Goal: Task Accomplishment & Management: Manage account settings

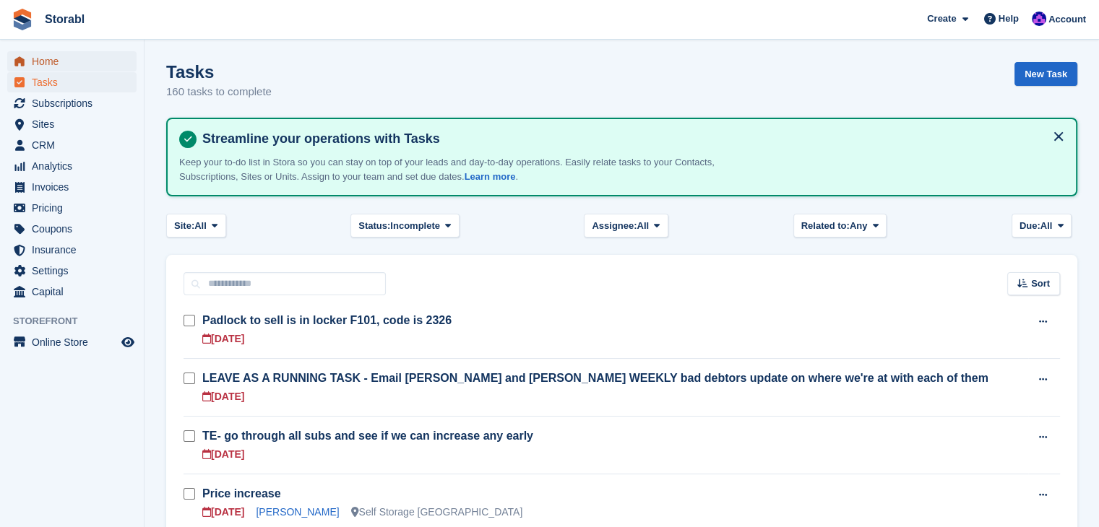
click at [79, 61] on span "Home" at bounding box center [75, 61] width 87 height 20
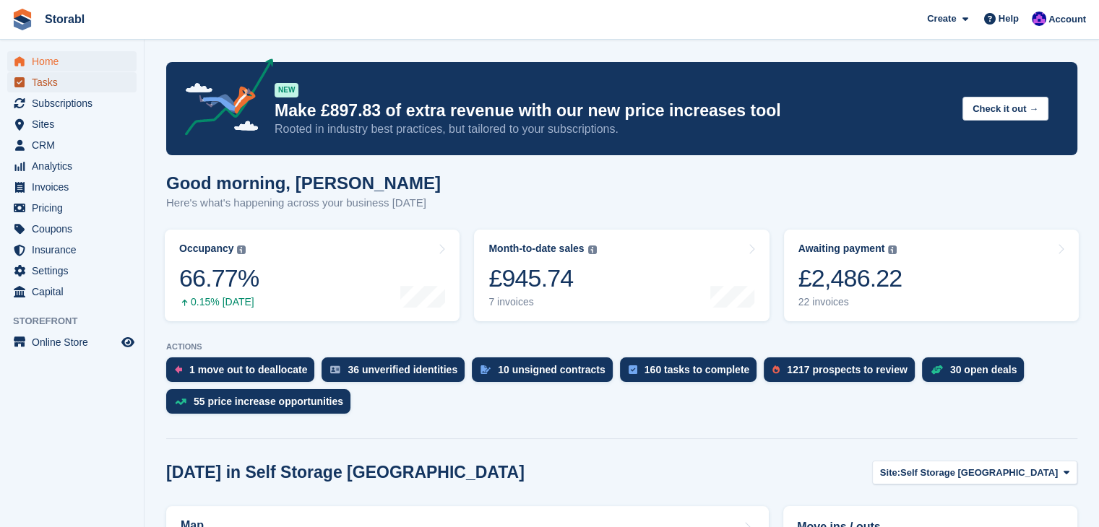
click at [77, 85] on span "Tasks" at bounding box center [75, 82] width 87 height 20
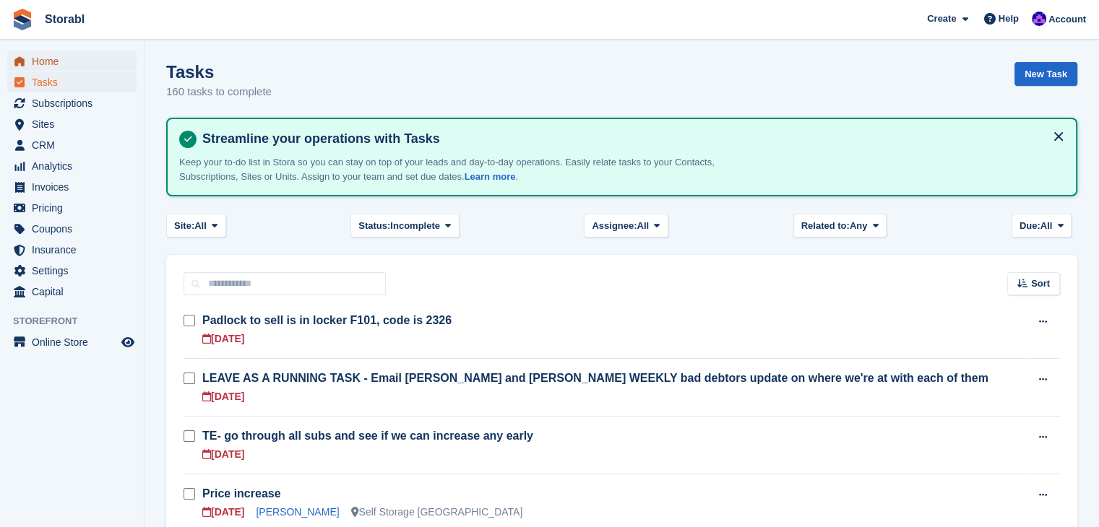
click at [64, 71] on span "Home" at bounding box center [75, 61] width 87 height 20
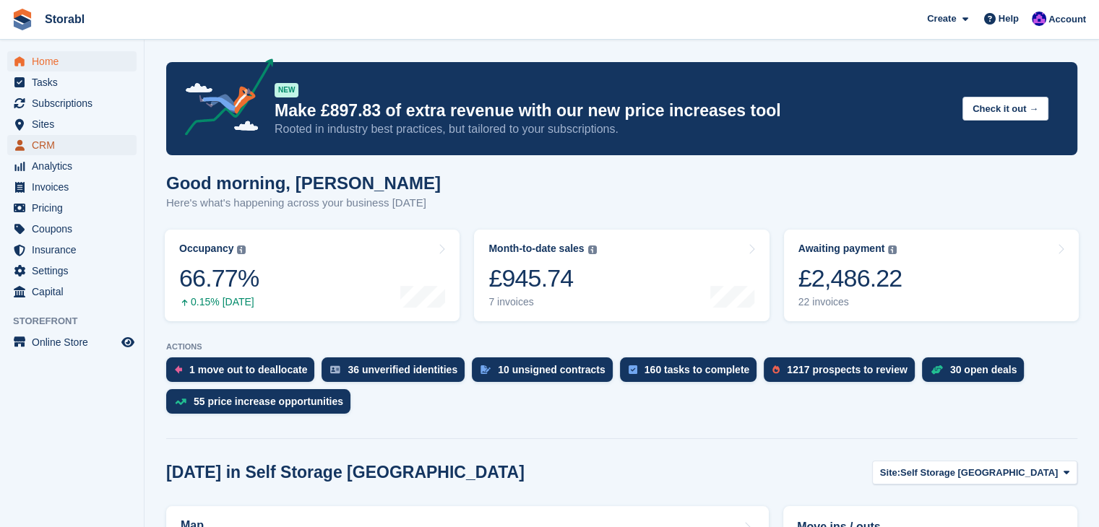
click at [57, 142] on span "CRM" at bounding box center [75, 145] width 87 height 20
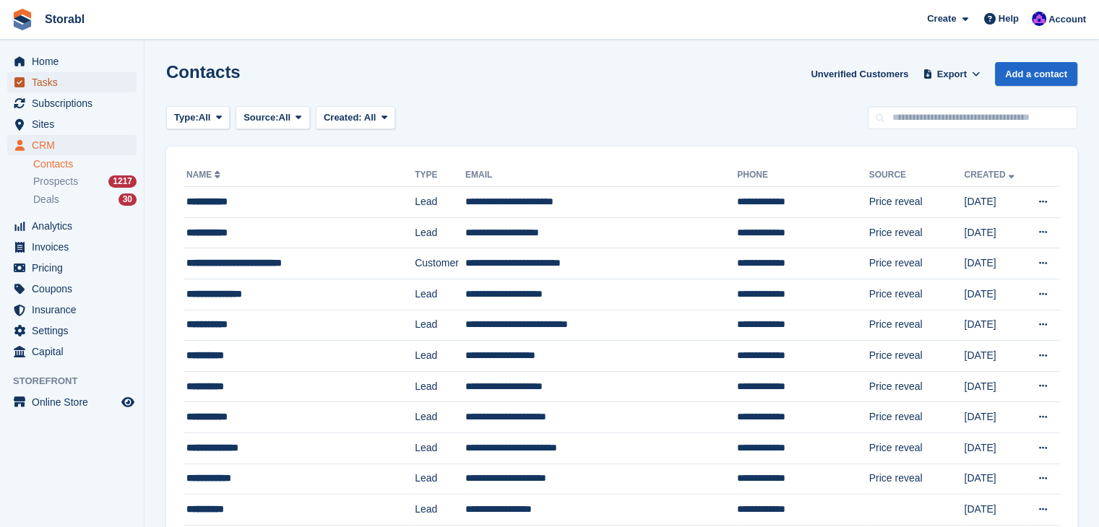
click at [88, 80] on span "Tasks" at bounding box center [75, 82] width 87 height 20
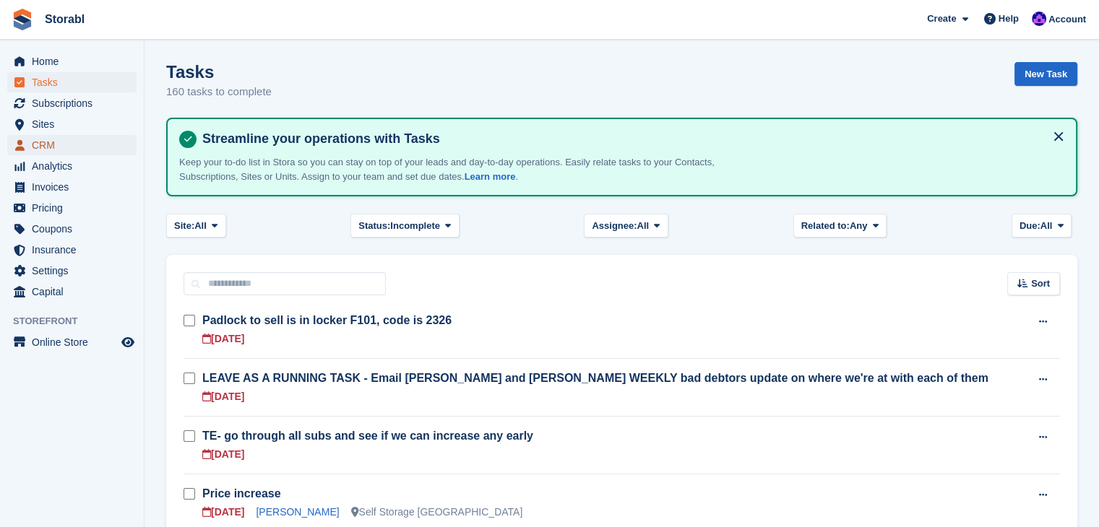
click at [35, 137] on span "CRM" at bounding box center [75, 145] width 87 height 20
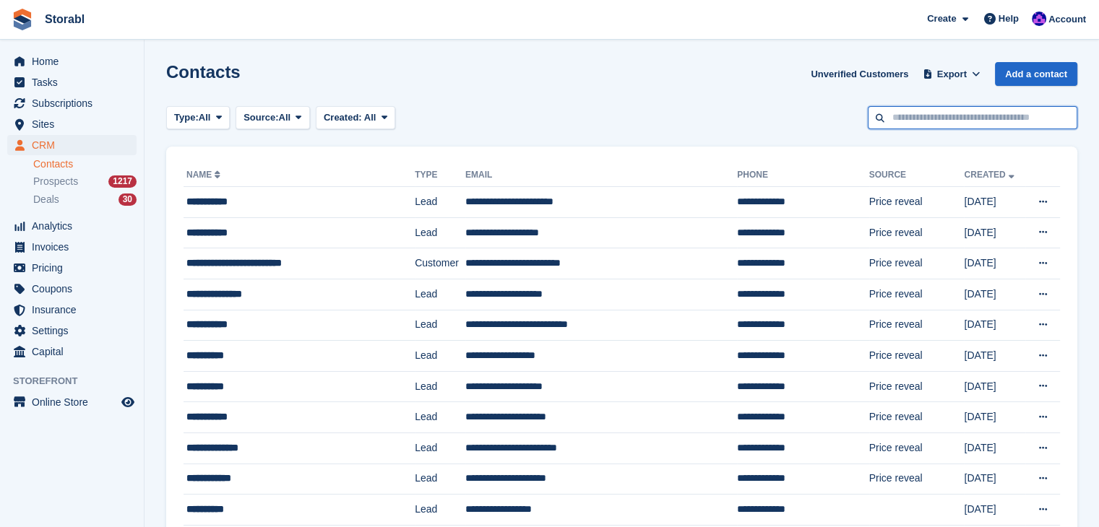
click at [950, 118] on input "text" at bounding box center [973, 118] width 210 height 24
type input "*****"
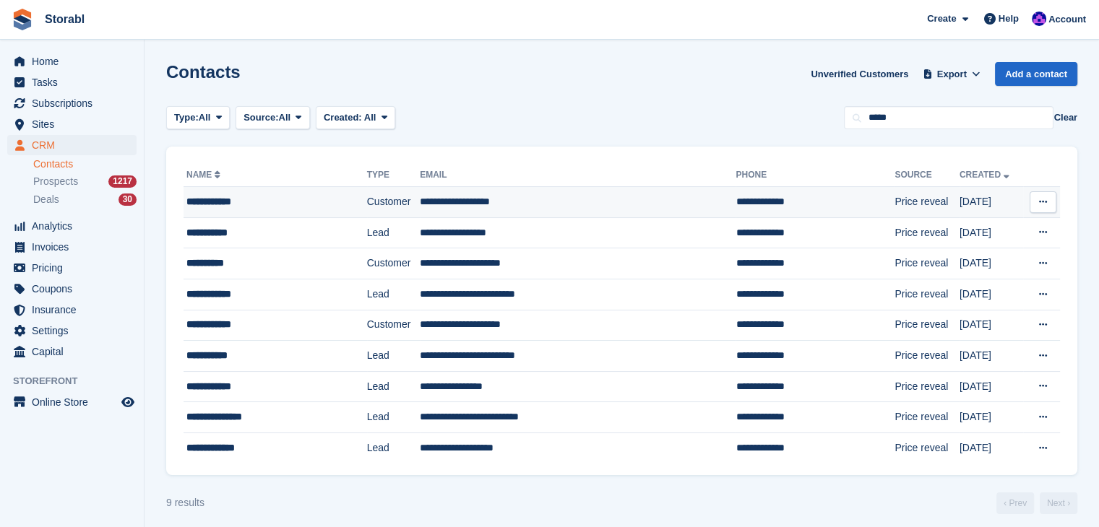
click at [289, 204] on div "**********" at bounding box center [260, 201] width 149 height 15
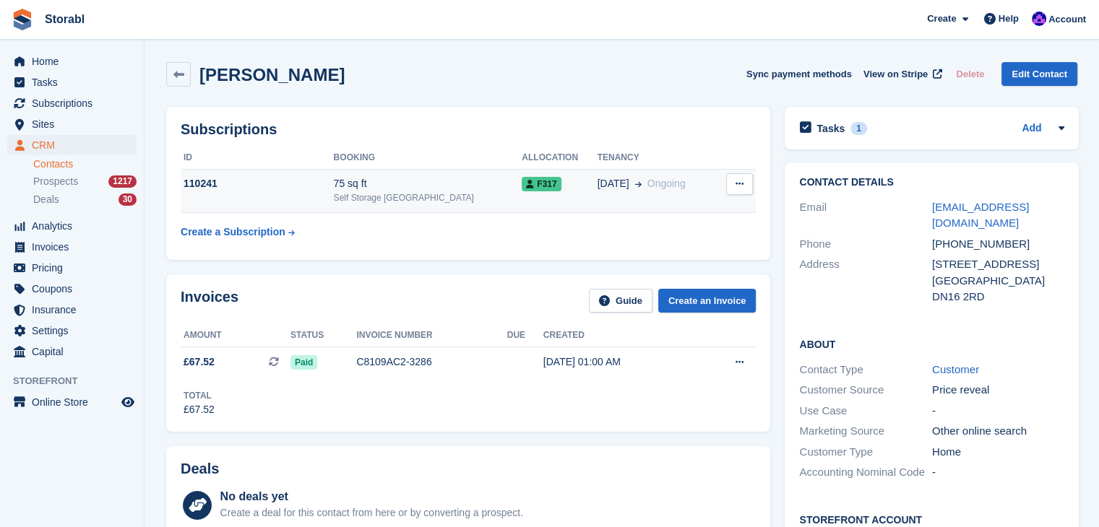
click at [243, 196] on td "110241" at bounding box center [257, 191] width 153 height 44
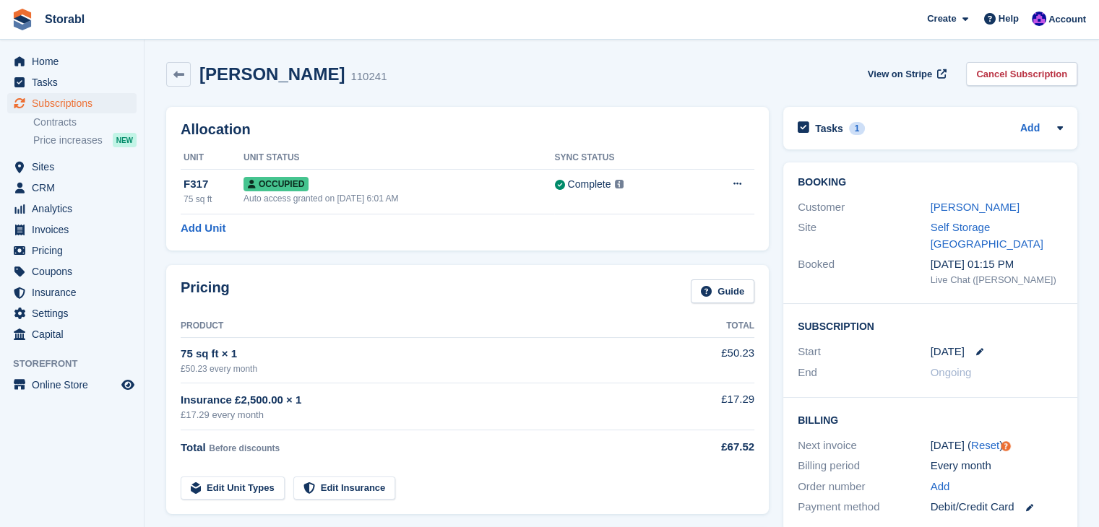
click at [399, 267] on div "Pricing Guide Product Total 75 sq ft × 1 £50.23 every month £50.23 Insurance £2…" at bounding box center [467, 389] width 602 height 249
click at [66, 447] on aside "Home Tasks Subscriptions Subscriptions Subscriptions Contracts Price increases …" at bounding box center [72, 267] width 144 height 455
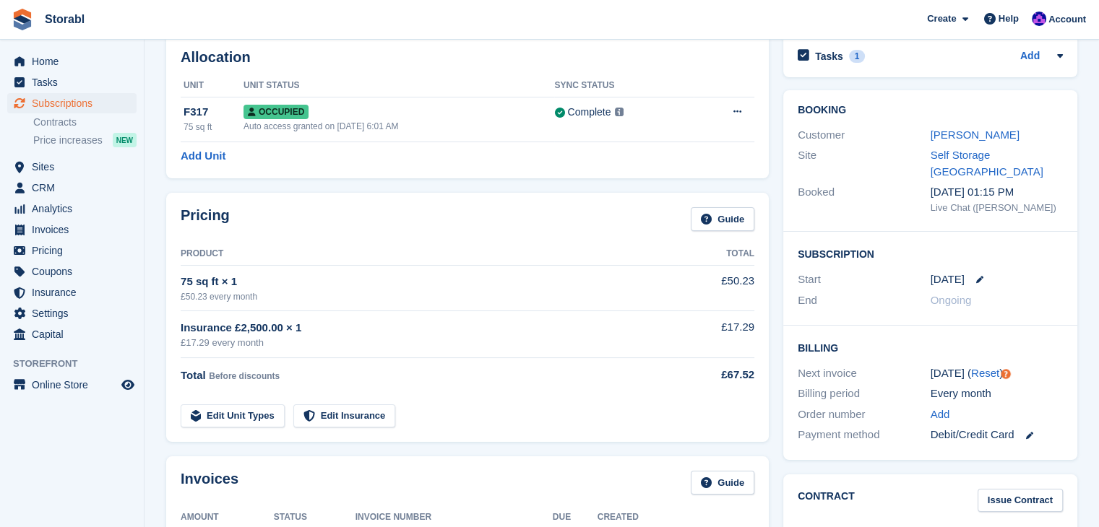
click at [125, 480] on aside "Home Tasks Subscriptions Subscriptions Subscriptions Contracts Price increases …" at bounding box center [72, 267] width 144 height 455
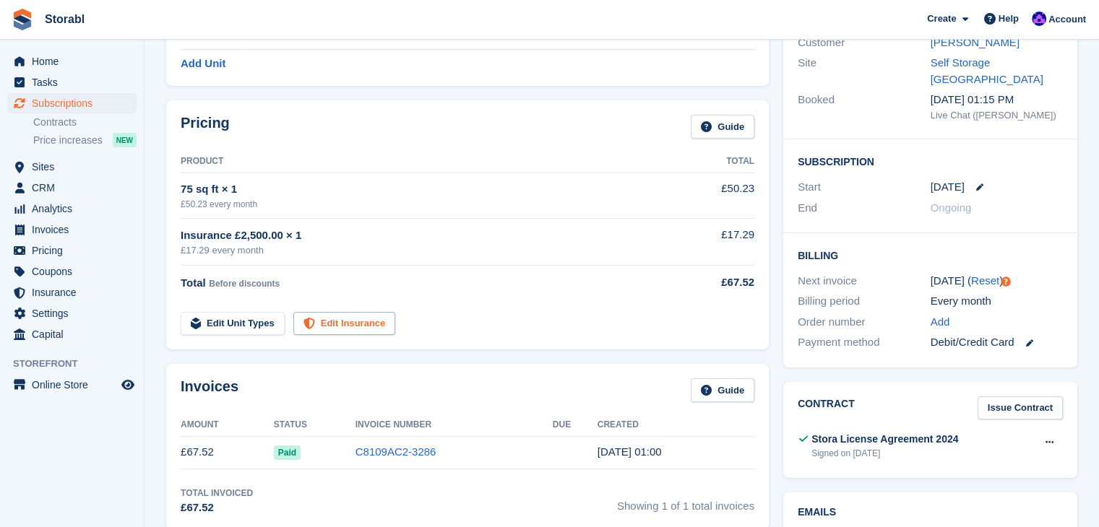
scroll to position [0, 0]
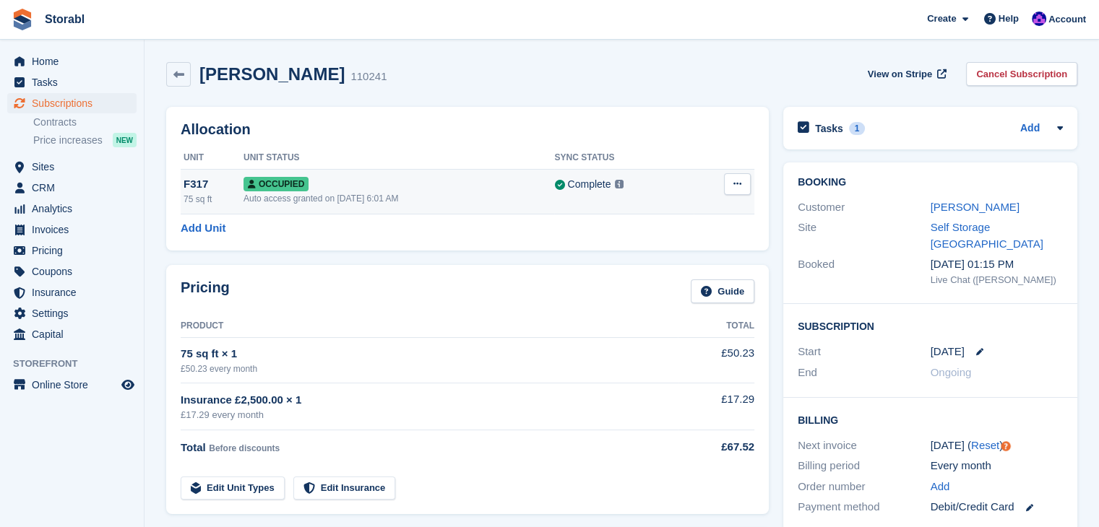
click at [376, 189] on div "Occupied" at bounding box center [398, 183] width 311 height 15
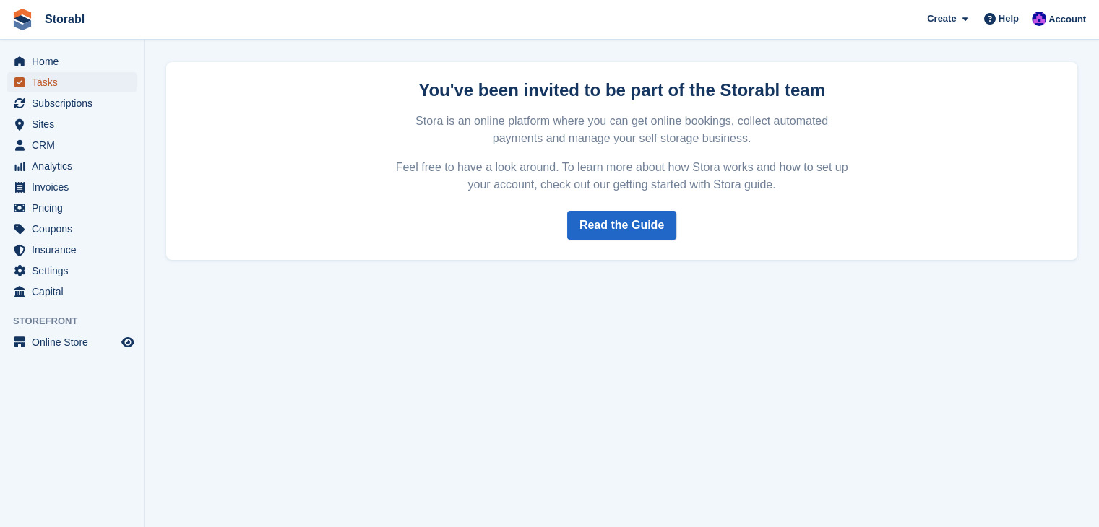
click at [102, 78] on span "Tasks" at bounding box center [75, 82] width 87 height 20
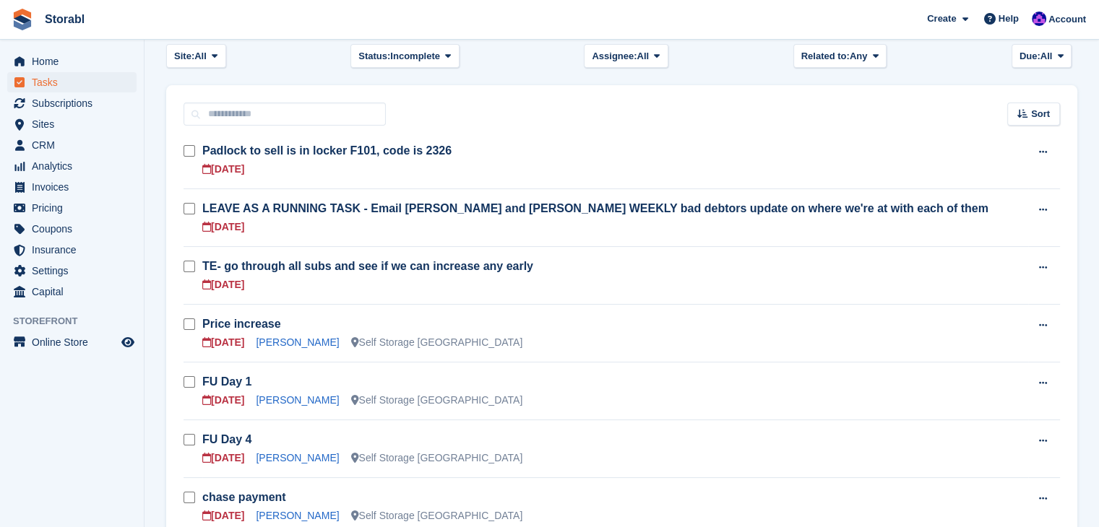
scroll to position [144, 0]
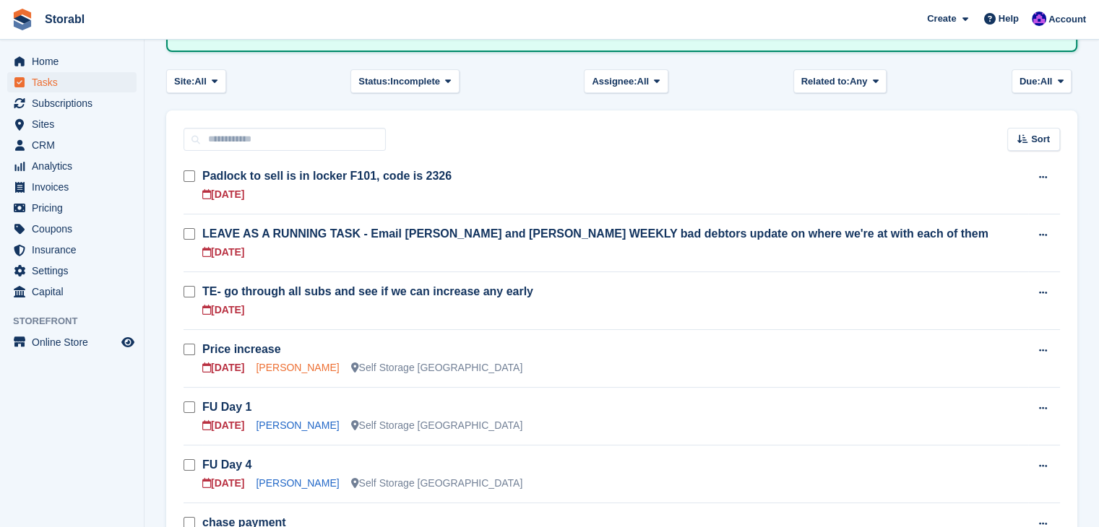
click at [277, 368] on link "Laura Staniforth" at bounding box center [297, 368] width 83 height 12
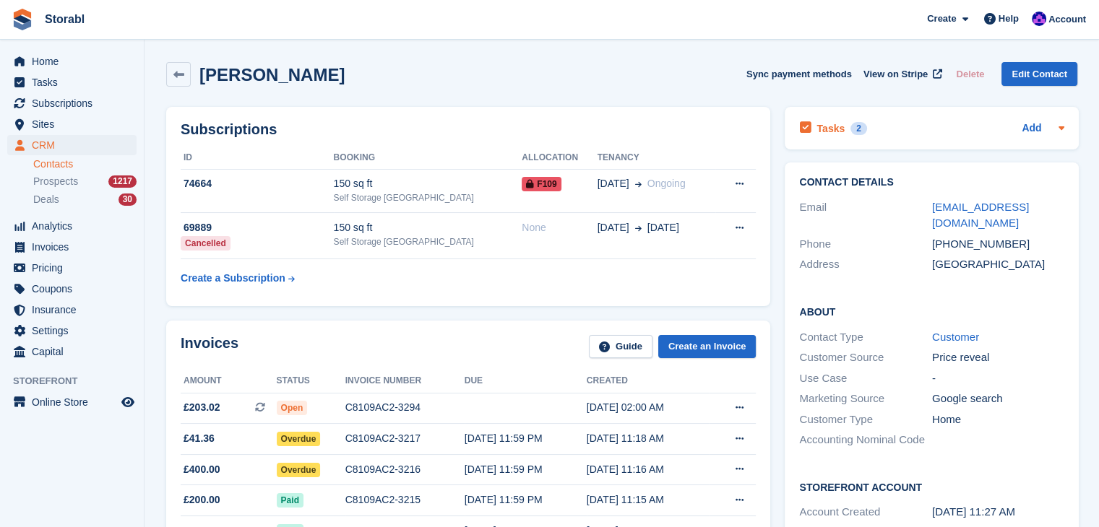
click at [1062, 128] on icon at bounding box center [1061, 128] width 12 height 12
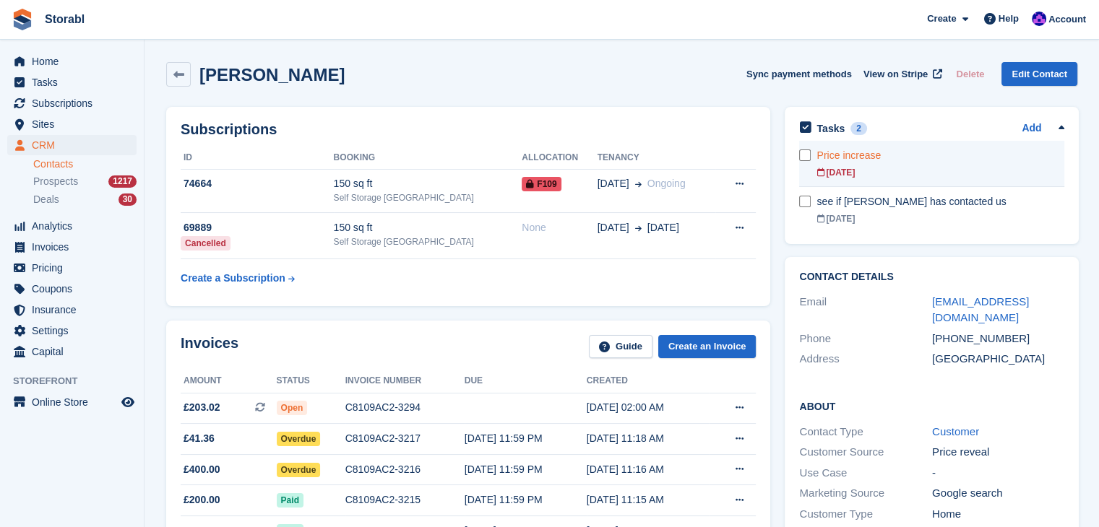
click at [904, 160] on div "Price increase" at bounding box center [940, 155] width 248 height 15
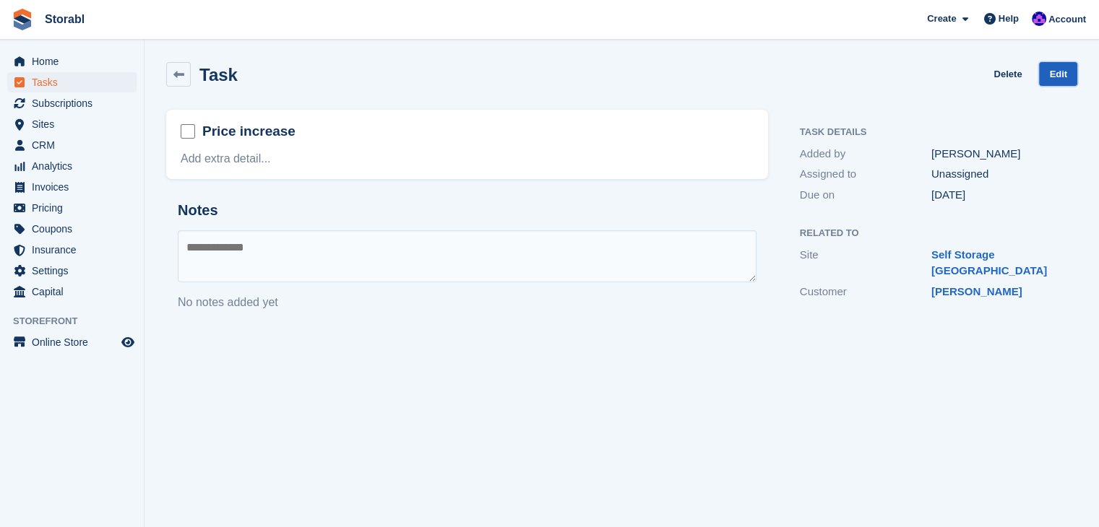
click at [1057, 65] on link "Edit" at bounding box center [1058, 74] width 38 height 24
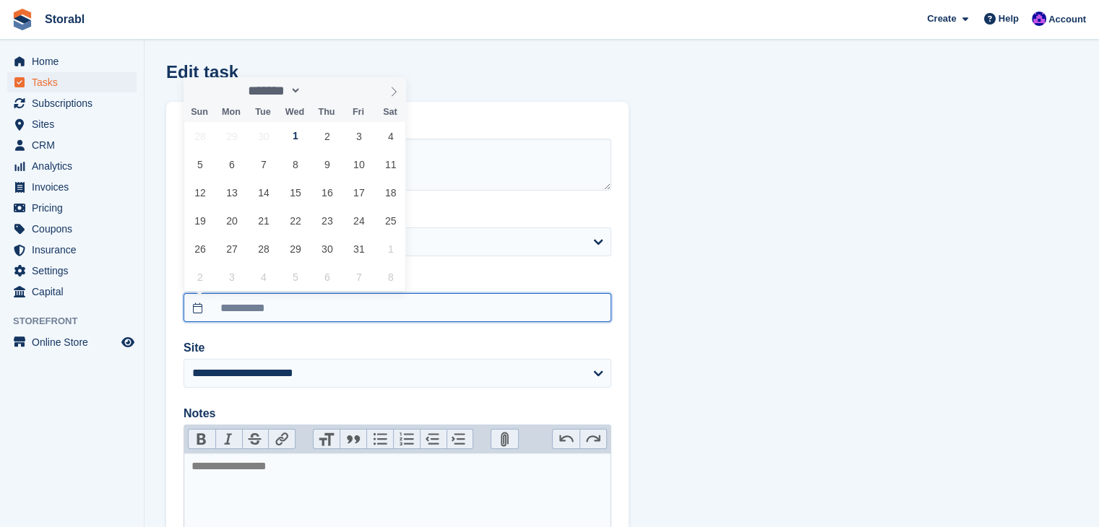
click at [339, 301] on input "**********" at bounding box center [397, 307] width 428 height 29
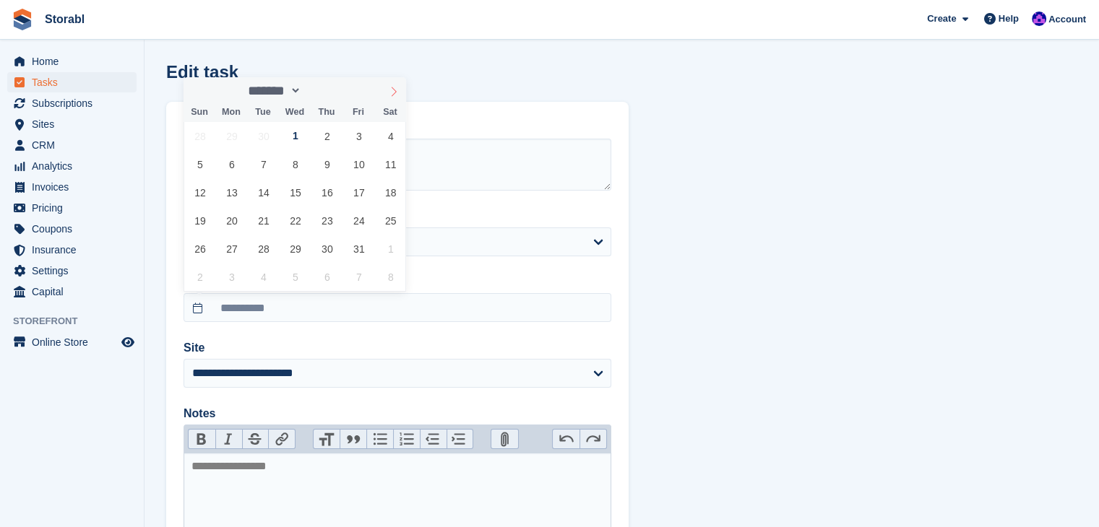
click at [392, 99] on span at bounding box center [393, 89] width 25 height 25
select select "**"
click at [237, 142] on span "1" at bounding box center [231, 136] width 28 height 28
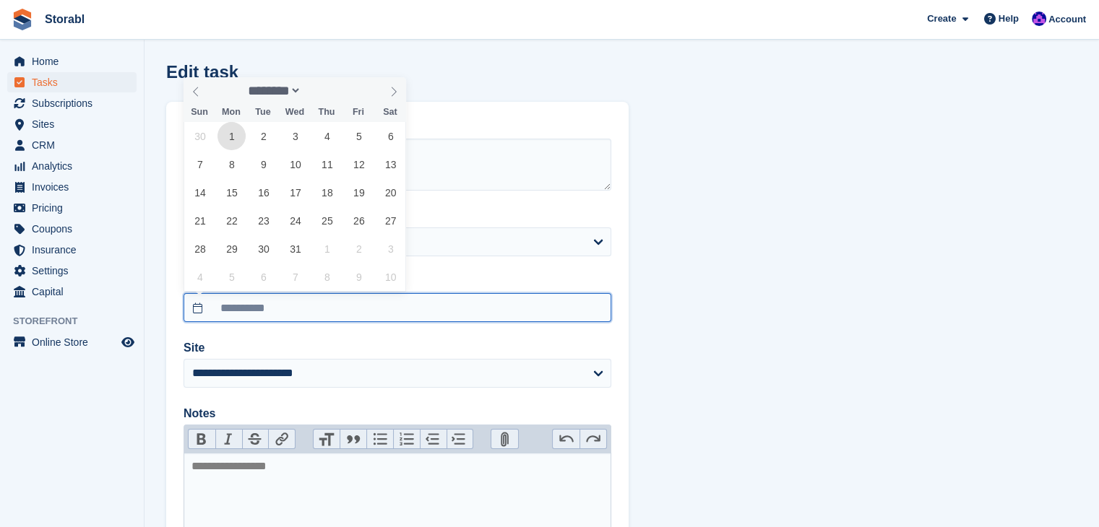
type input "**********"
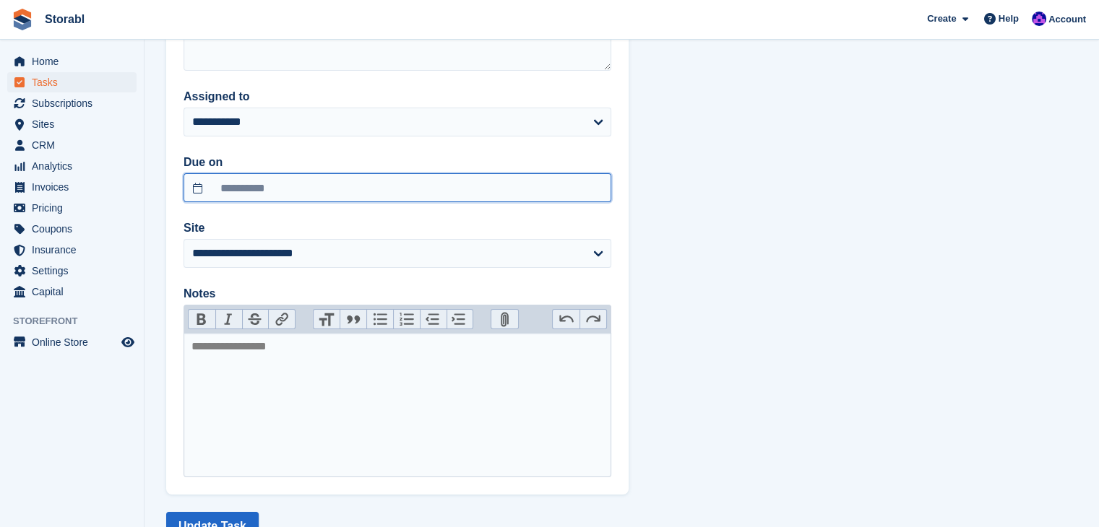
scroll to position [173, 0]
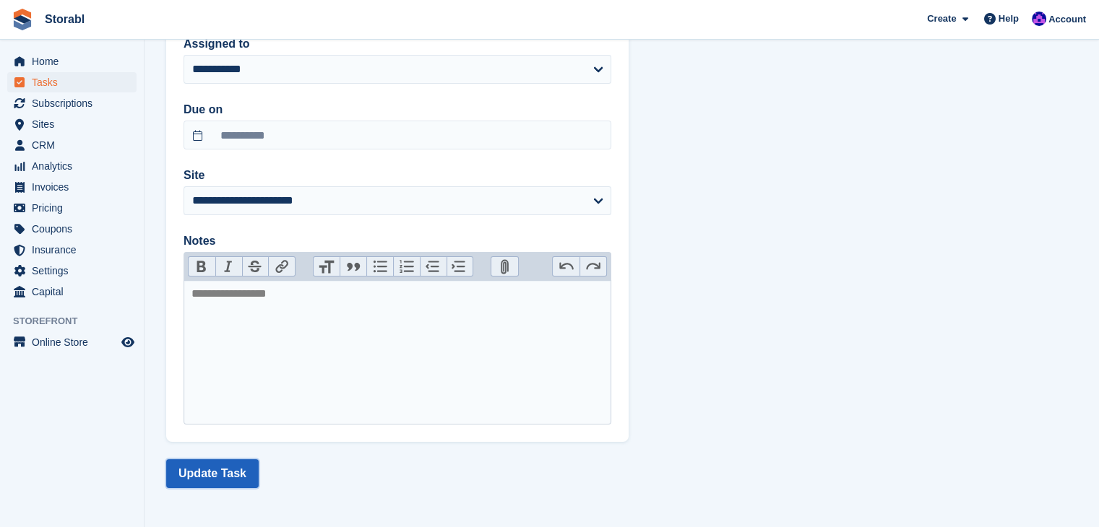
click at [204, 478] on button "Update Task" at bounding box center [212, 473] width 92 height 29
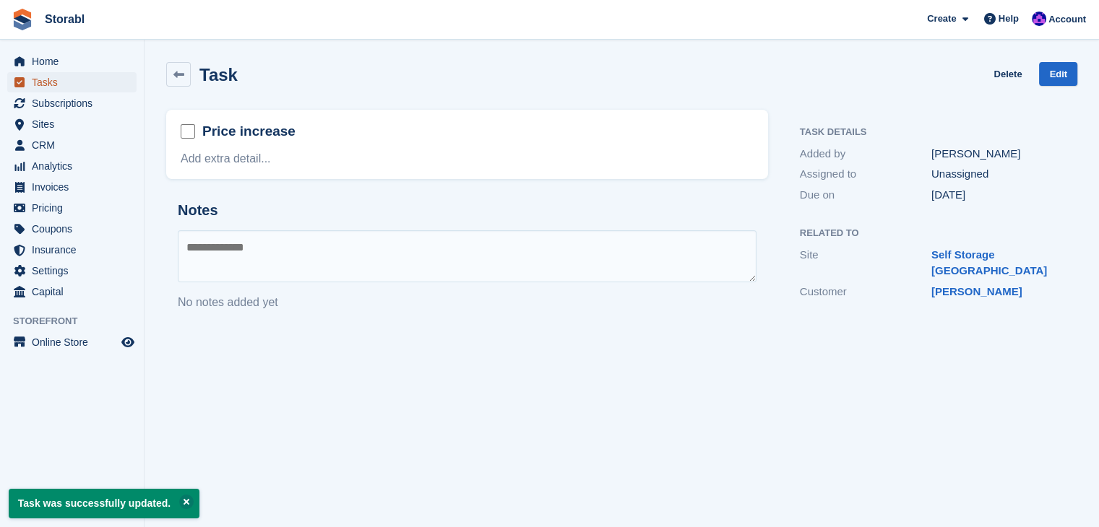
click at [64, 82] on span "Tasks" at bounding box center [75, 82] width 87 height 20
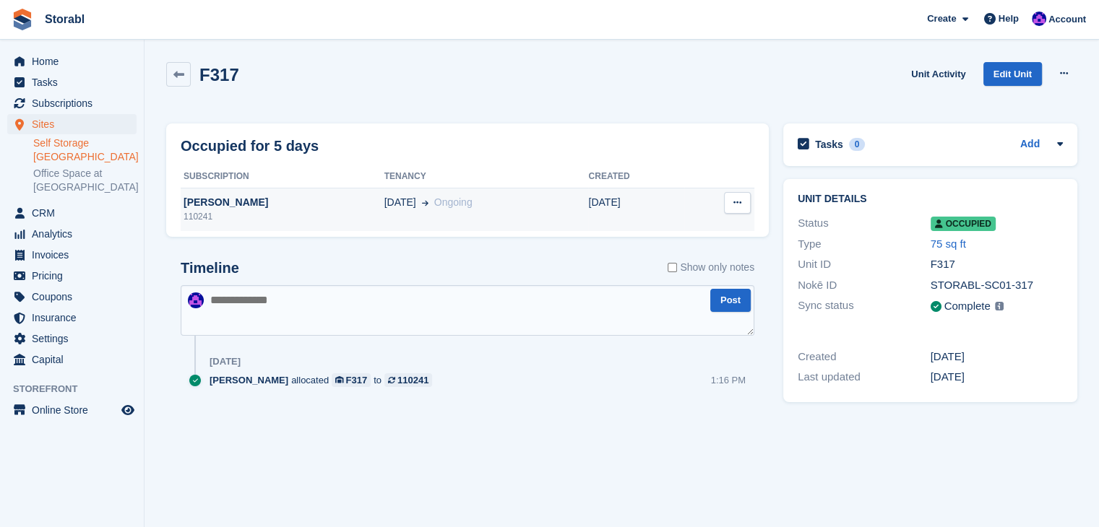
click at [254, 209] on div "[PERSON_NAME]" at bounding box center [283, 202] width 204 height 15
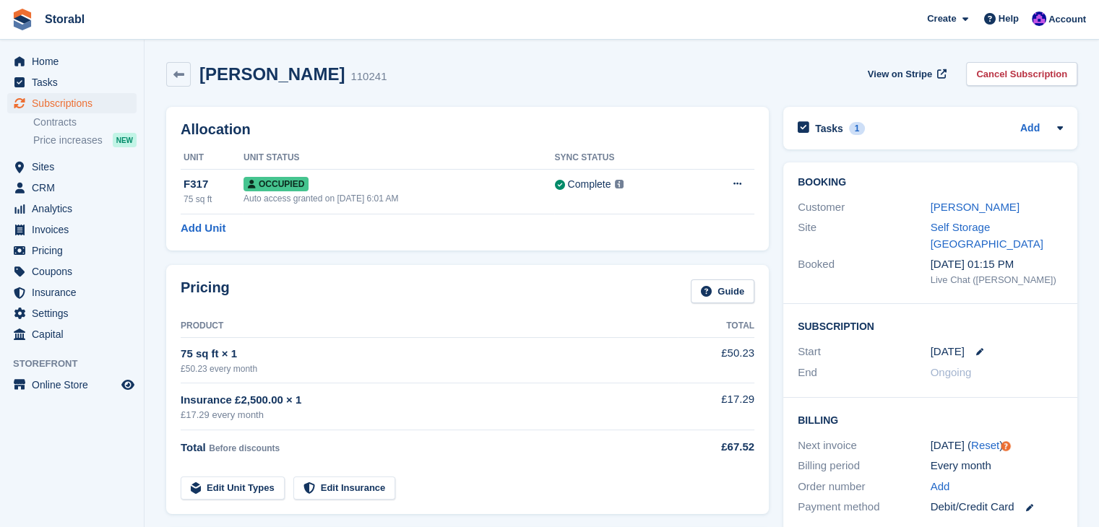
click at [950, 217] on div "Site Self Storage Scunthorpe" at bounding box center [930, 235] width 265 height 37
click at [942, 209] on link "Lewis howell" at bounding box center [974, 207] width 89 height 12
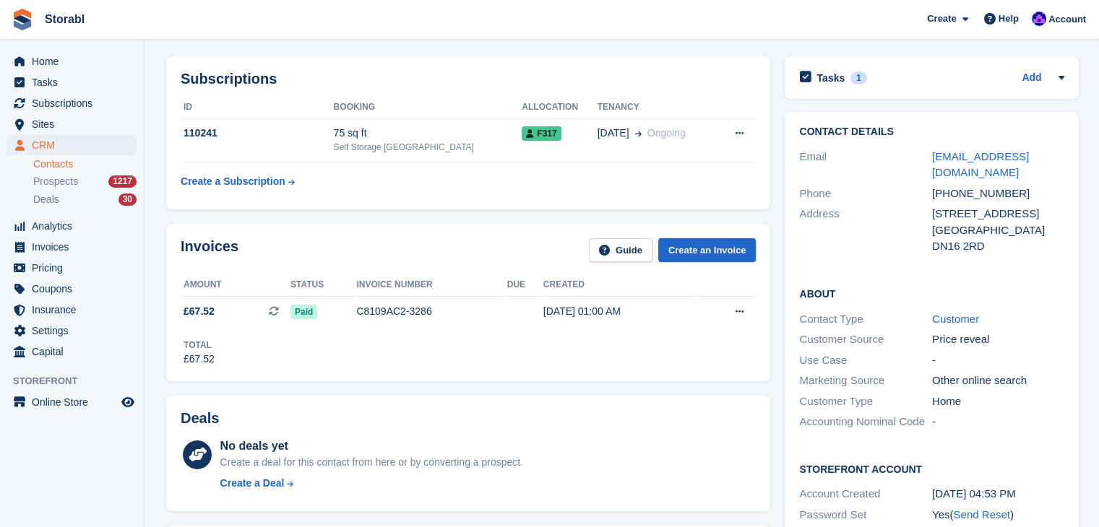
scroll to position [72, 0]
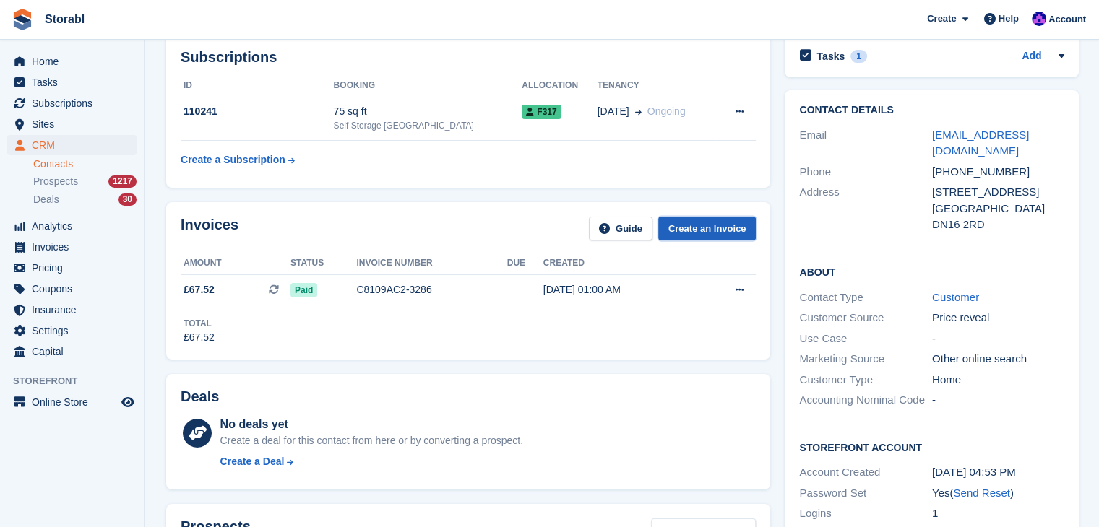
click at [720, 229] on link "Create an Invoice" at bounding box center [707, 229] width 98 height 24
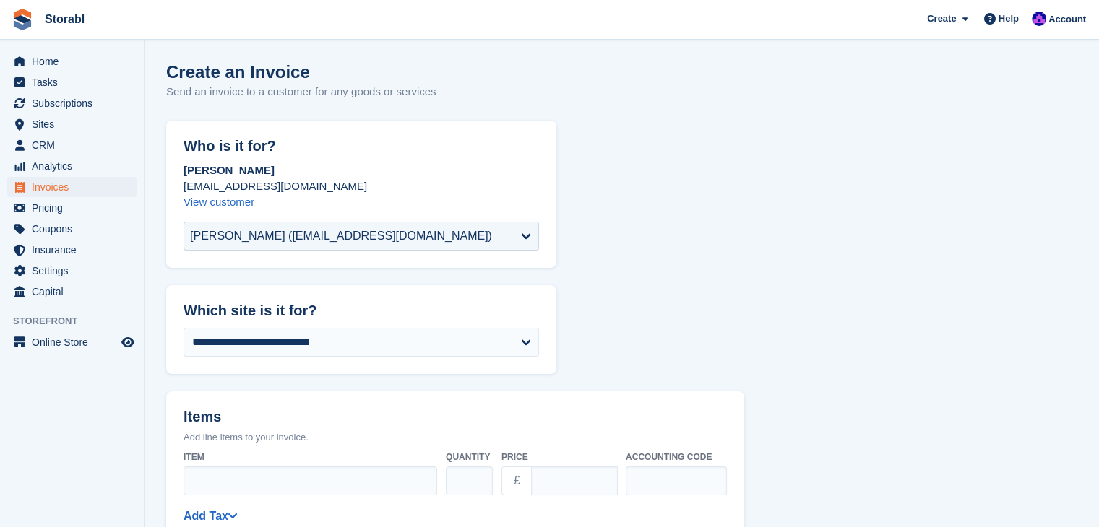
scroll to position [72, 0]
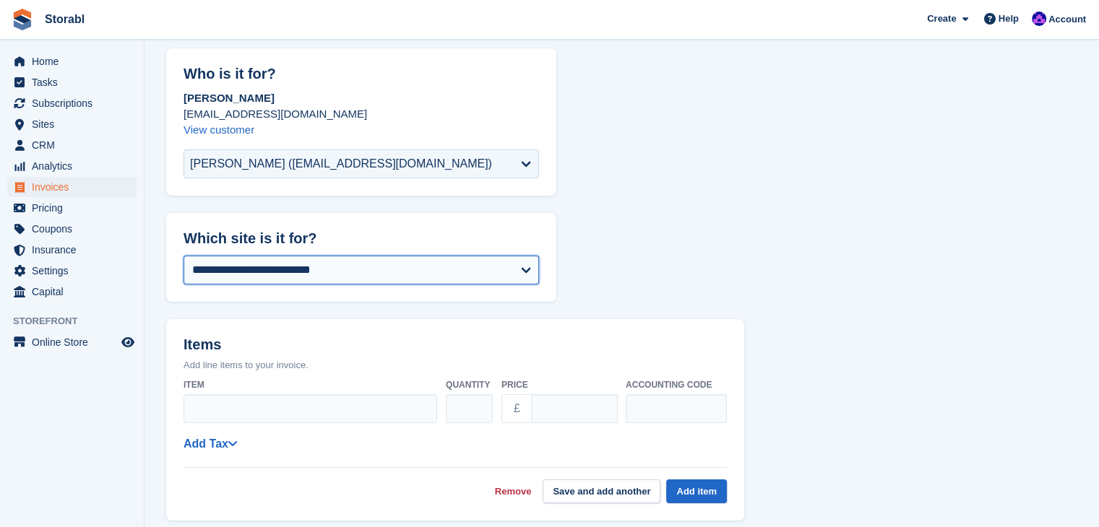
drag, startPoint x: 344, startPoint y: 270, endPoint x: 330, endPoint y: 280, distance: 17.0
click at [344, 270] on select "**********" at bounding box center [360, 270] width 355 height 29
select select "***"
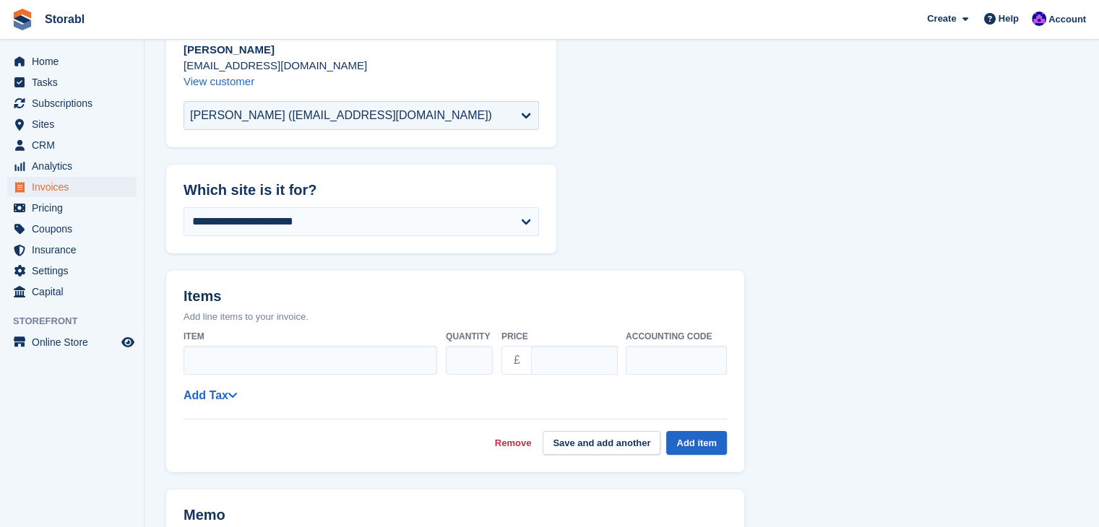
scroll to position [144, 0]
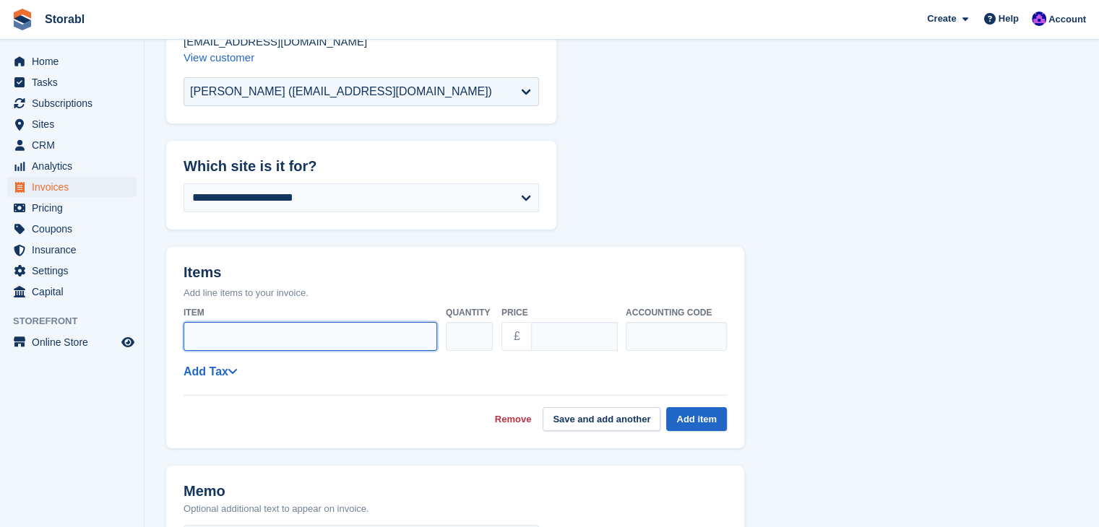
click at [321, 330] on input "Item" at bounding box center [310, 336] width 254 height 29
type input "*"
type input "**********"
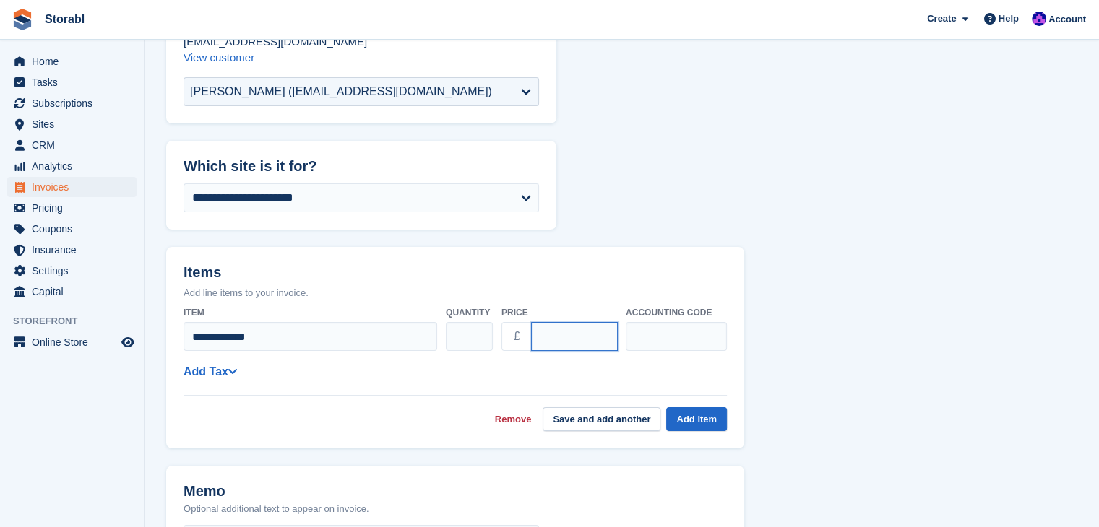
drag, startPoint x: 568, startPoint y: 326, endPoint x: 518, endPoint y: 330, distance: 50.0
click at [518, 330] on div "£ ****" at bounding box center [559, 336] width 116 height 29
type input "****"
click at [638, 333] on input "text" at bounding box center [676, 336] width 101 height 29
type input "*"
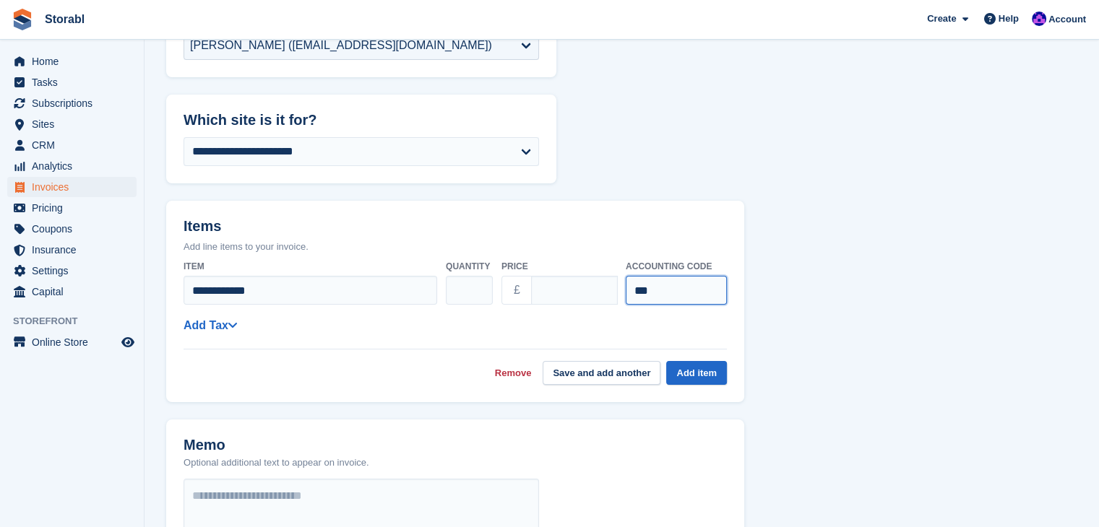
scroll to position [217, 0]
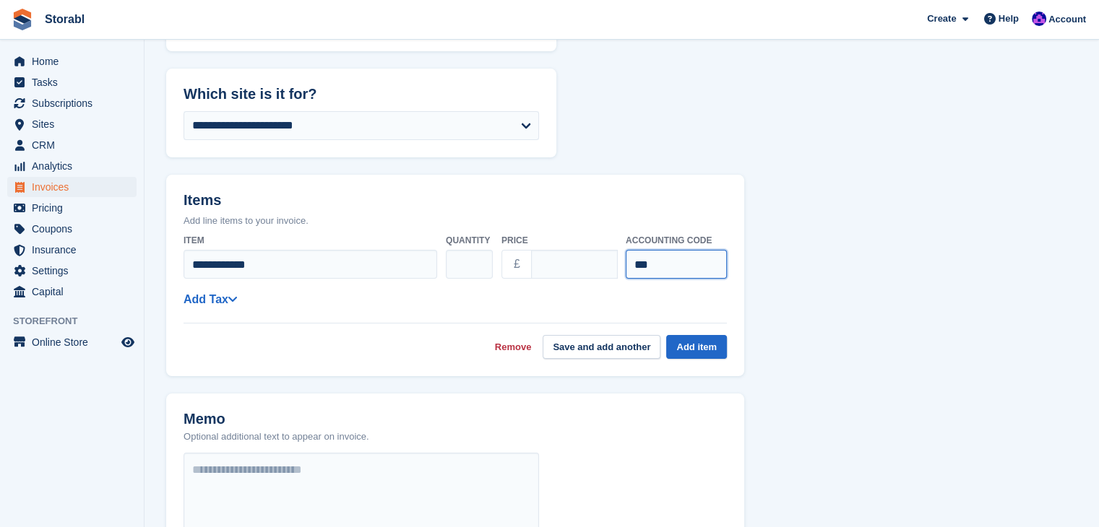
type input "***"
click at [647, 308] on div "**********" at bounding box center [454, 299] width 543 height 18
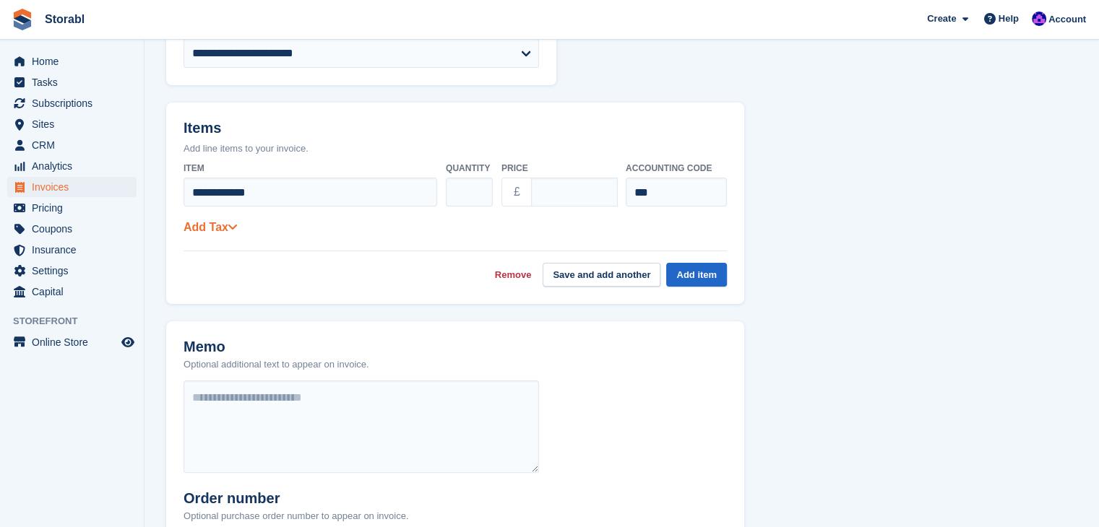
click at [233, 229] on icon at bounding box center [233, 227] width 10 height 12
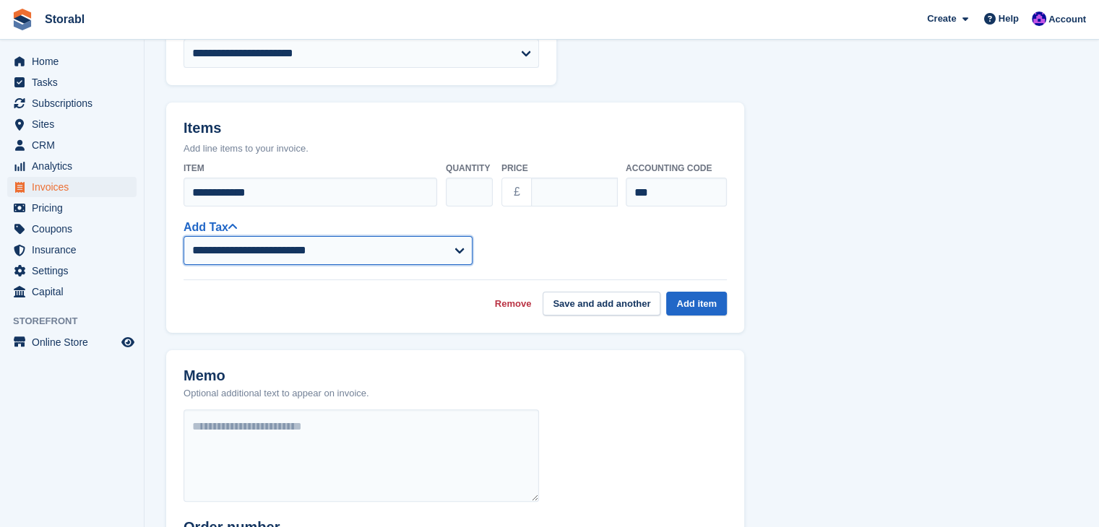
drag, startPoint x: 253, startPoint y: 249, endPoint x: 253, endPoint y: 257, distance: 8.7
click at [253, 249] on select "**********" at bounding box center [327, 250] width 289 height 29
select select "***"
click at [183, 236] on select "**********" at bounding box center [327, 250] width 289 height 29
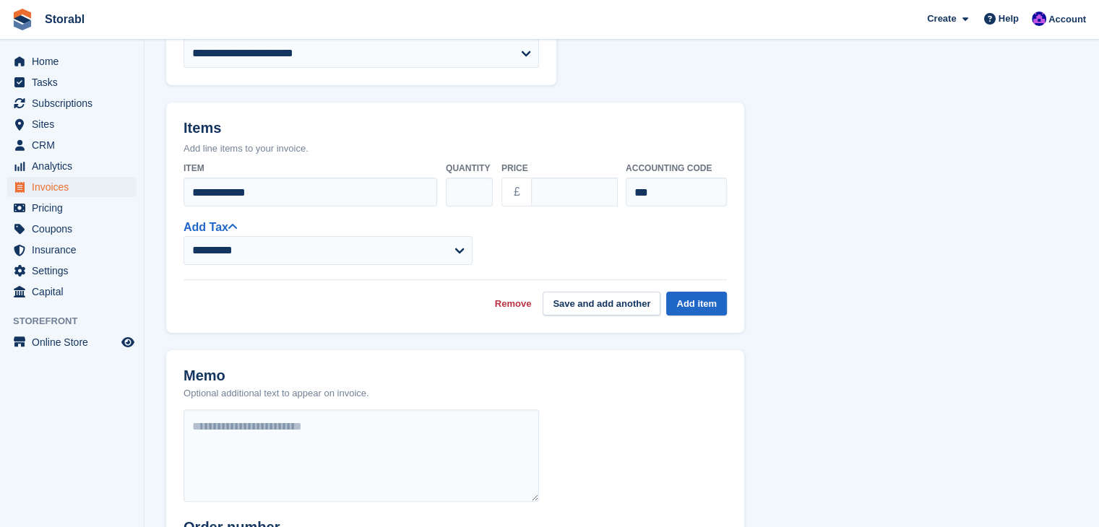
click at [386, 330] on div "**********" at bounding box center [455, 244] width 578 height 177
click at [702, 310] on button "Add item" at bounding box center [696, 304] width 61 height 24
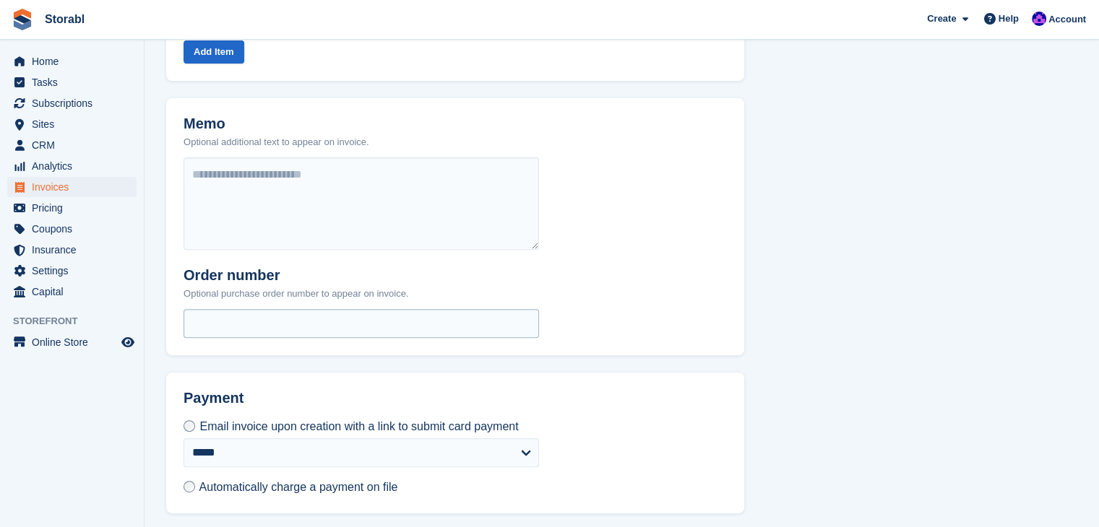
scroll to position [546, 0]
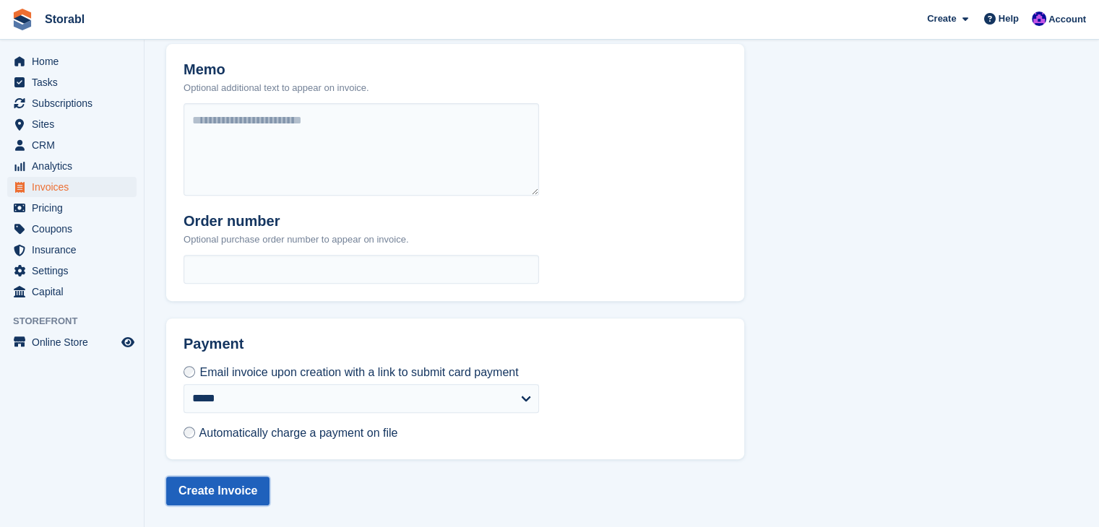
click at [226, 488] on button "Create Invoice" at bounding box center [217, 491] width 103 height 29
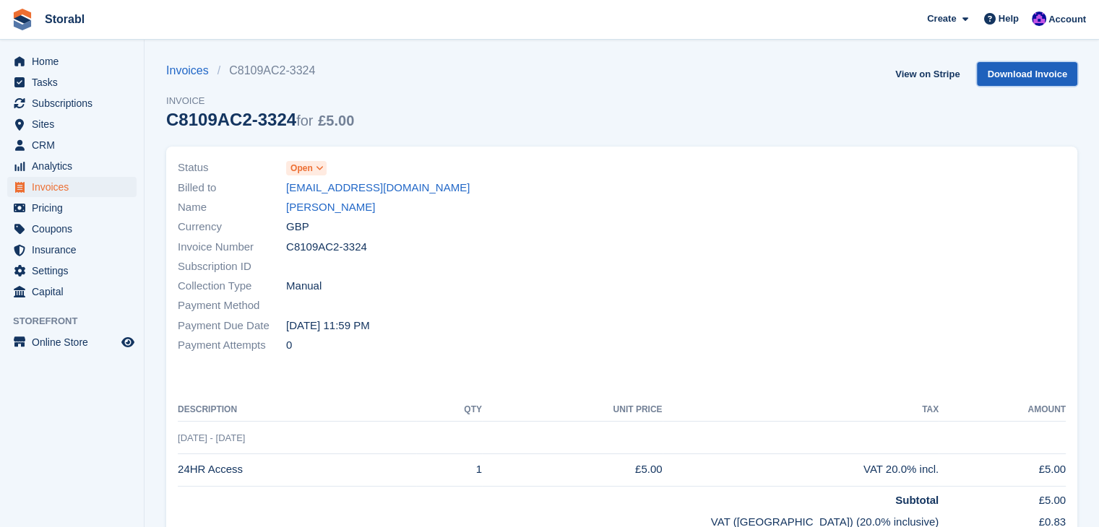
click at [1003, 79] on link "Download Invoice" at bounding box center [1027, 74] width 100 height 24
click at [741, 96] on div "Invoices C8109AC2-3324 Invoice C8109AC2-3324 for £5.00 View on Stripe Download …" at bounding box center [621, 104] width 911 height 85
click at [920, 74] on link "View on Stripe" at bounding box center [927, 74] width 76 height 24
drag, startPoint x: 309, startPoint y: 211, endPoint x: 319, endPoint y: 213, distance: 9.6
click at [309, 211] on link "[PERSON_NAME]" at bounding box center [330, 207] width 89 height 17
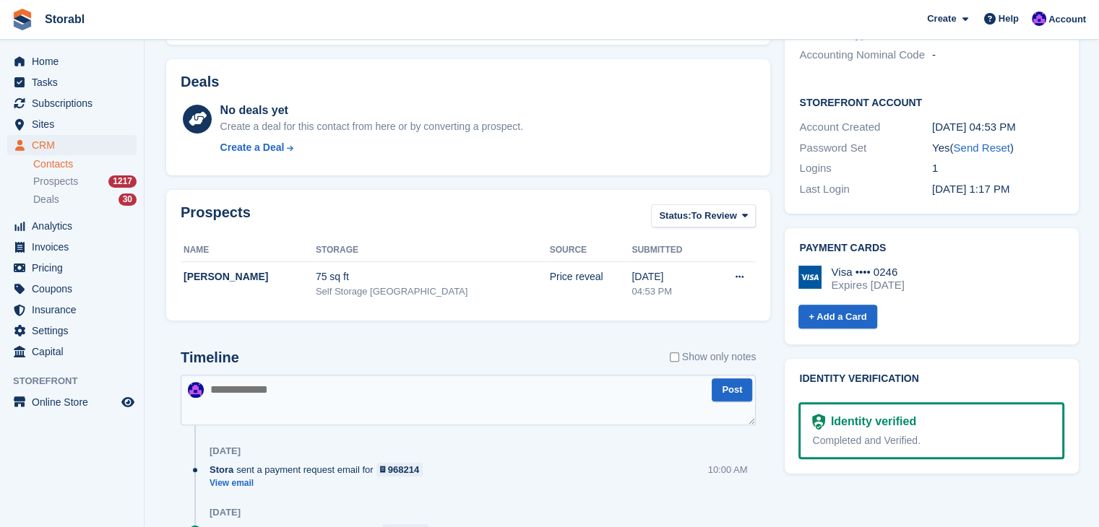
scroll to position [506, 0]
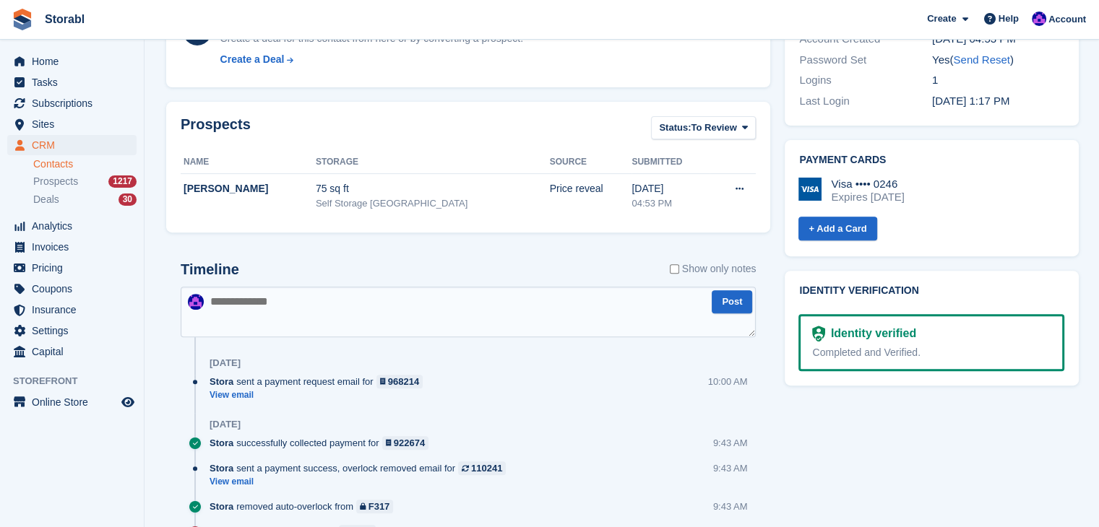
click at [387, 316] on textarea at bounding box center [468, 312] width 575 height 51
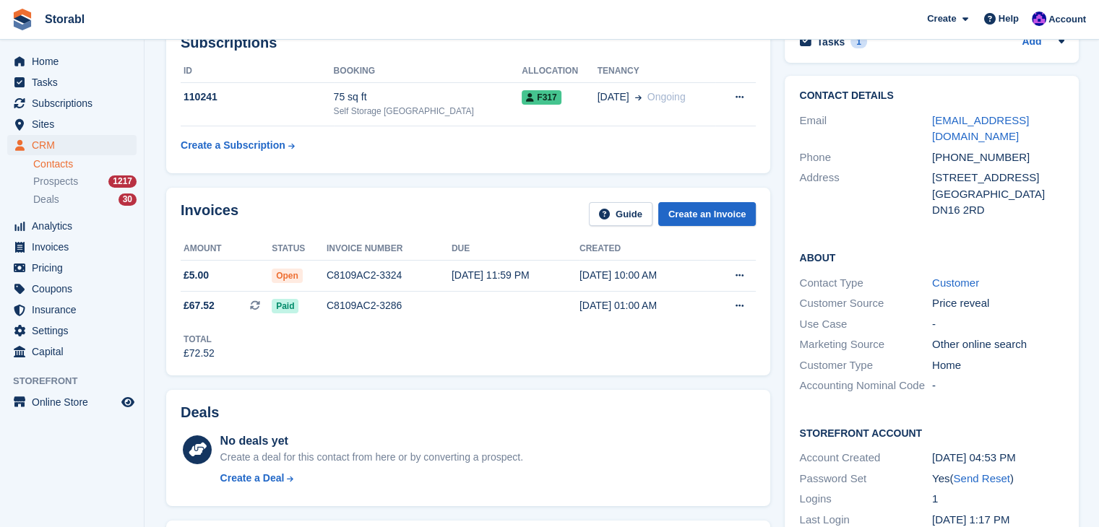
scroll to position [0, 0]
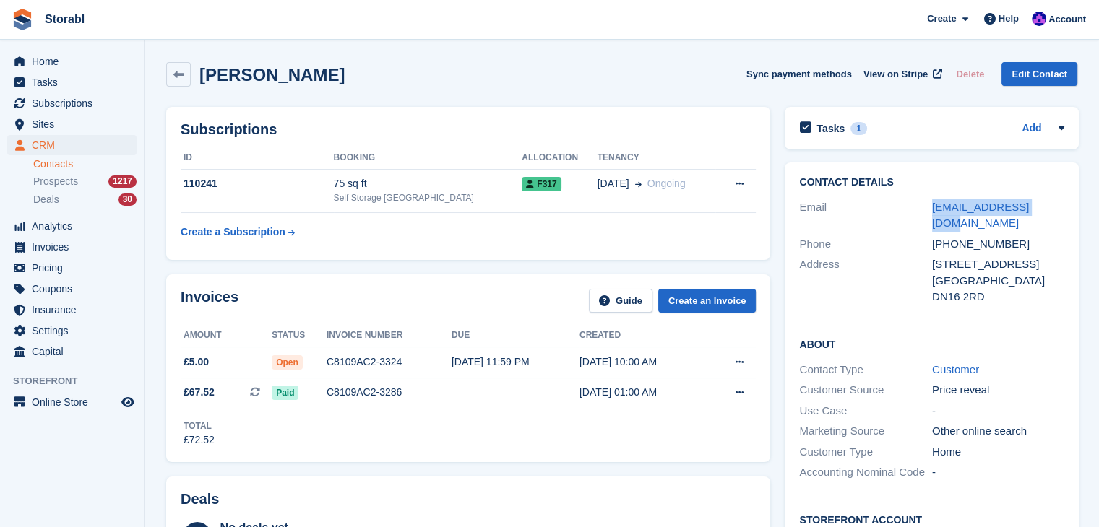
drag, startPoint x: 1057, startPoint y: 202, endPoint x: 916, endPoint y: 194, distance: 141.1
click at [916, 194] on div "Contact Details Email lewiswh03@gmail.com Phone +447496668678 Address 61 Manifo…" at bounding box center [932, 243] width 294 height 160
copy div "lewiswh03@gmail.com"
click at [1027, 122] on link "Add" at bounding box center [1031, 129] width 20 height 17
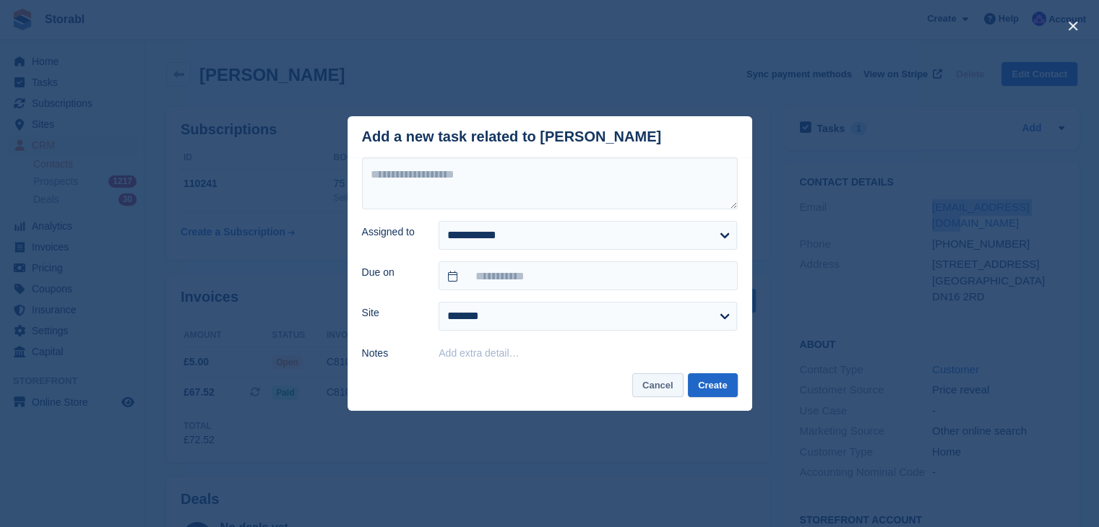
click at [662, 394] on button "Cancel" at bounding box center [657, 385] width 51 height 24
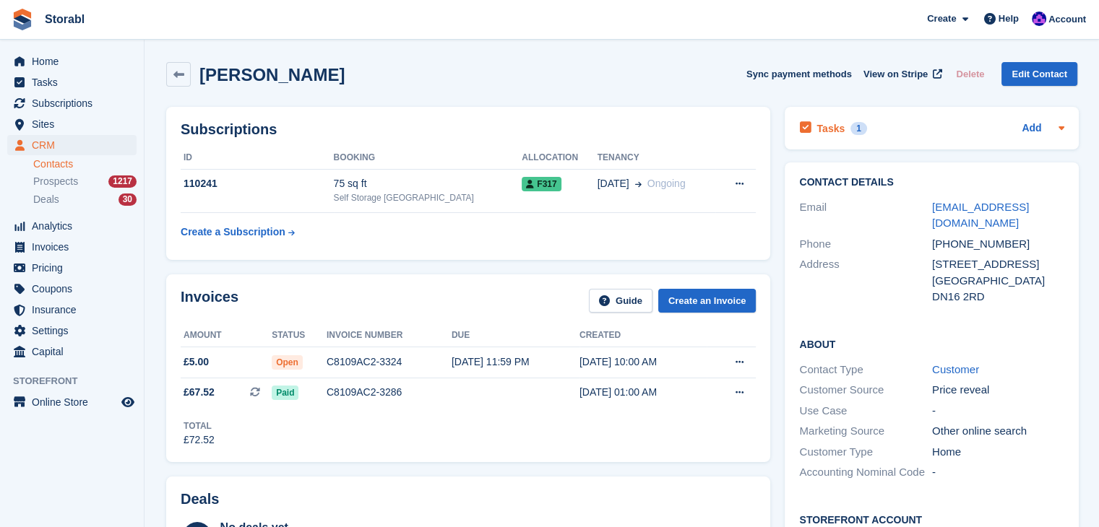
click at [1061, 135] on div at bounding box center [1059, 128] width 12 height 17
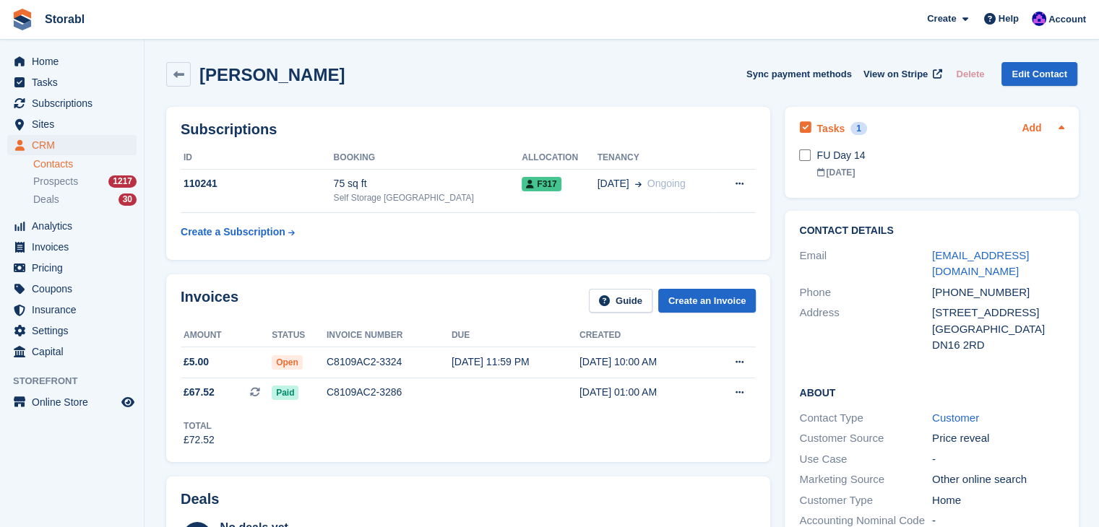
click at [1026, 121] on link "Add" at bounding box center [1031, 129] width 20 height 17
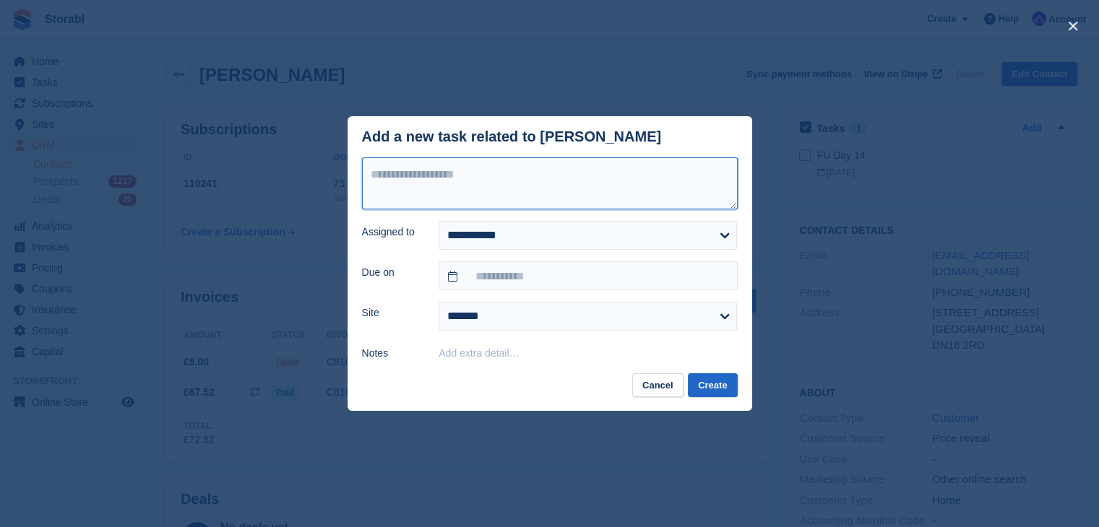
click at [623, 176] on textarea at bounding box center [550, 183] width 376 height 52
type textarea "**********"
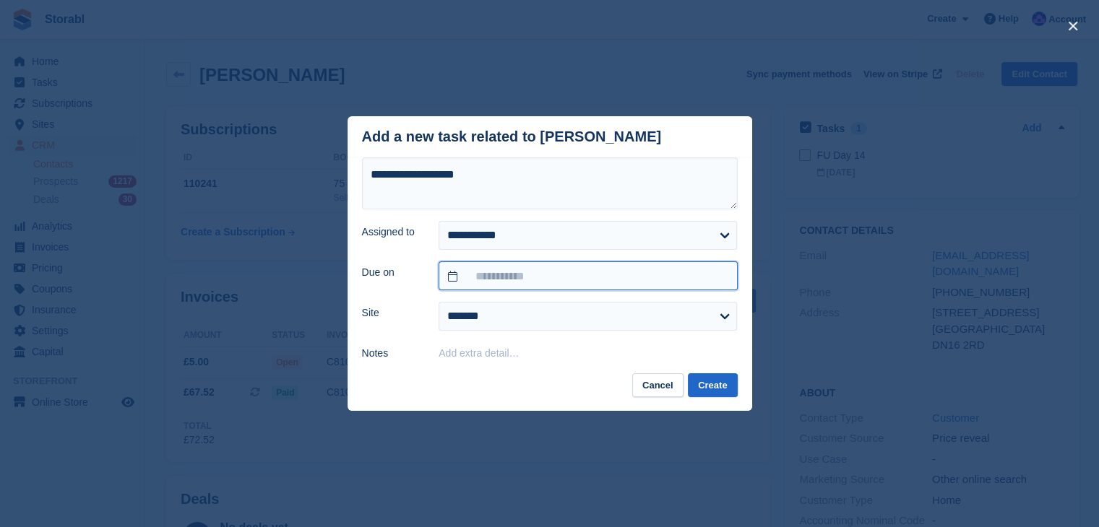
click at [538, 276] on input "text" at bounding box center [588, 276] width 298 height 29
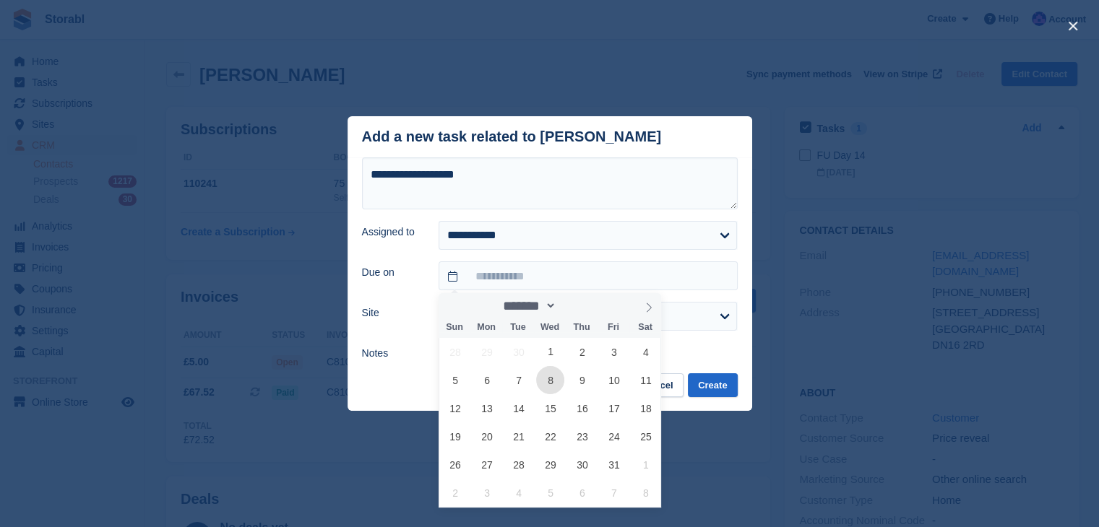
click at [552, 379] on span "8" at bounding box center [550, 380] width 28 height 28
type input "**********"
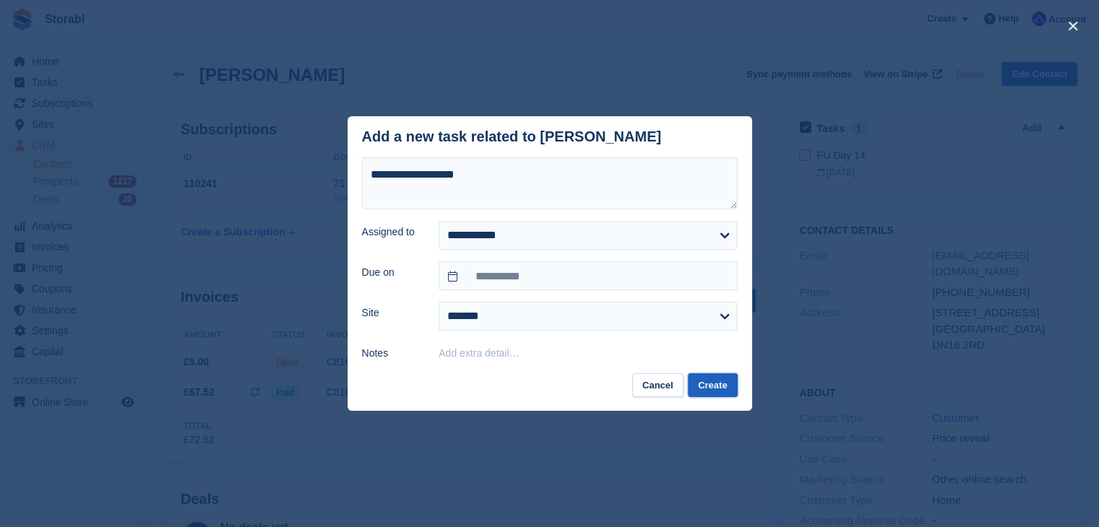
click at [700, 388] on button "Create" at bounding box center [712, 385] width 49 height 24
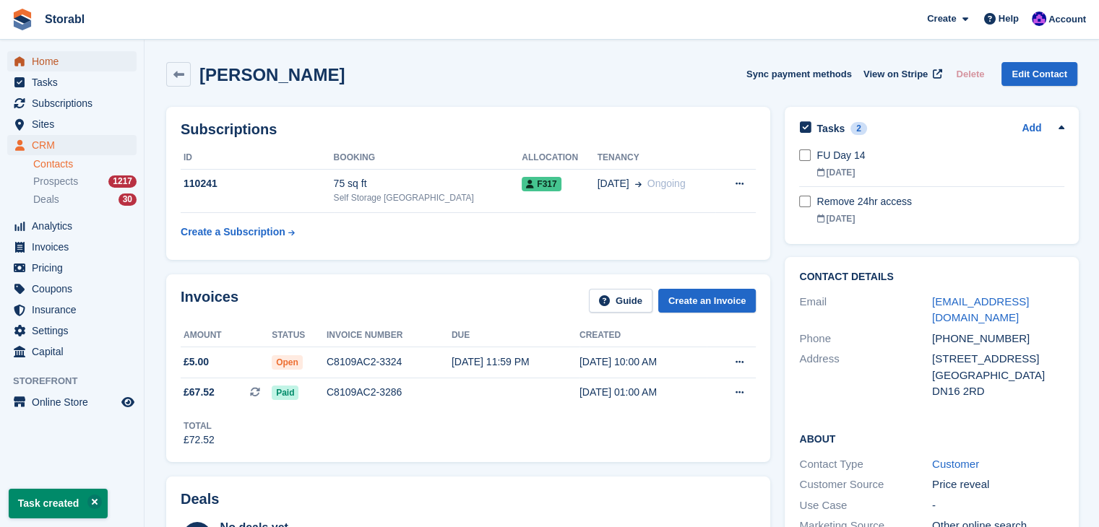
click at [72, 59] on span "Home" at bounding box center [75, 61] width 87 height 20
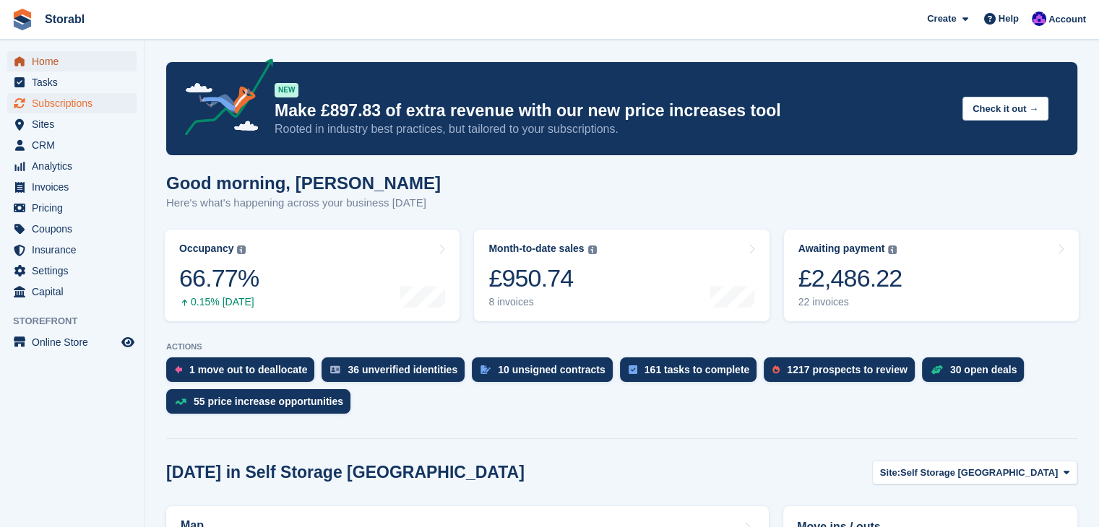
drag, startPoint x: 56, startPoint y: 61, endPoint x: 79, endPoint y: 100, distance: 44.7
click at [56, 61] on span "Home" at bounding box center [75, 61] width 87 height 20
click at [73, 76] on span "Tasks" at bounding box center [75, 82] width 87 height 20
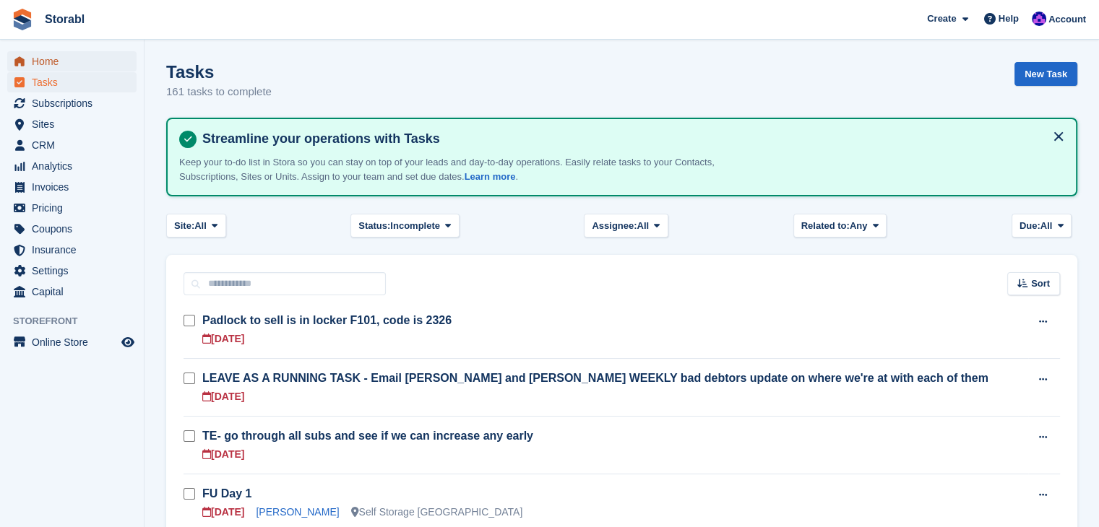
click at [57, 59] on span "Home" at bounding box center [75, 61] width 87 height 20
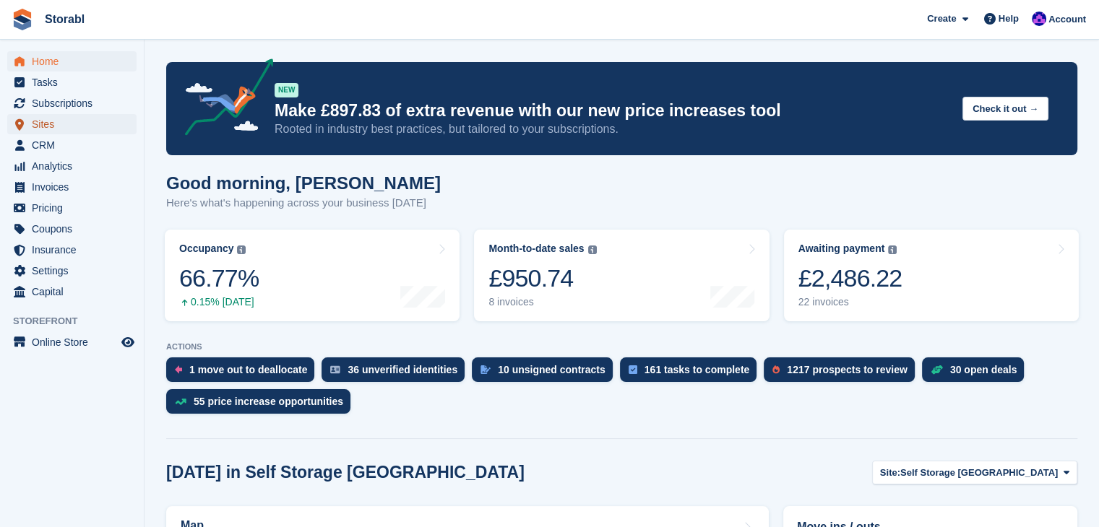
click at [59, 129] on span "Sites" at bounding box center [75, 124] width 87 height 20
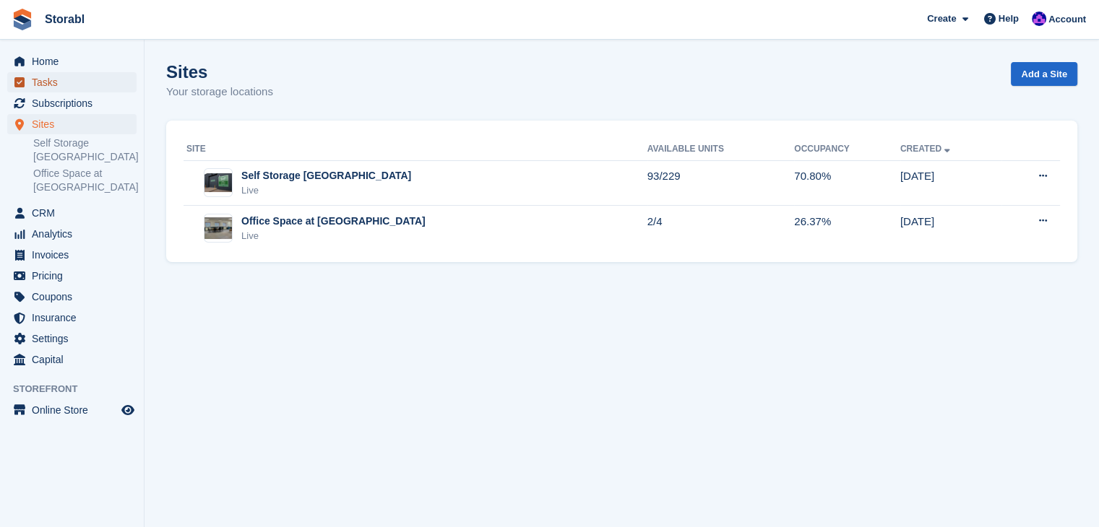
click at [39, 77] on span "Tasks" at bounding box center [75, 82] width 87 height 20
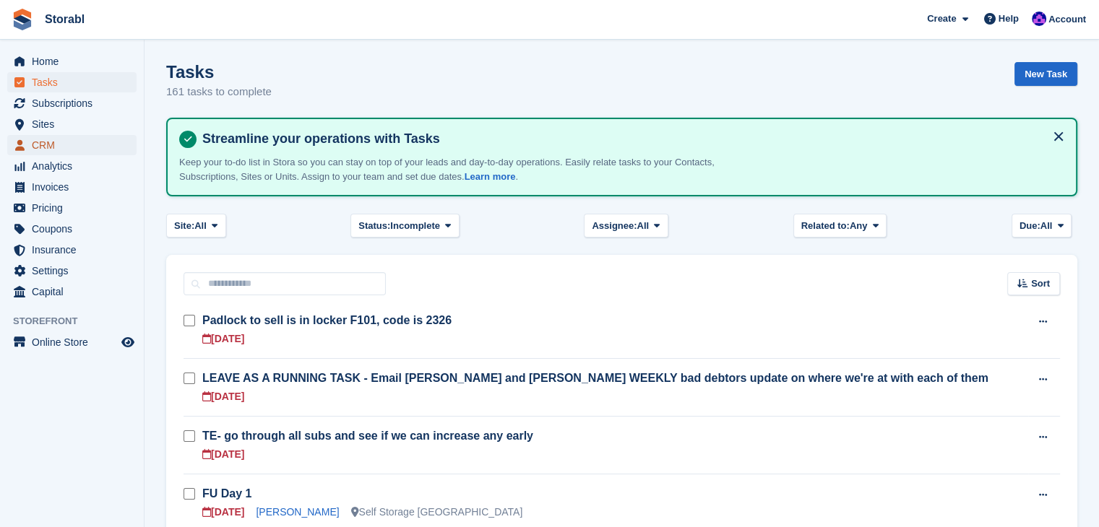
click at [52, 148] on span "CRM" at bounding box center [75, 145] width 87 height 20
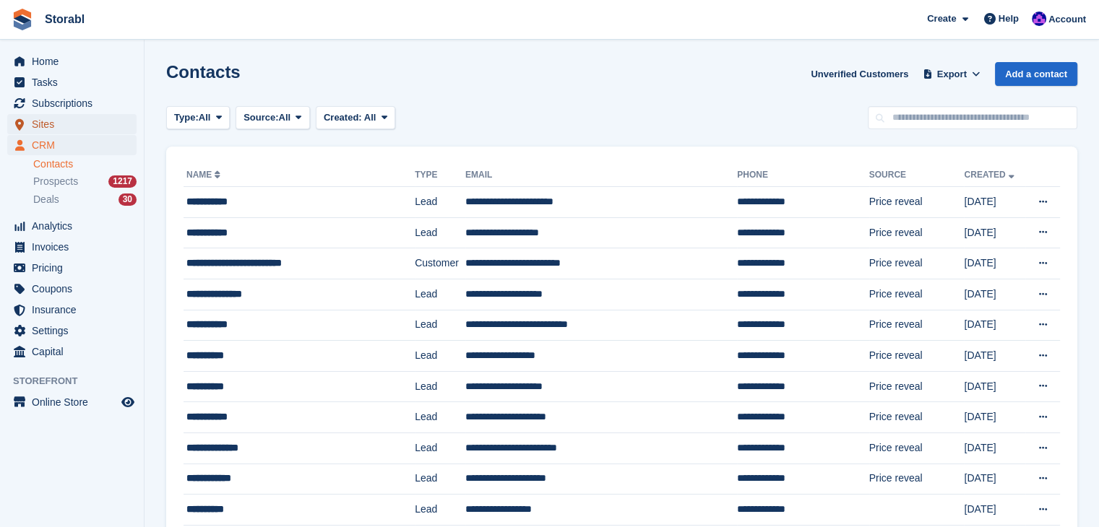
click at [66, 117] on span "Sites" at bounding box center [75, 124] width 87 height 20
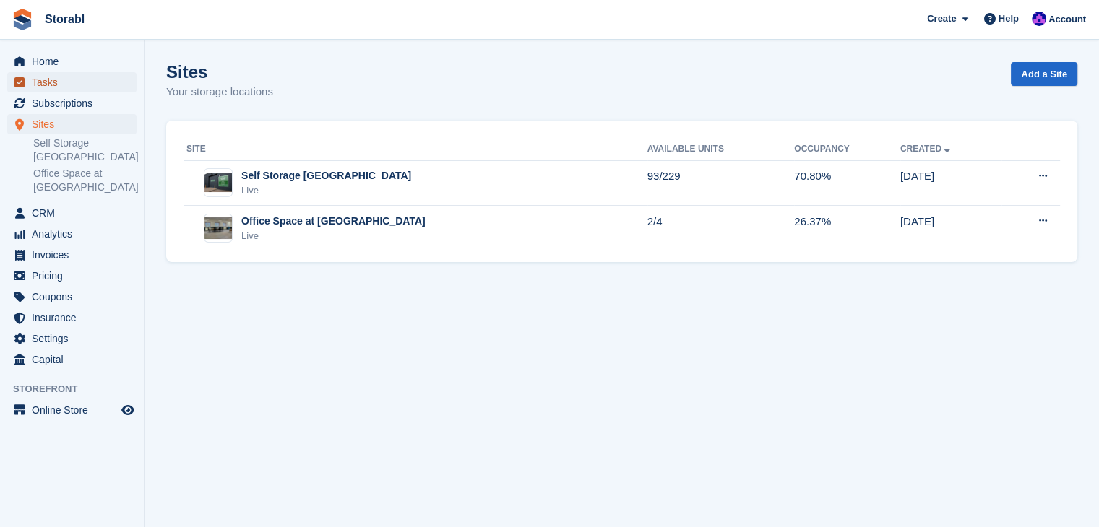
click at [51, 88] on span "Tasks" at bounding box center [75, 82] width 87 height 20
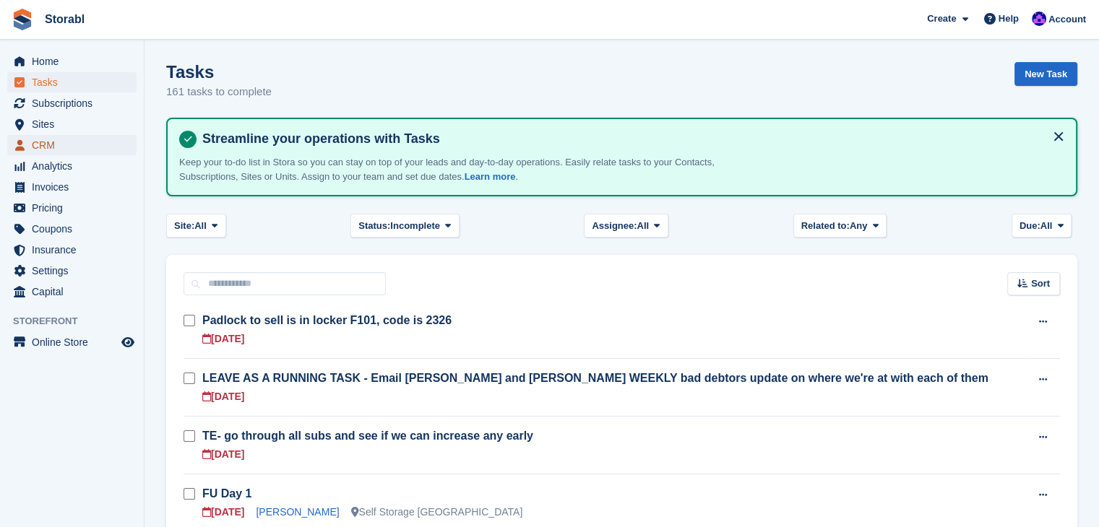
click at [38, 139] on span "CRM" at bounding box center [75, 145] width 87 height 20
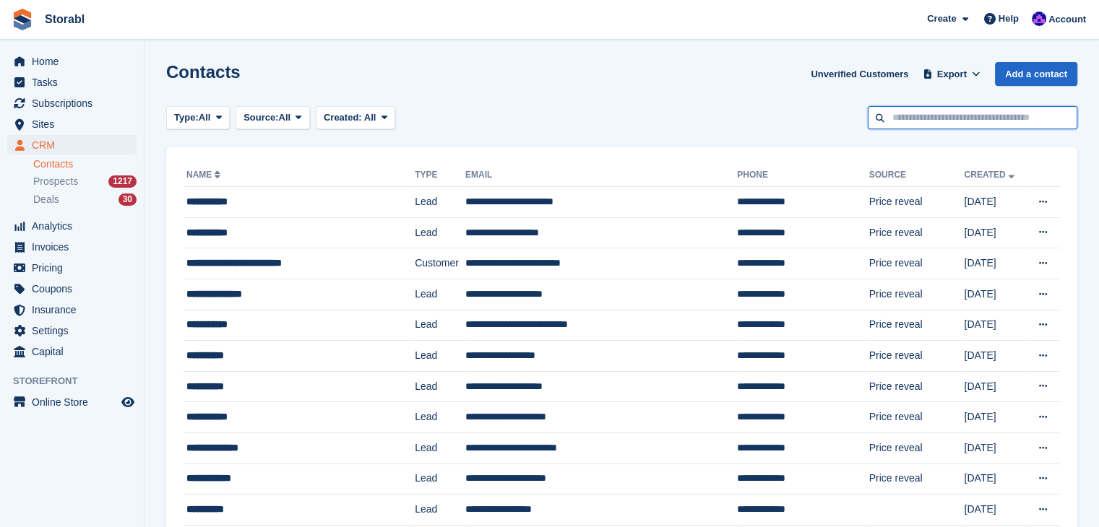
click at [892, 119] on input "text" at bounding box center [973, 118] width 210 height 24
type input "*****"
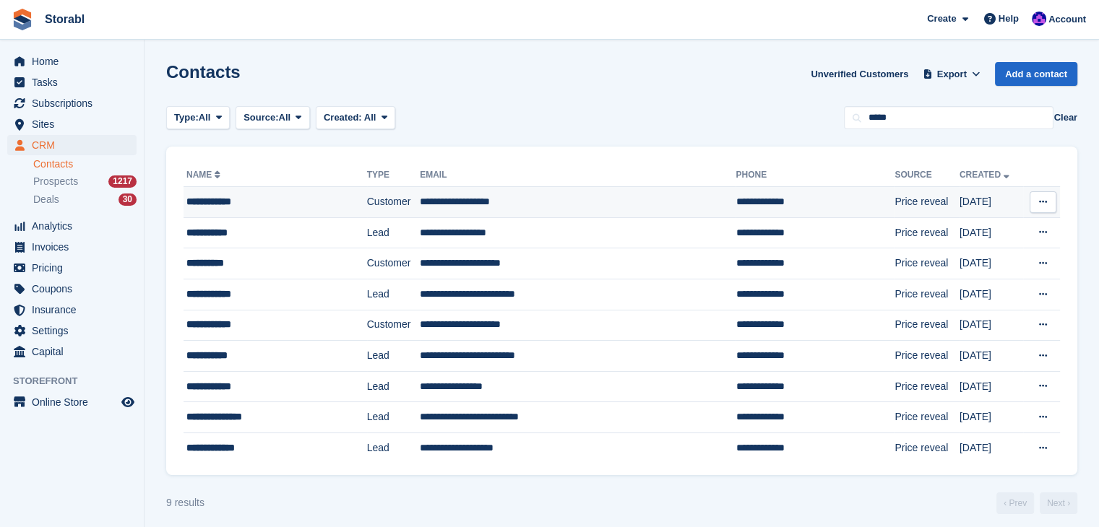
click at [211, 191] on td "**********" at bounding box center [274, 202] width 183 height 31
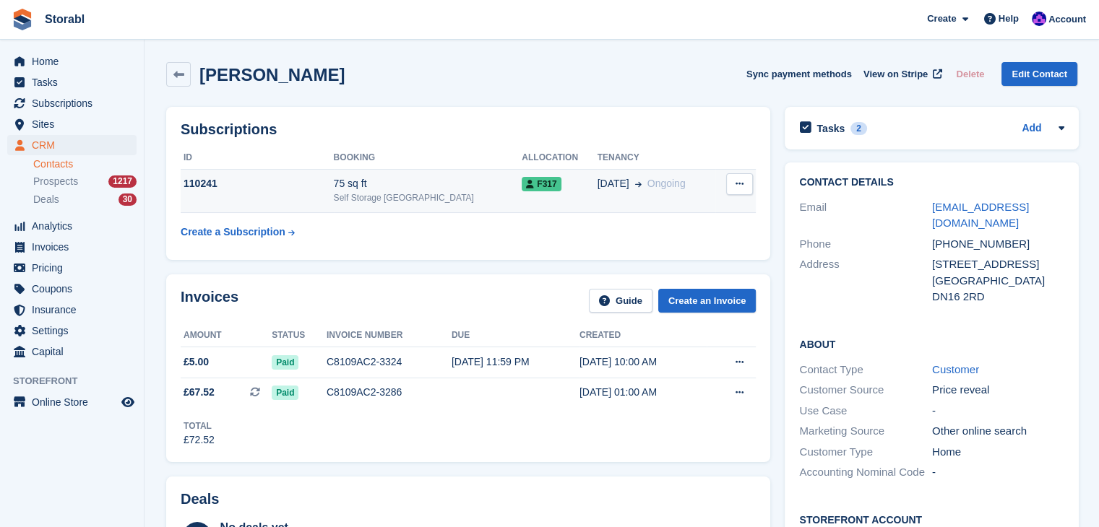
click at [304, 186] on div "110241" at bounding box center [257, 183] width 153 height 15
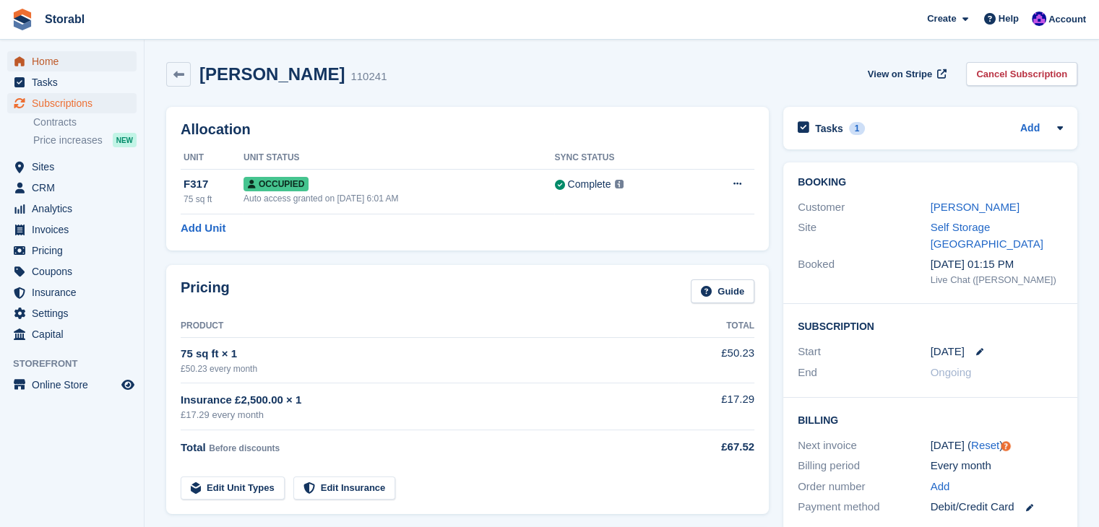
click at [52, 64] on span "Home" at bounding box center [75, 61] width 87 height 20
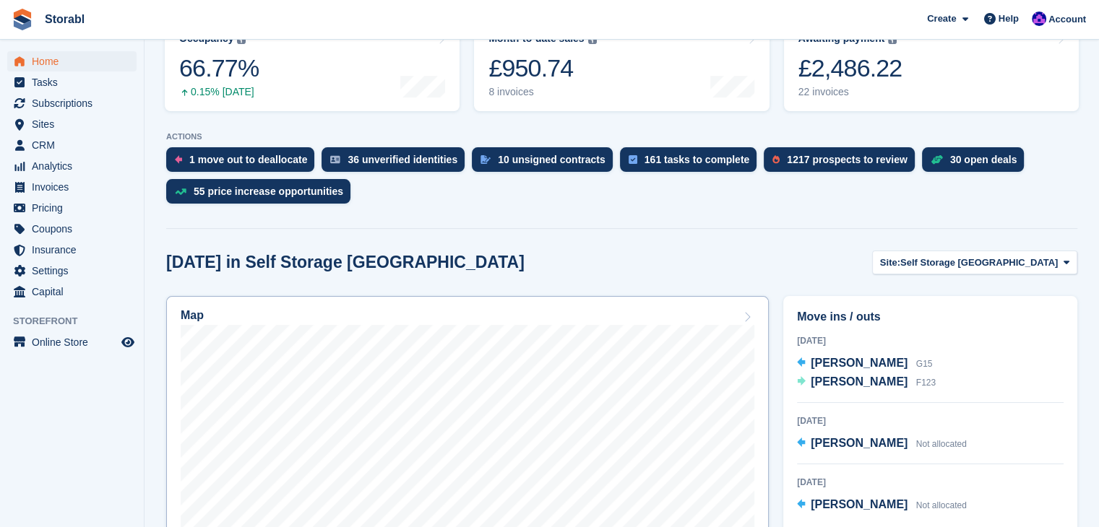
scroll to position [289, 0]
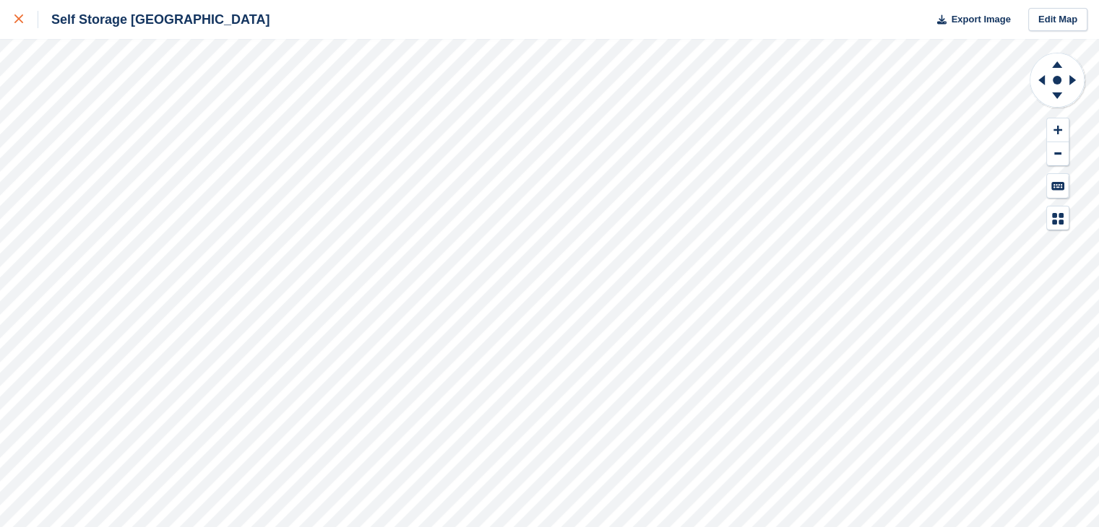
click at [26, 23] on div at bounding box center [26, 19] width 24 height 17
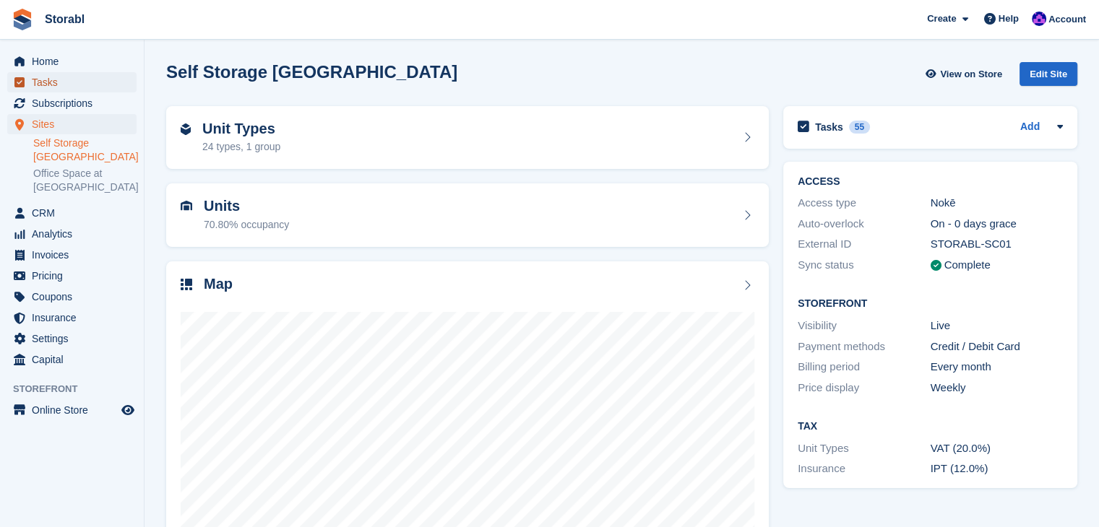
drag, startPoint x: 90, startPoint y: 87, endPoint x: 165, endPoint y: 174, distance: 115.2
click at [90, 87] on span "Tasks" at bounding box center [75, 82] width 87 height 20
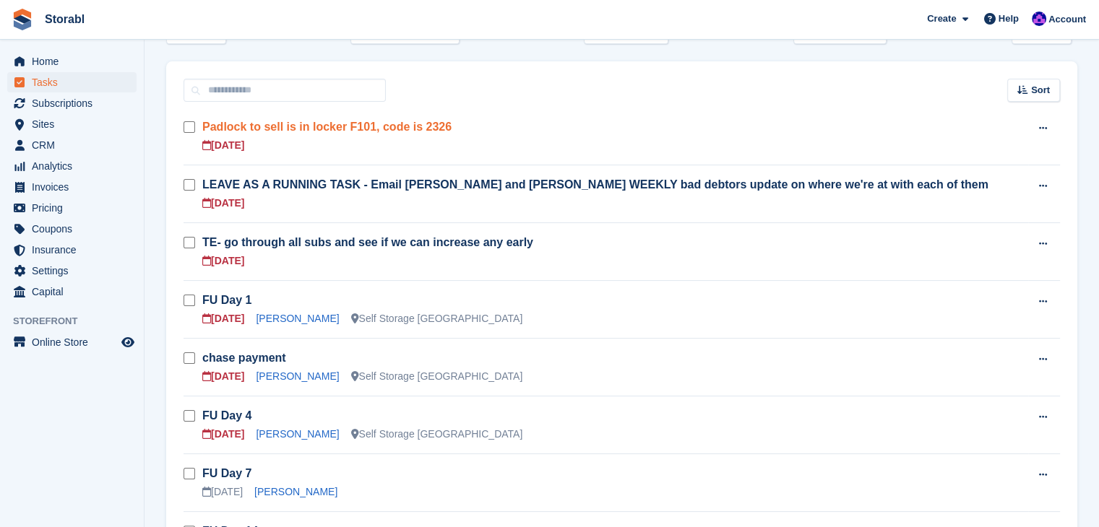
scroll to position [217, 0]
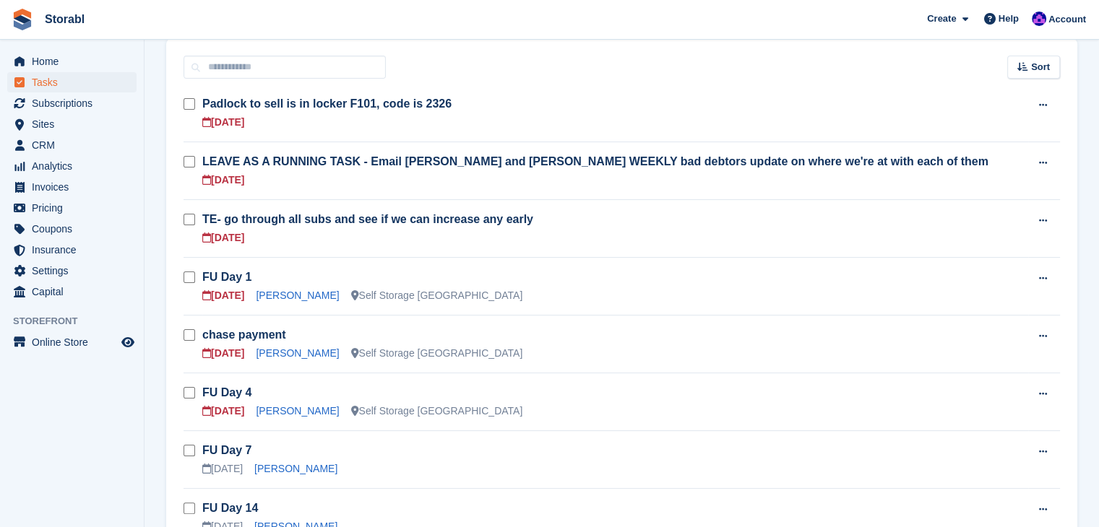
click at [811, 480] on td "FU Day 7 02 Oct Raphael Klimaszewski" at bounding box center [615, 460] width 826 height 58
click at [262, 292] on link "[PERSON_NAME]" at bounding box center [297, 296] width 83 height 12
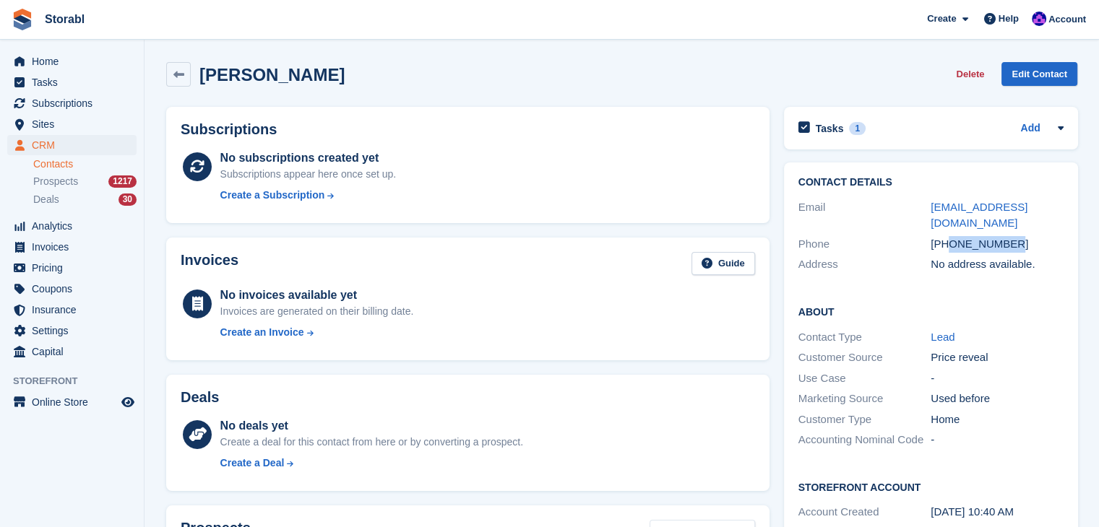
drag, startPoint x: 1029, startPoint y: 227, endPoint x: 951, endPoint y: 234, distance: 78.4
click at [951, 236] on div "+447590055744" at bounding box center [996, 244] width 133 height 17
copy div "7590055744"
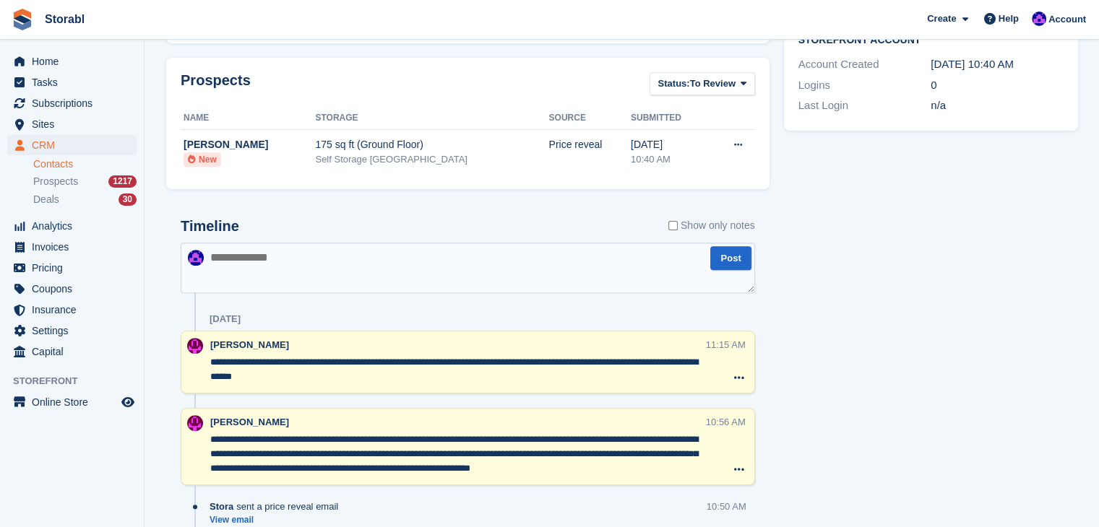
scroll to position [506, 0]
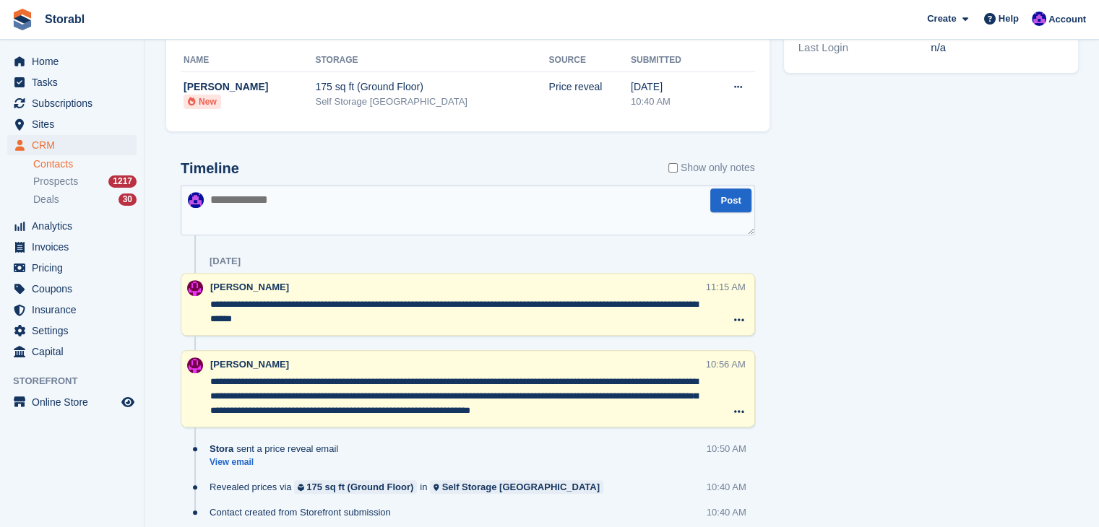
click at [324, 211] on textarea at bounding box center [468, 210] width 574 height 51
type textarea "********"
click at [727, 205] on button "Post" at bounding box center [730, 201] width 40 height 24
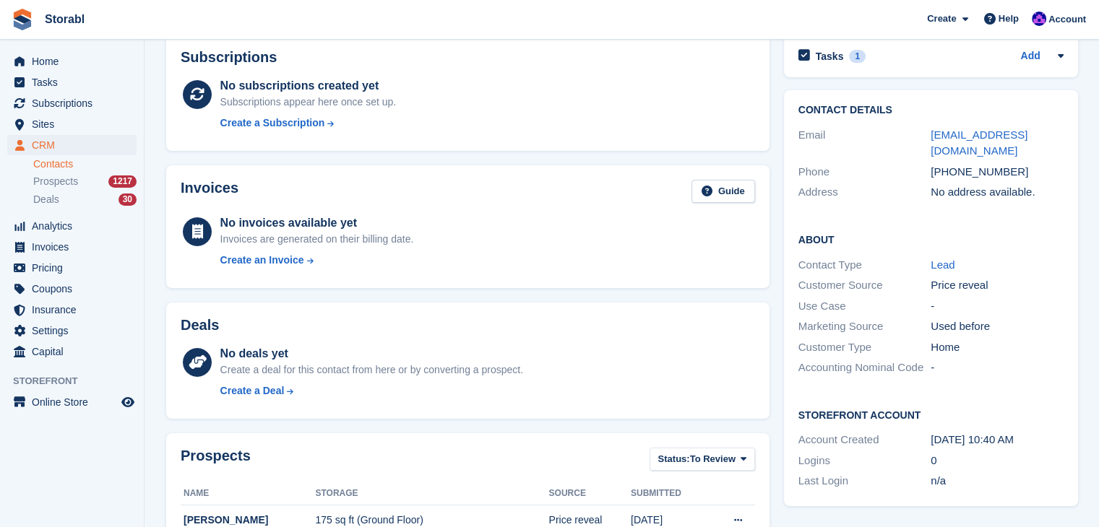
scroll to position [0, 0]
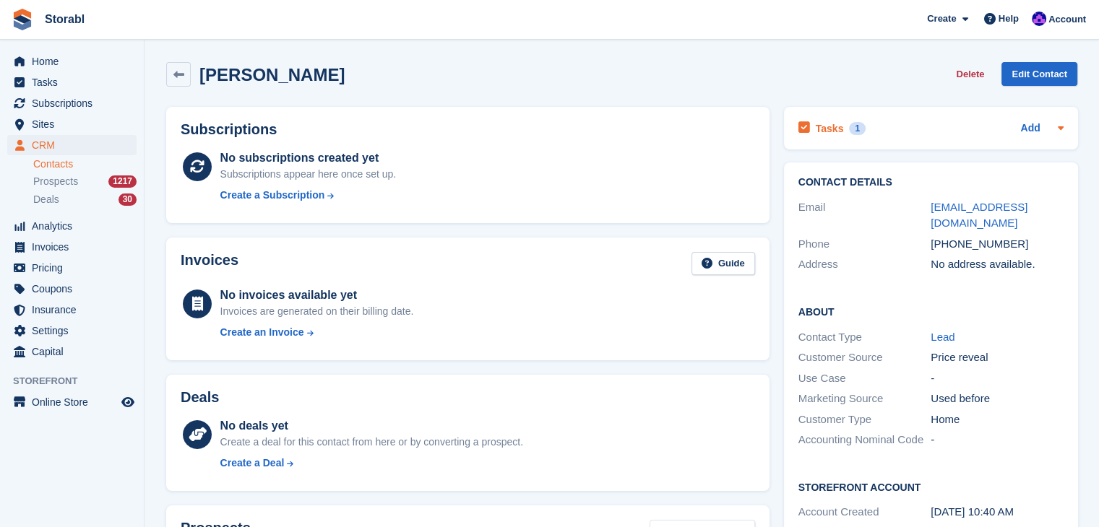
click at [1061, 134] on icon at bounding box center [1061, 128] width 12 height 12
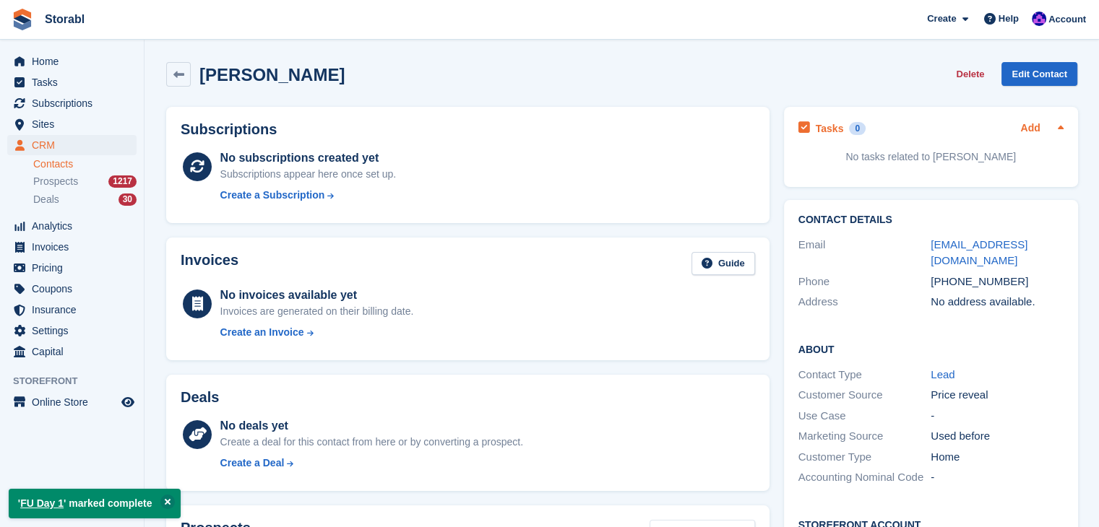
click at [1028, 134] on link "Add" at bounding box center [1030, 129] width 20 height 17
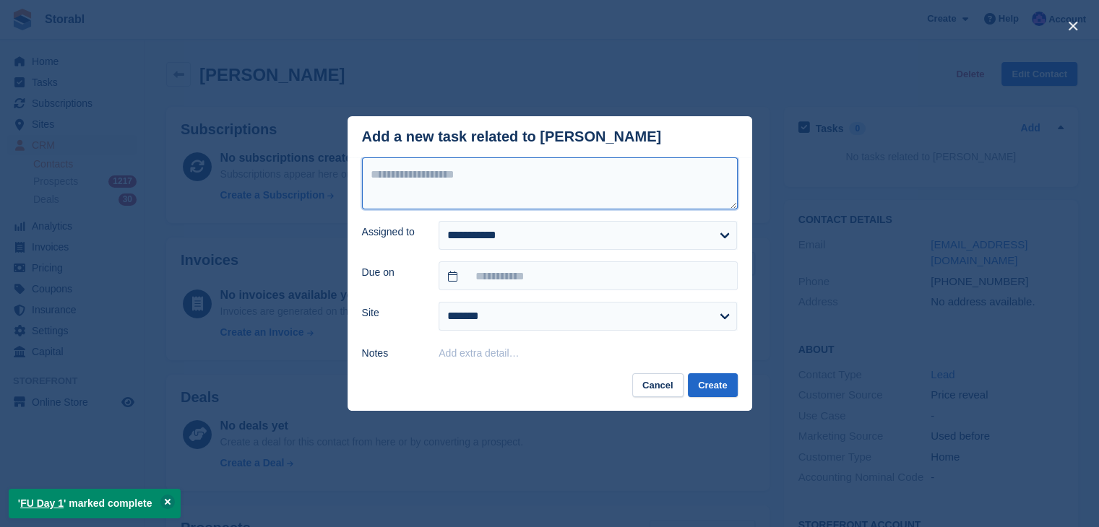
click at [555, 166] on textarea at bounding box center [550, 183] width 376 height 52
type textarea "********"
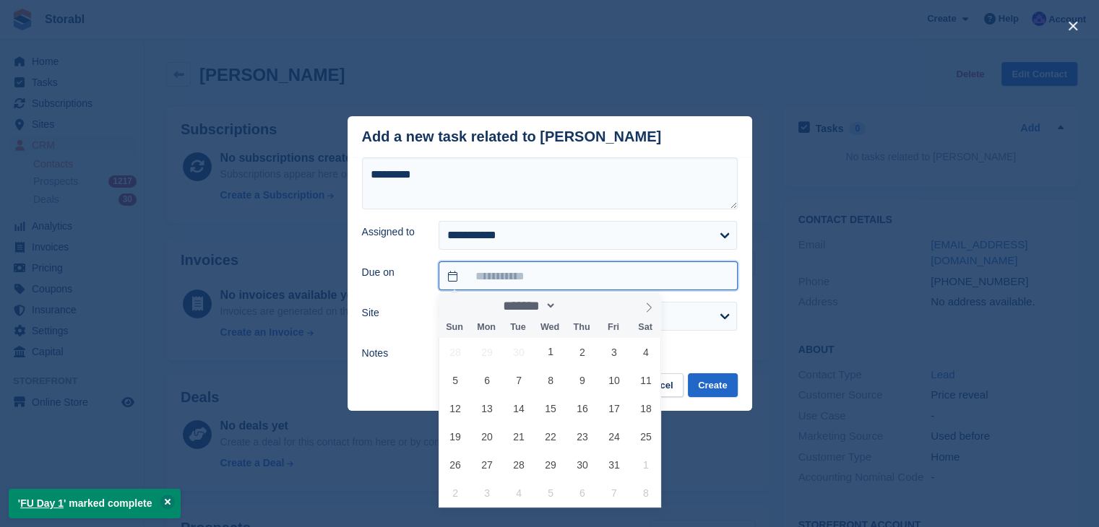
click at [530, 285] on input "text" at bounding box center [588, 276] width 298 height 29
click at [475, 379] on span "6" at bounding box center [487, 380] width 28 height 28
type input "**********"
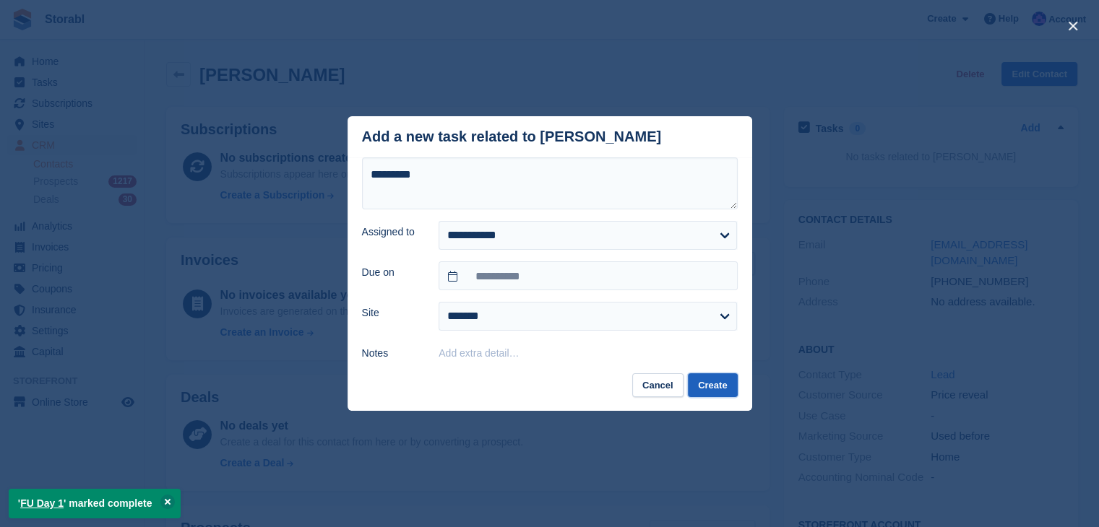
click at [716, 391] on button "Create" at bounding box center [712, 385] width 49 height 24
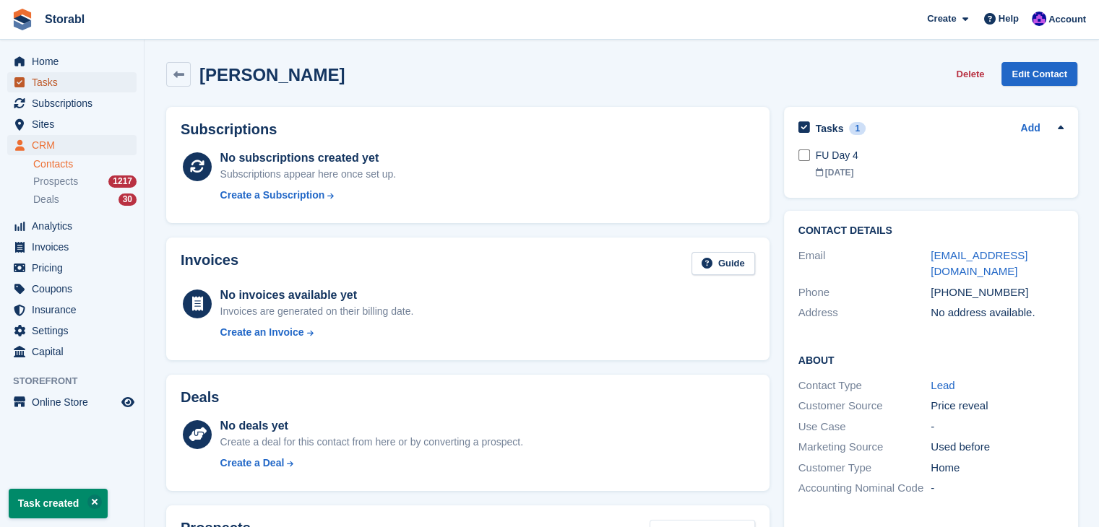
click at [60, 85] on span "Tasks" at bounding box center [75, 82] width 87 height 20
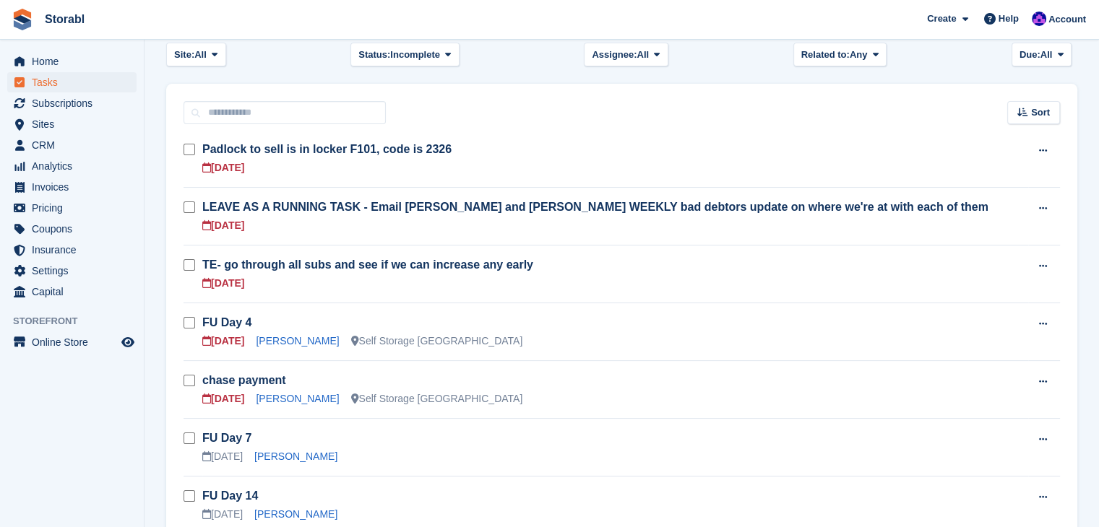
scroll to position [289, 0]
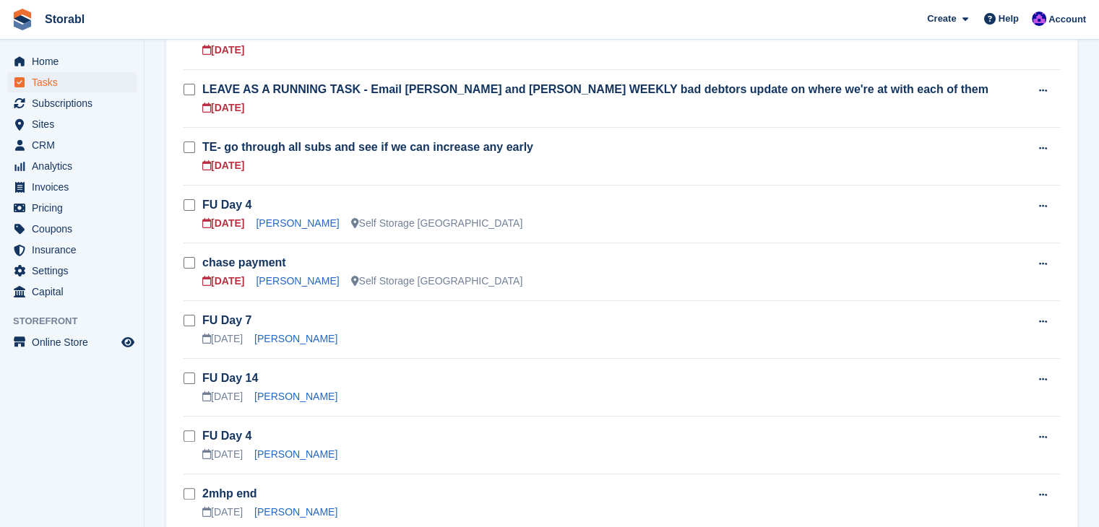
click at [85, 410] on aside "Home Tasks Subscriptions Subscriptions Subscriptions Contracts Price increases …" at bounding box center [72, 267] width 144 height 455
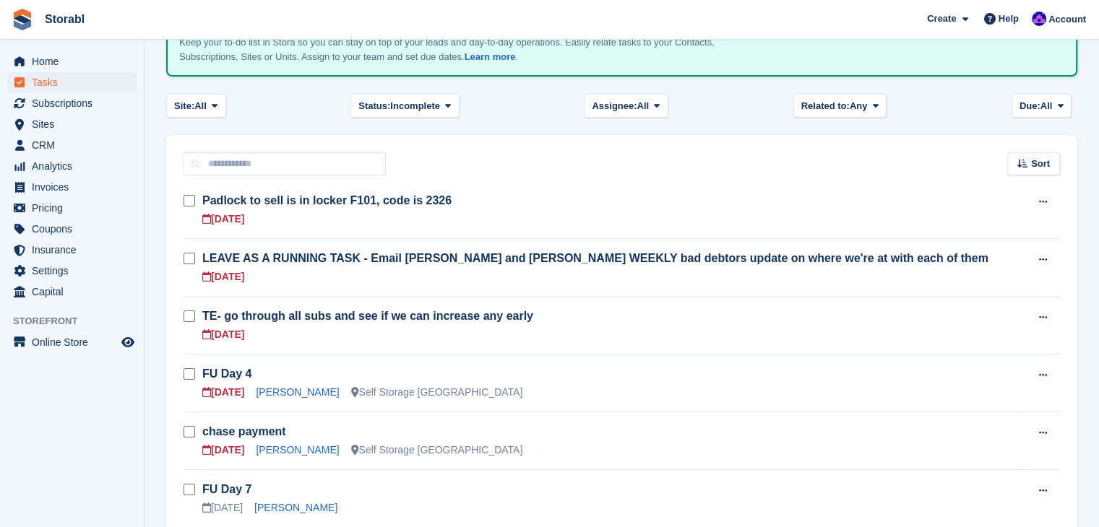
scroll to position [144, 0]
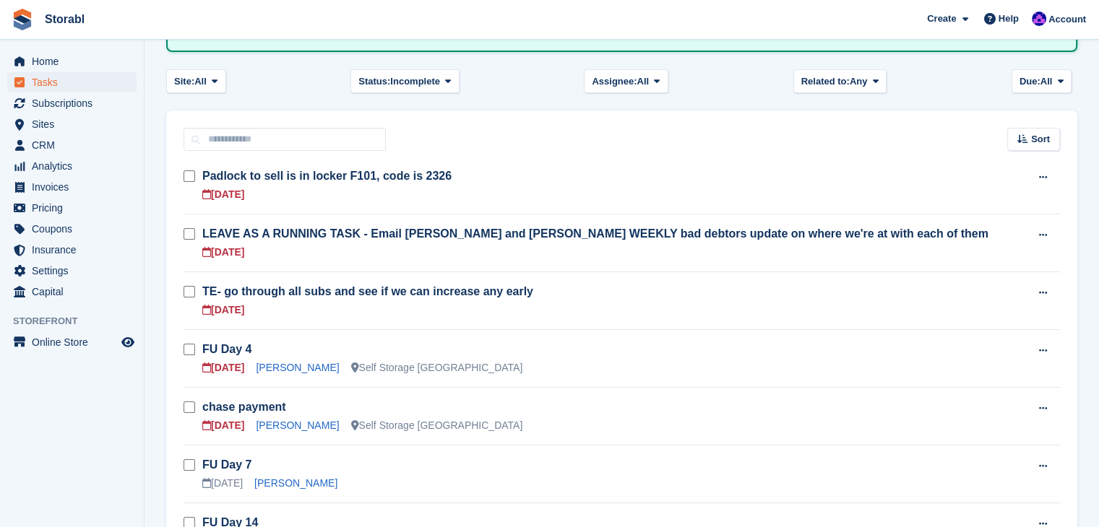
click at [98, 402] on aside "Home Tasks Subscriptions Subscriptions Subscriptions Contracts Price increases …" at bounding box center [72, 267] width 144 height 455
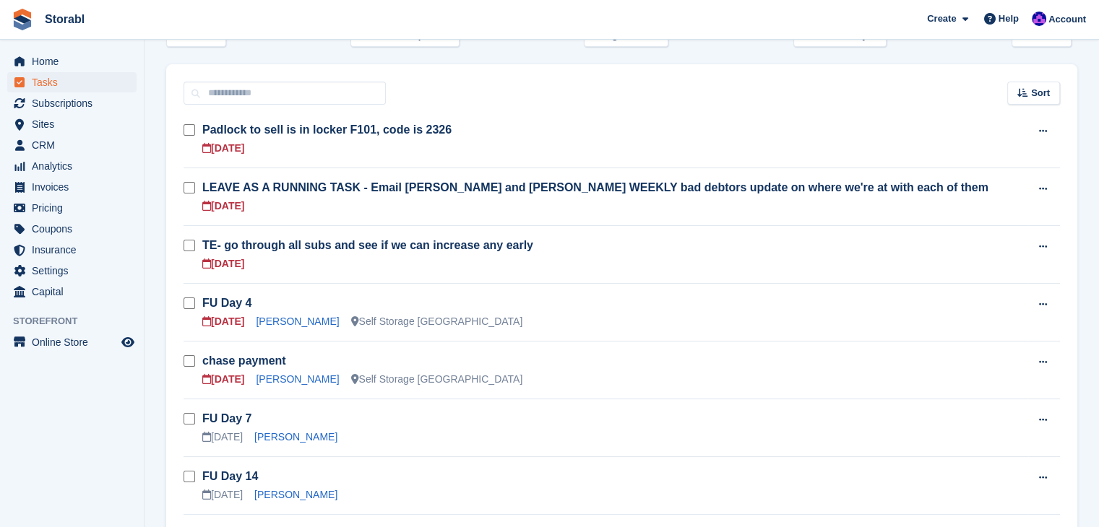
scroll to position [217, 0]
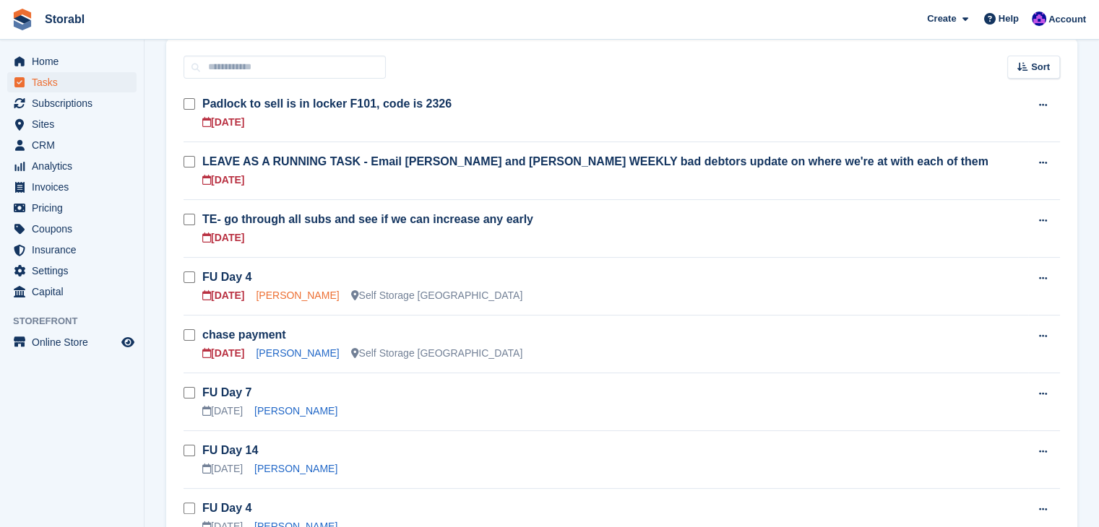
click at [272, 295] on link "[PERSON_NAME]" at bounding box center [297, 296] width 83 height 12
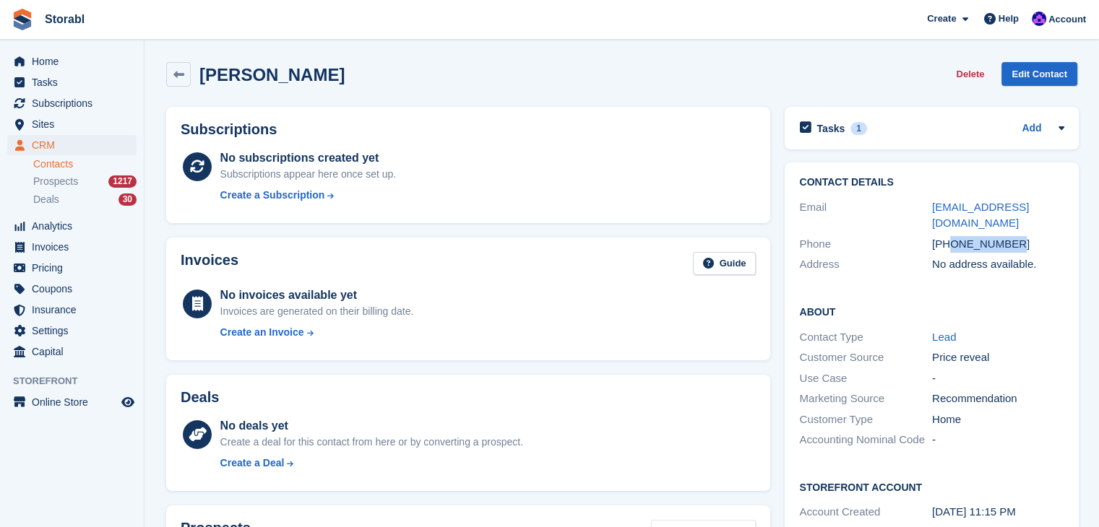
drag, startPoint x: 1014, startPoint y: 230, endPoint x: 948, endPoint y: 234, distance: 66.6
click at [948, 236] on div "[PHONE_NUMBER]" at bounding box center [998, 244] width 133 height 17
copy div "7810314381"
click at [85, 259] on span "Pricing" at bounding box center [75, 268] width 87 height 20
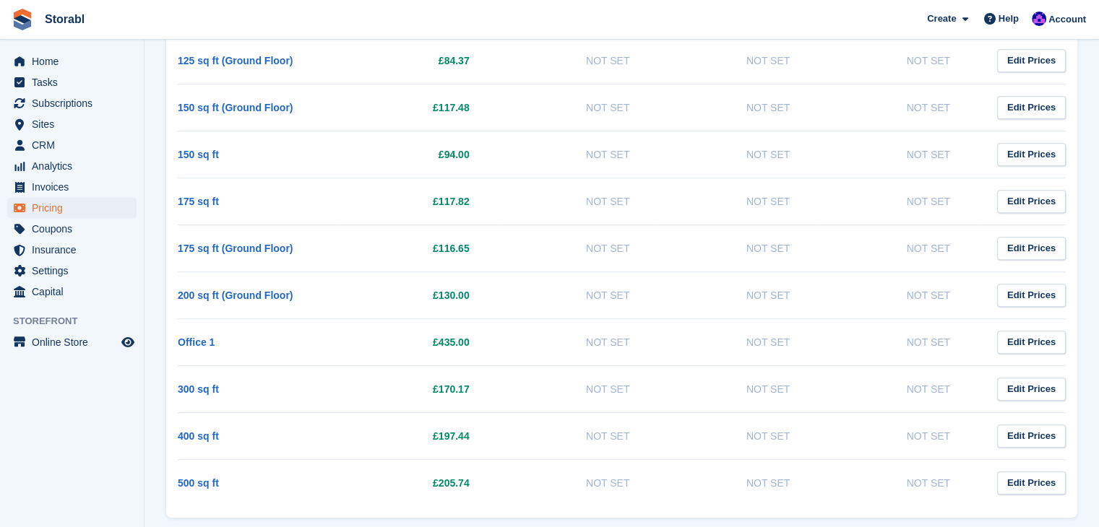
scroll to position [867, 0]
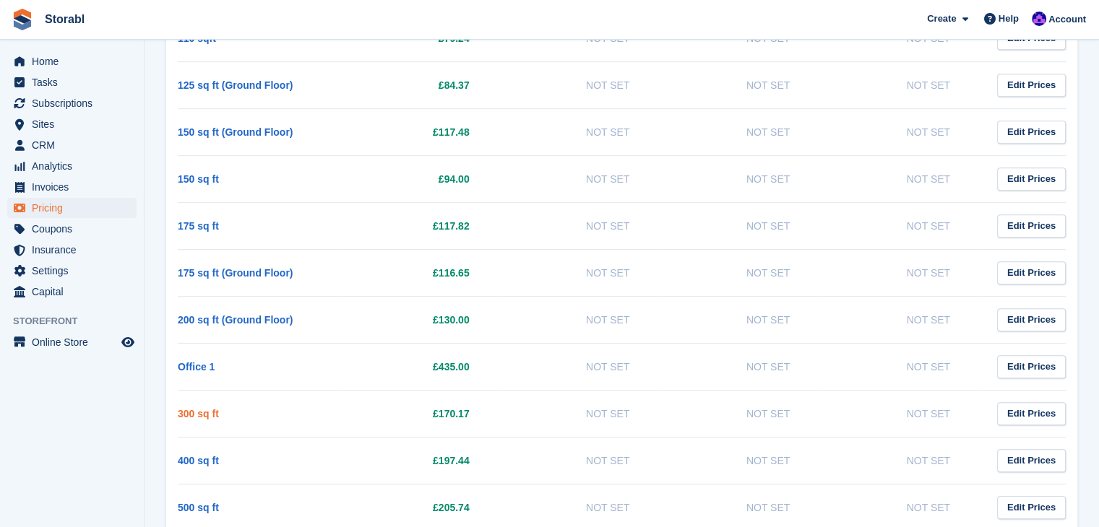
click at [191, 408] on link "300 sq ft" at bounding box center [198, 414] width 41 height 12
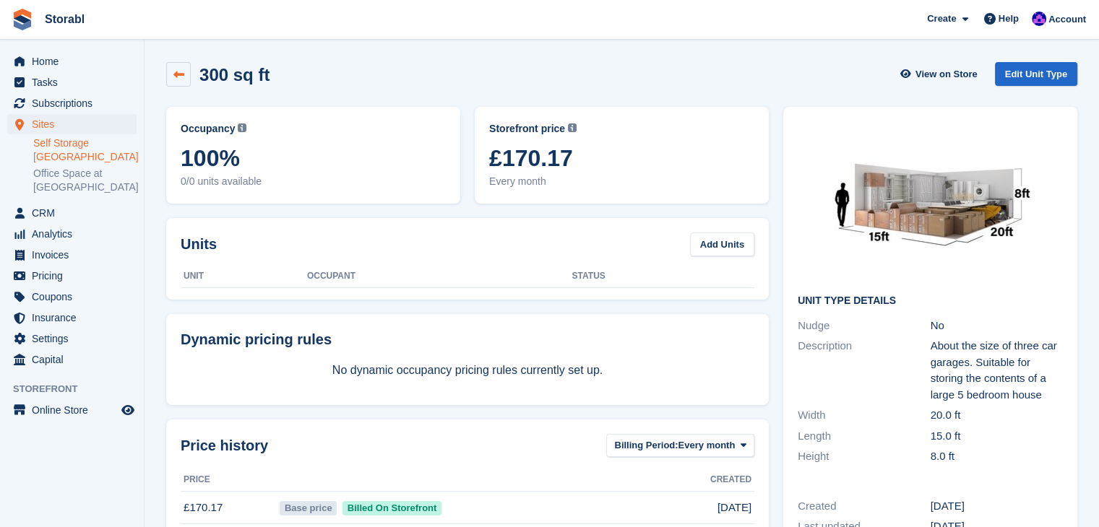
click at [173, 67] on link at bounding box center [178, 74] width 25 height 25
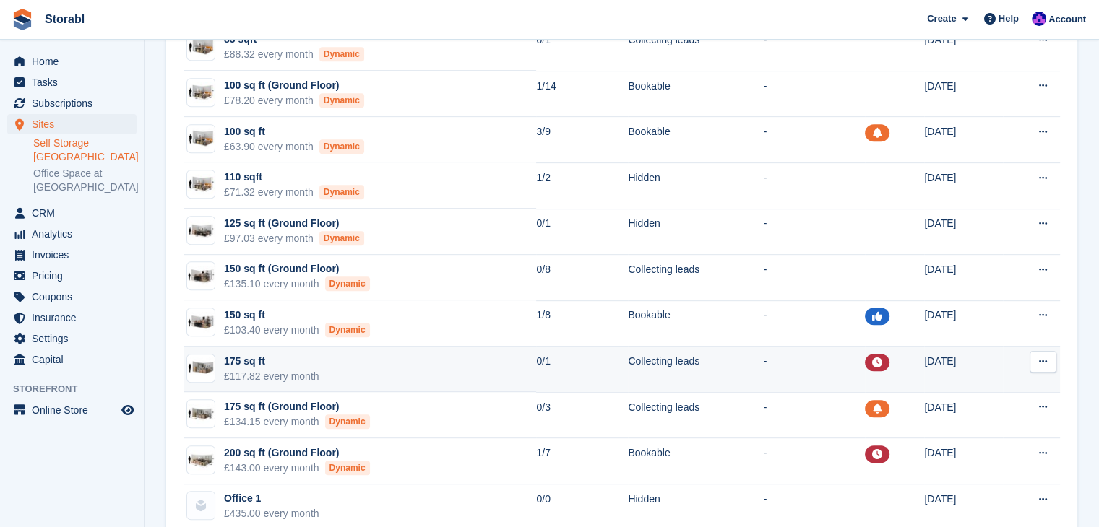
scroll to position [703, 0]
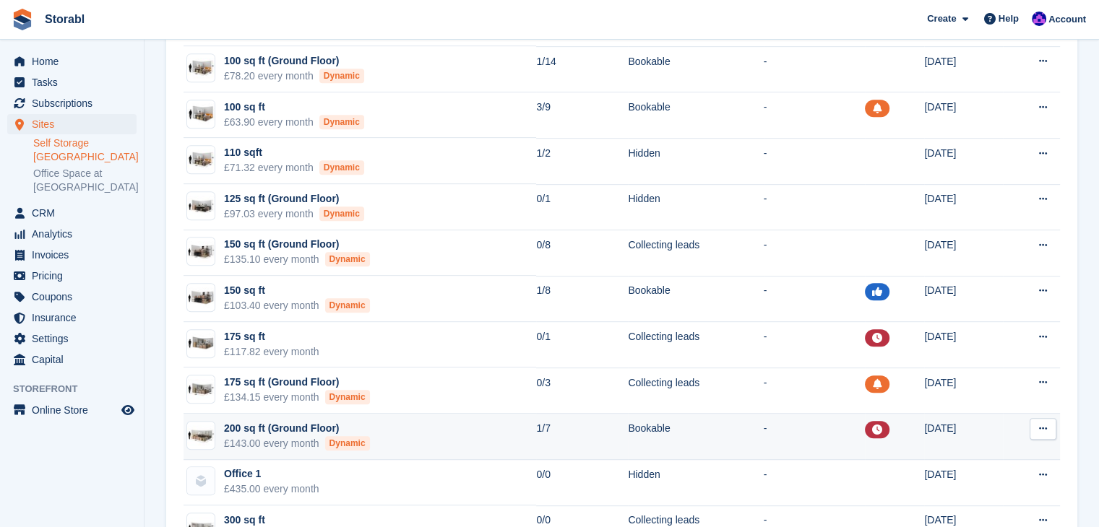
click at [266, 422] on div "200 sq ft (Ground Floor)" at bounding box center [297, 428] width 146 height 15
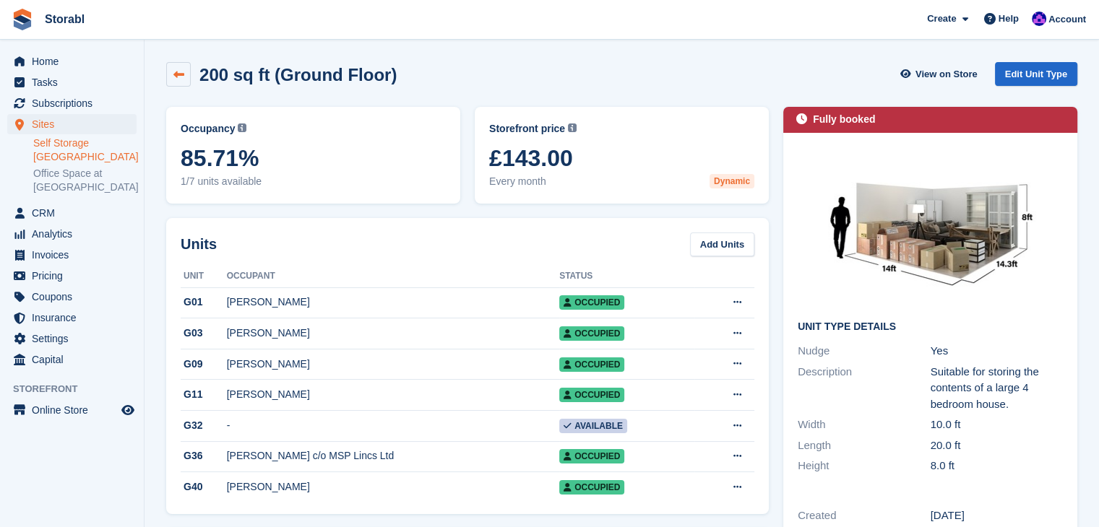
click at [183, 76] on icon at bounding box center [178, 74] width 11 height 11
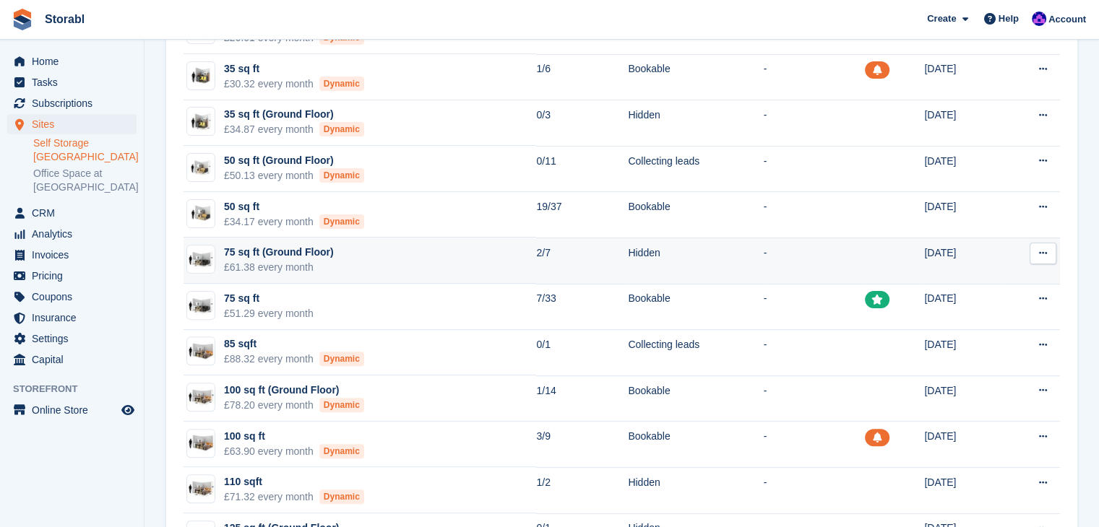
scroll to position [433, 0]
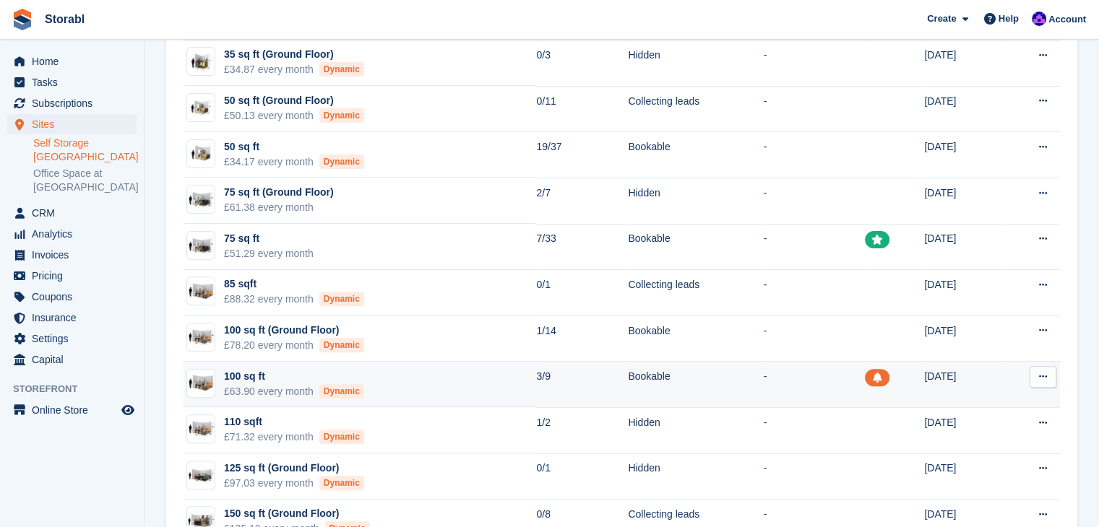
click at [272, 370] on div "100 sq ft" at bounding box center [294, 376] width 140 height 15
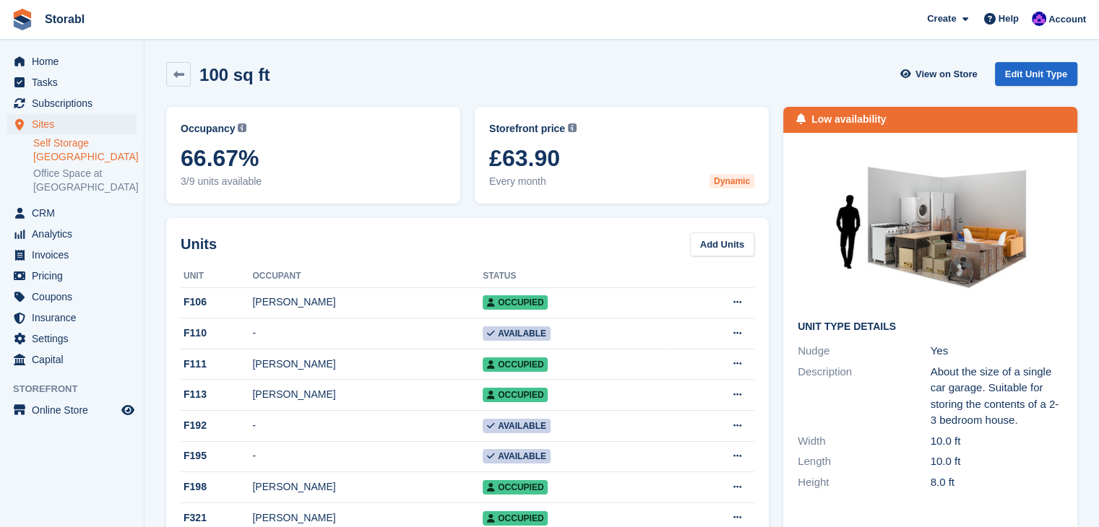
drag, startPoint x: 532, startPoint y: 158, endPoint x: 556, endPoint y: 163, distance: 24.2
click at [509, 163] on span "£63.90" at bounding box center [621, 158] width 265 height 26
click at [716, 142] on div "Storefront price The price any visitor to your Storefront will be asked to pay.…" at bounding box center [621, 155] width 265 height 68
drag, startPoint x: 622, startPoint y: 160, endPoint x: 503, endPoint y: 161, distance: 119.2
click at [503, 161] on span "£63.90" at bounding box center [621, 158] width 265 height 26
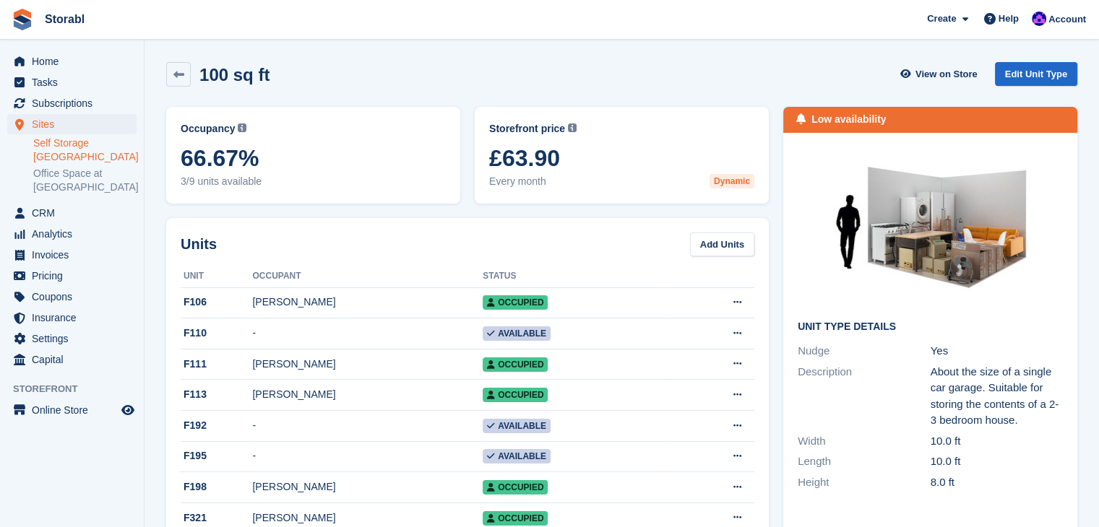
click at [600, 152] on span "£63.90" at bounding box center [621, 158] width 265 height 26
click at [104, 84] on span "Tasks" at bounding box center [75, 82] width 87 height 20
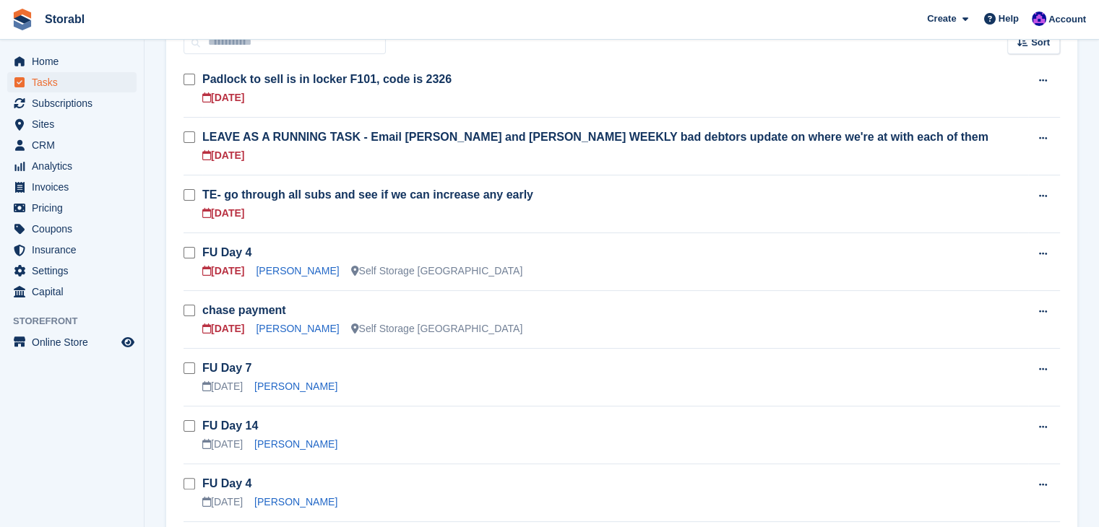
scroll to position [217, 0]
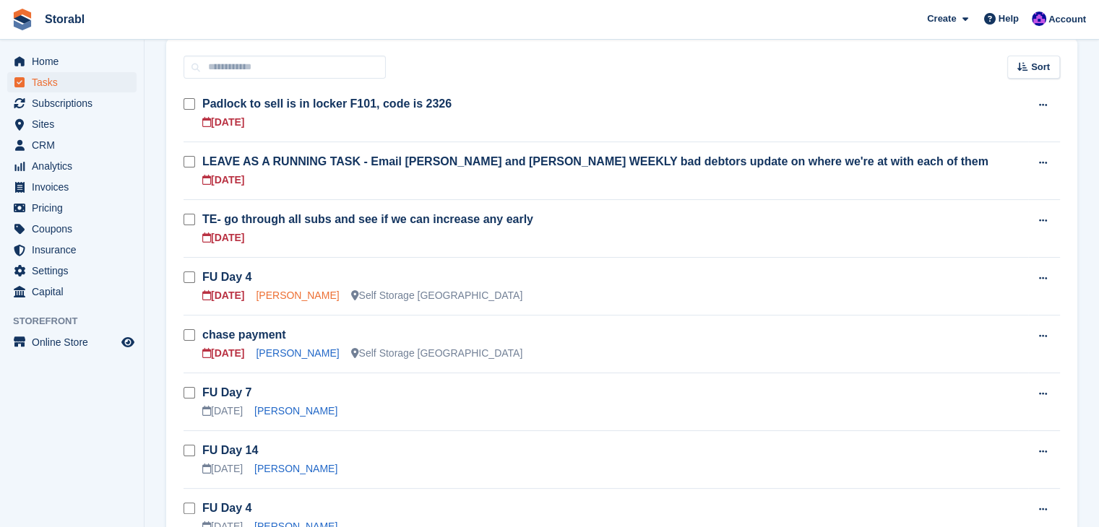
click at [288, 297] on link "[PERSON_NAME]" at bounding box center [297, 296] width 83 height 12
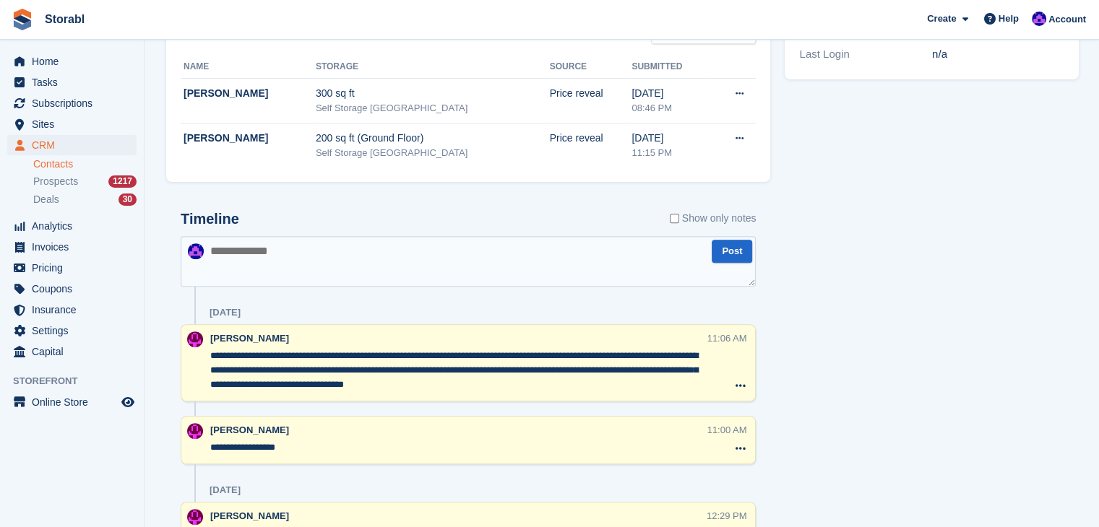
scroll to position [578, 0]
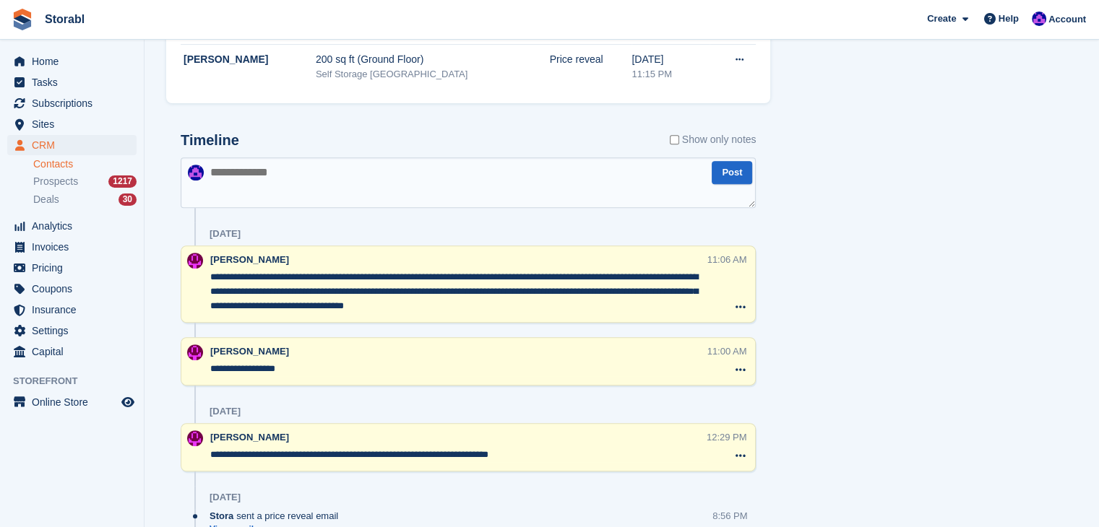
click at [331, 170] on textarea at bounding box center [468, 182] width 575 height 51
type textarea "*"
click at [331, 170] on textarea "********" at bounding box center [468, 182] width 575 height 51
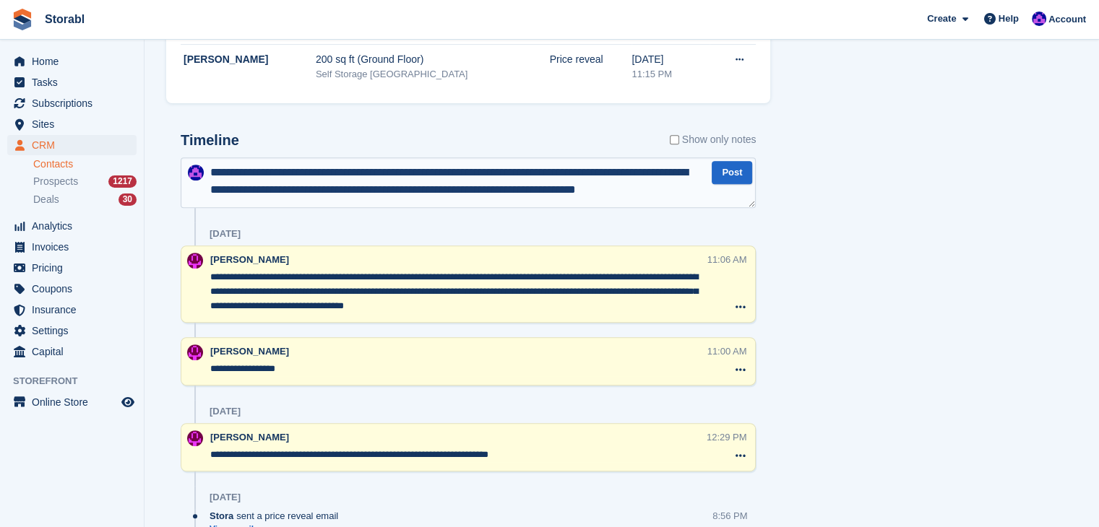
scroll to position [7, 0]
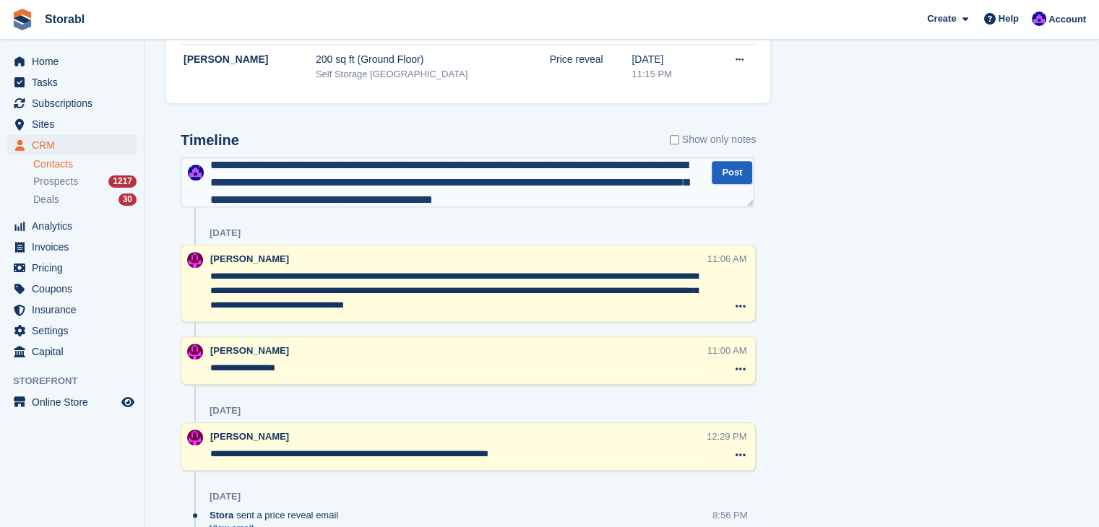
type textarea "**********"
click at [723, 181] on button "Post" at bounding box center [732, 173] width 40 height 24
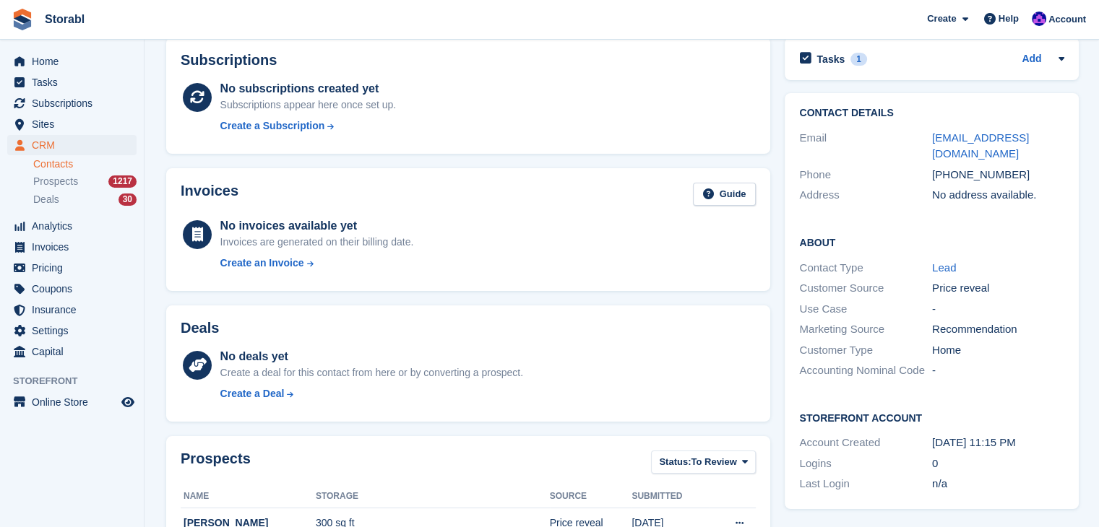
scroll to position [0, 0]
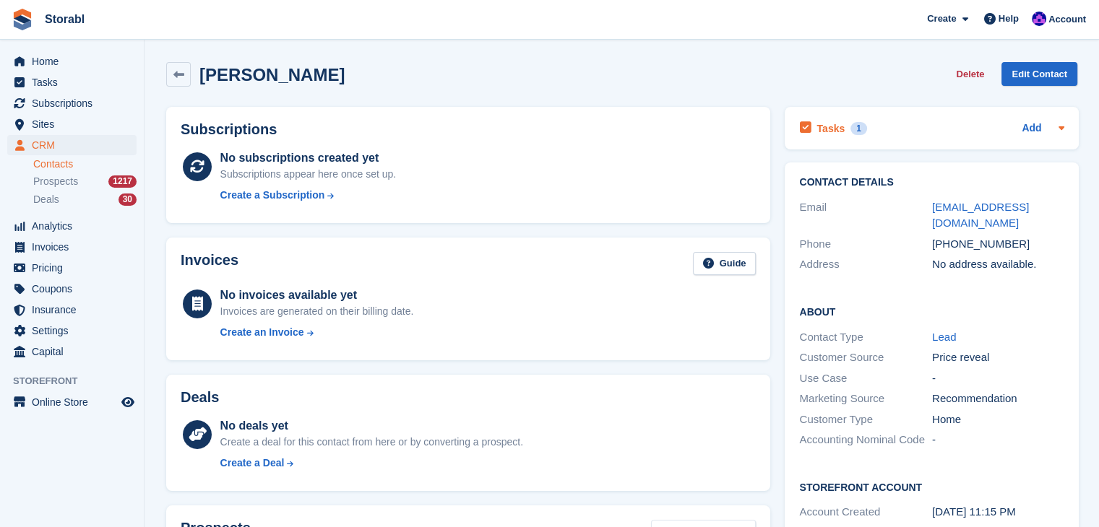
click at [1053, 128] on div at bounding box center [1059, 128] width 12 height 17
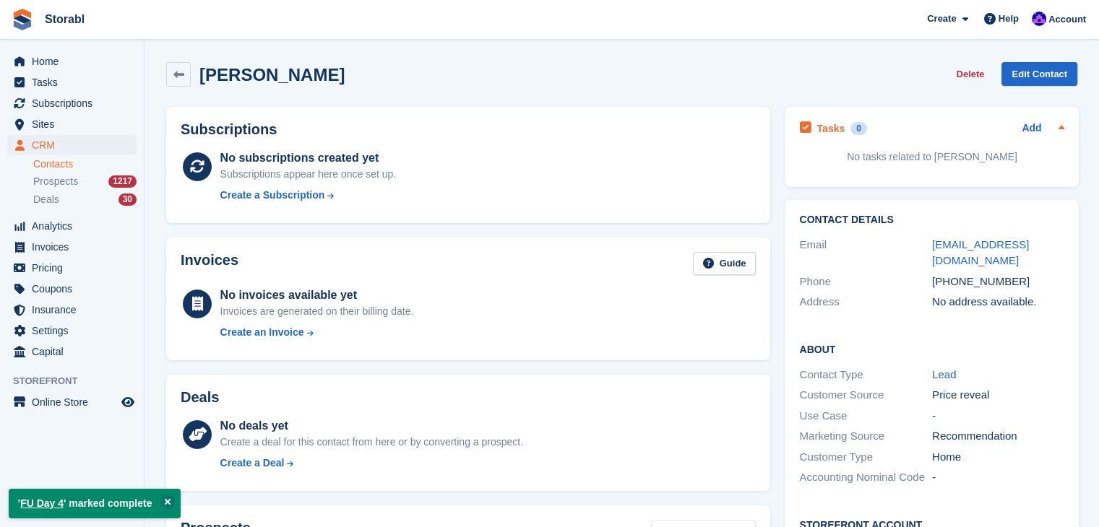
click at [1026, 137] on link "Add" at bounding box center [1031, 129] width 20 height 17
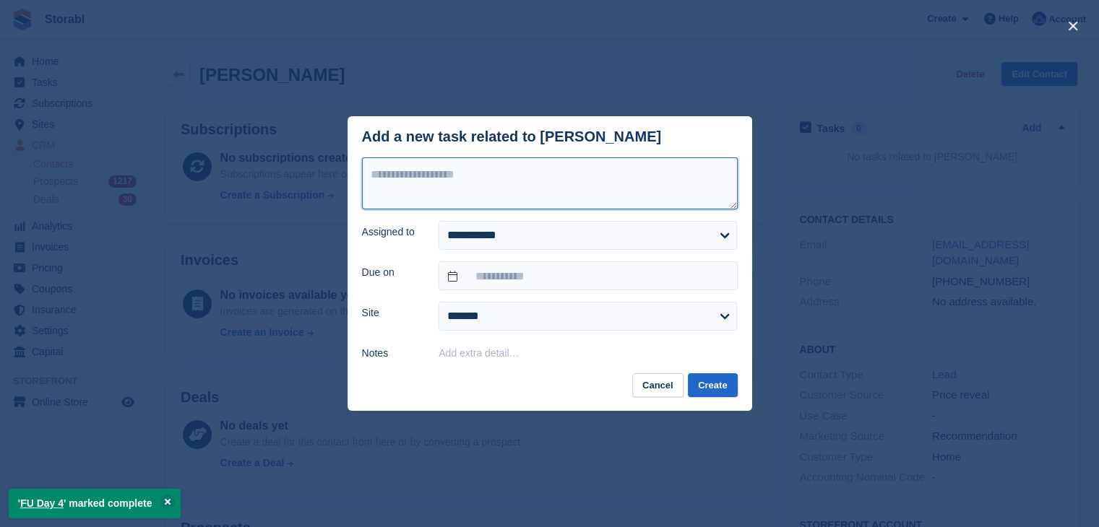
click at [474, 171] on textarea at bounding box center [550, 183] width 376 height 52
type textarea "********"
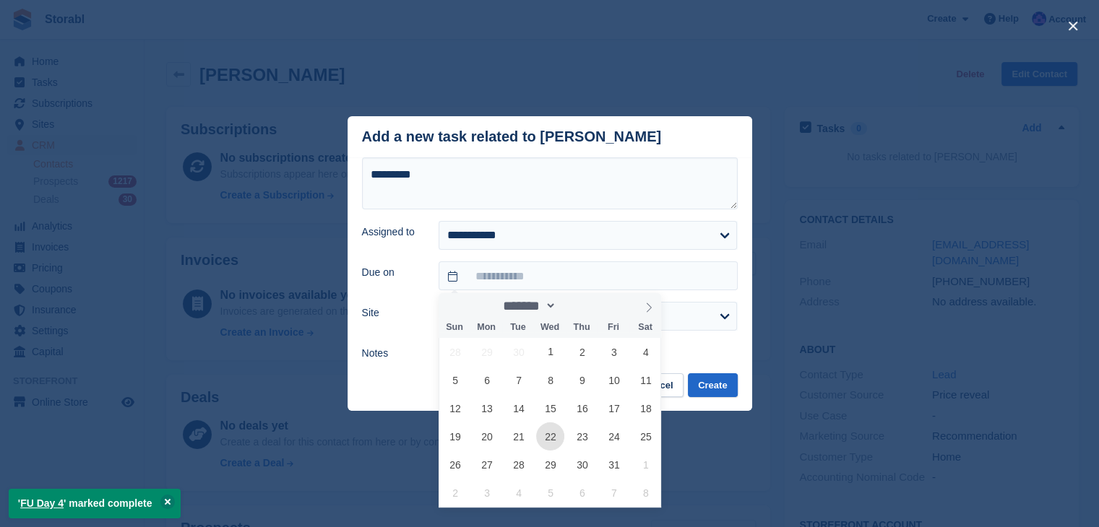
click at [555, 433] on span "22" at bounding box center [550, 437] width 28 height 28
type input "**********"
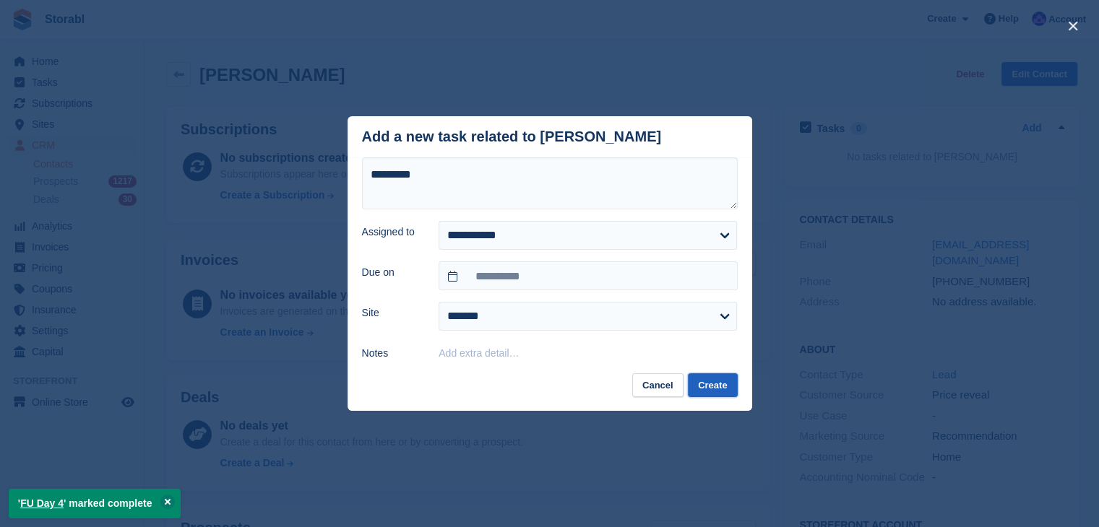
click at [725, 386] on button "Create" at bounding box center [712, 385] width 49 height 24
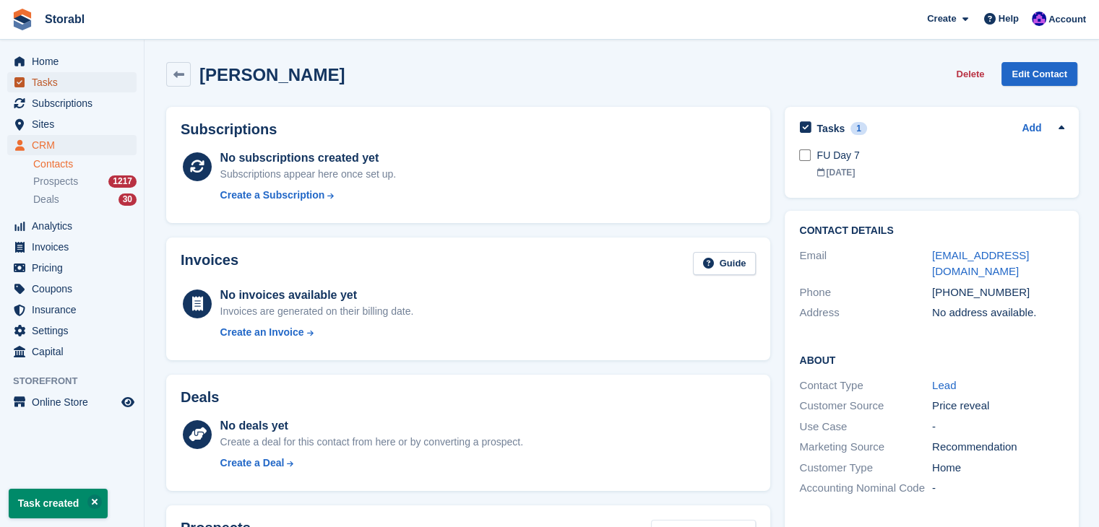
click at [59, 84] on span "Tasks" at bounding box center [75, 82] width 87 height 20
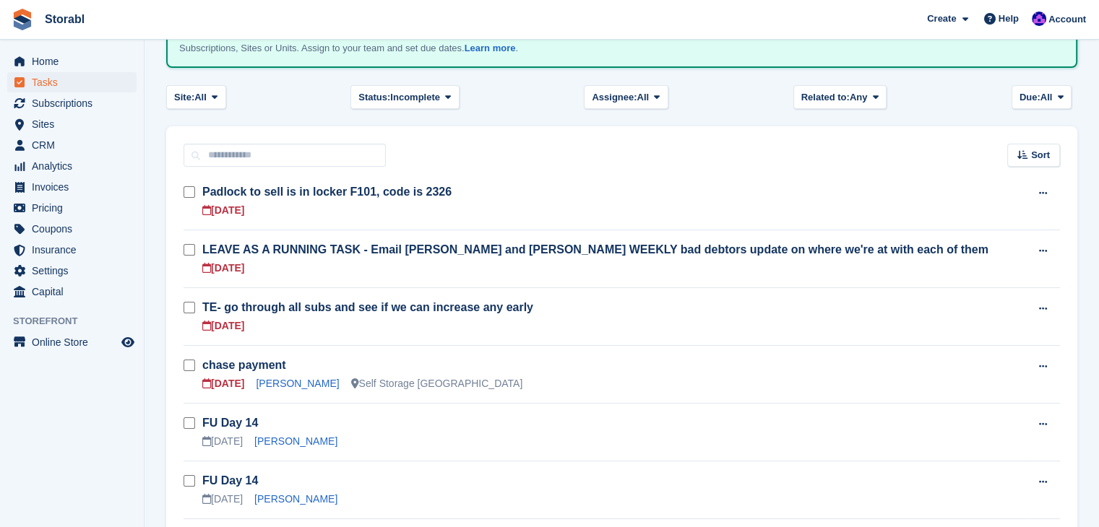
scroll to position [217, 0]
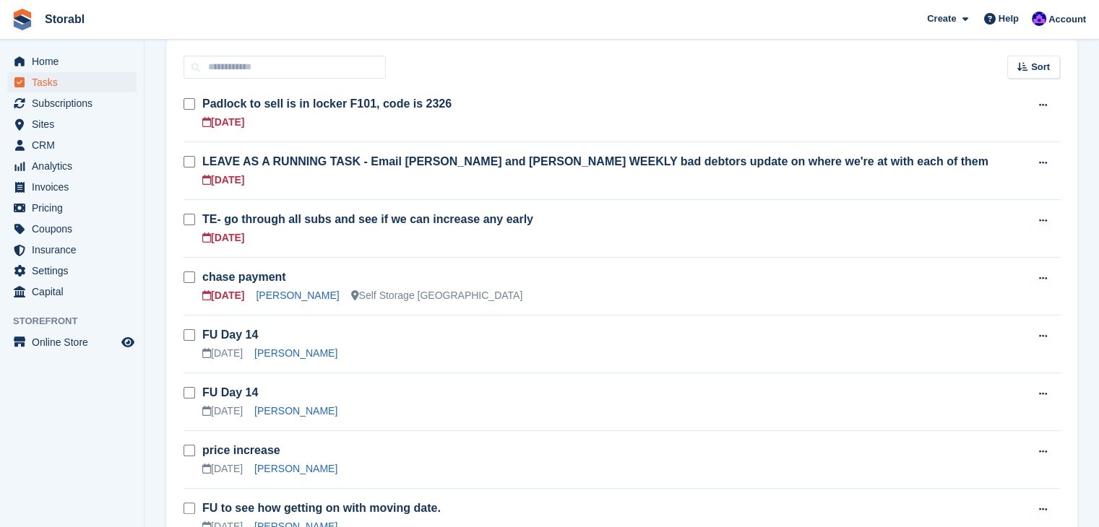
drag, startPoint x: 78, startPoint y: 417, endPoint x: 113, endPoint y: 418, distance: 34.7
click at [78, 417] on aside "Home Tasks Subscriptions Subscriptions Subscriptions Contracts Price increases …" at bounding box center [72, 267] width 144 height 455
click at [279, 301] on link "[PERSON_NAME]" at bounding box center [297, 296] width 83 height 12
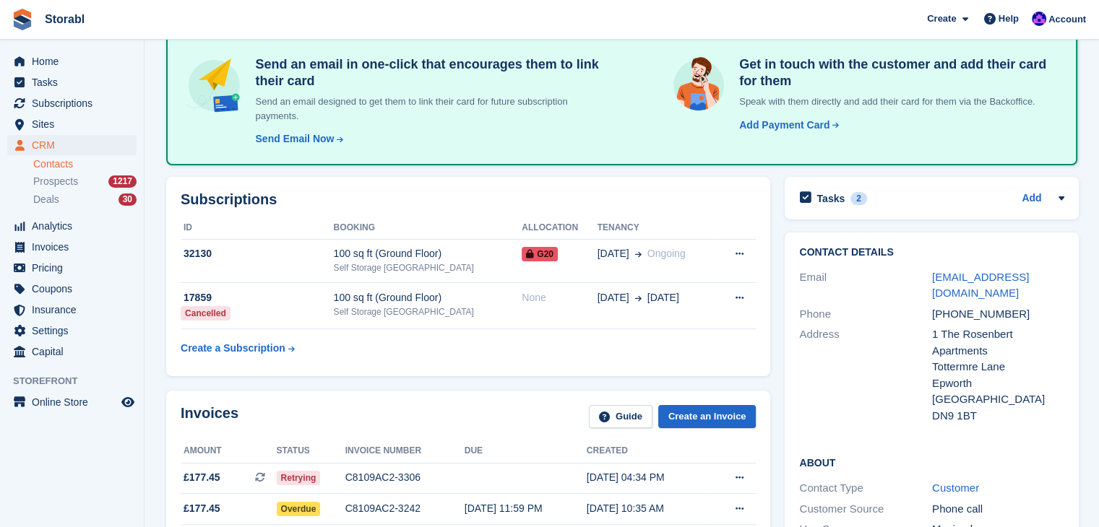
scroll to position [72, 0]
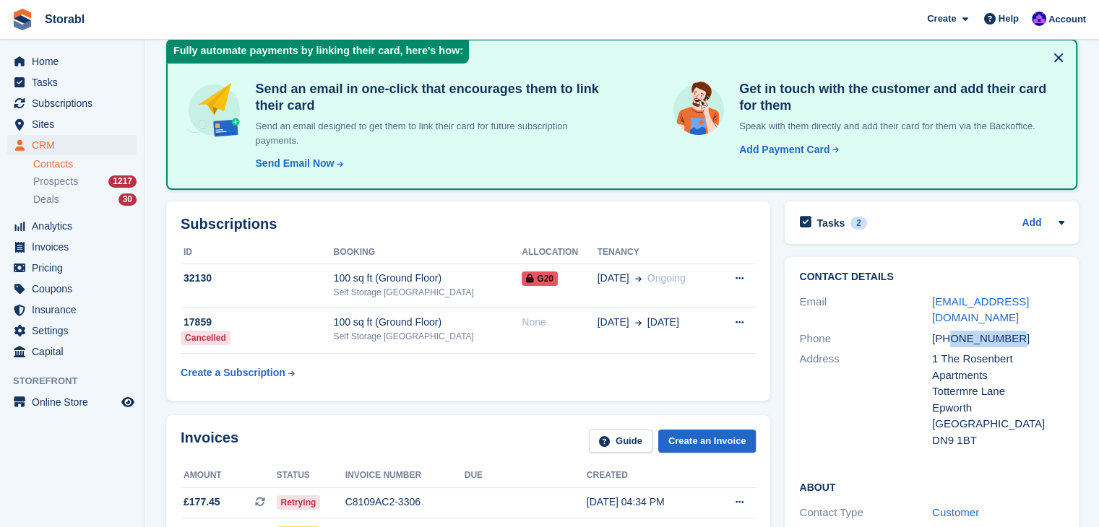
drag, startPoint x: 1014, startPoint y: 324, endPoint x: 951, endPoint y: 329, distance: 63.1
click at [951, 331] on div "[PHONE_NUMBER]" at bounding box center [998, 339] width 133 height 17
copy div "7538017294"
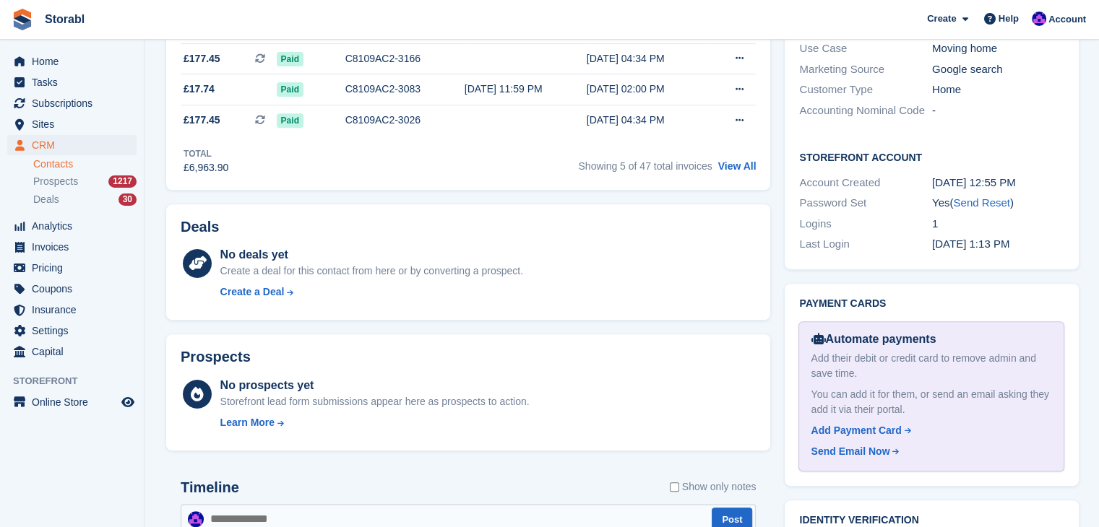
scroll to position [795, 0]
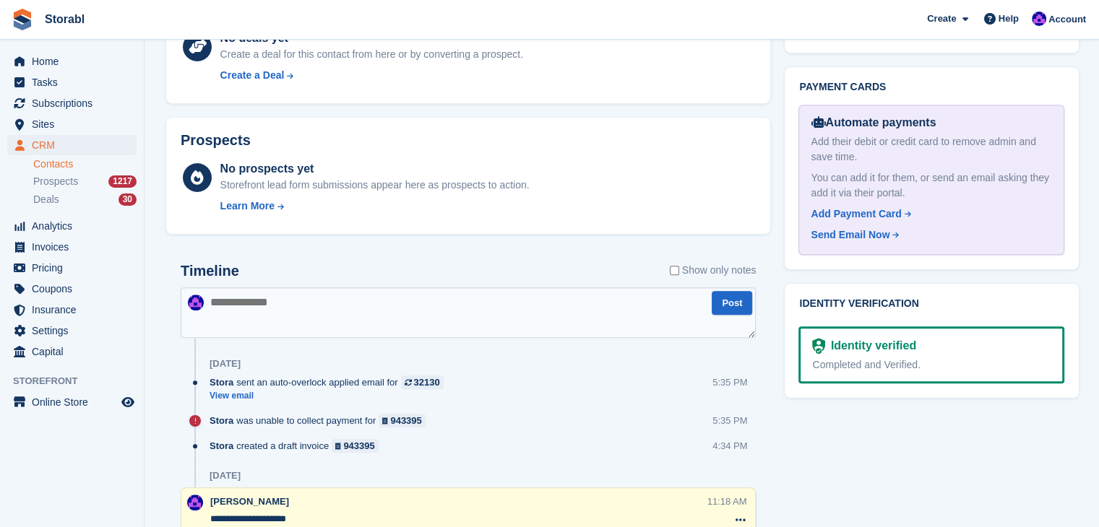
click at [395, 316] on textarea at bounding box center [468, 313] width 575 height 51
type textarea "**********"
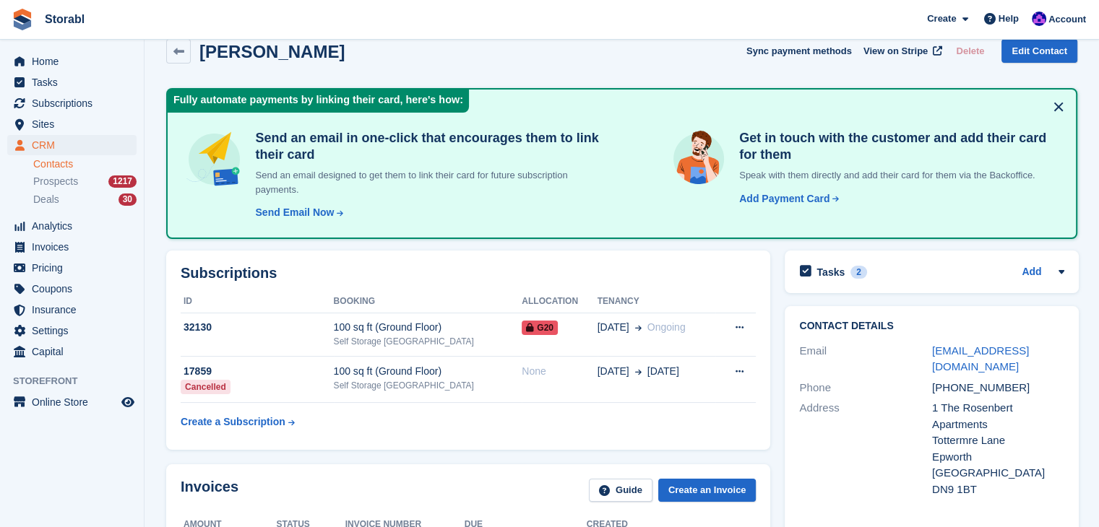
scroll to position [0, 0]
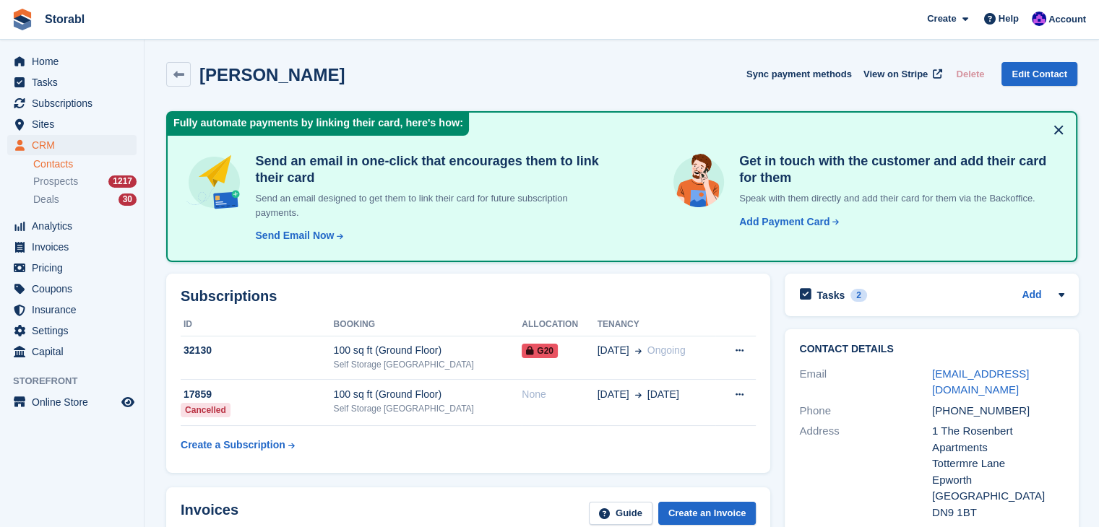
click at [1068, 293] on div "Tasks 2 Add chase payment [DATE]" at bounding box center [932, 295] width 294 height 43
click at [1062, 295] on icon at bounding box center [1061, 295] width 12 height 12
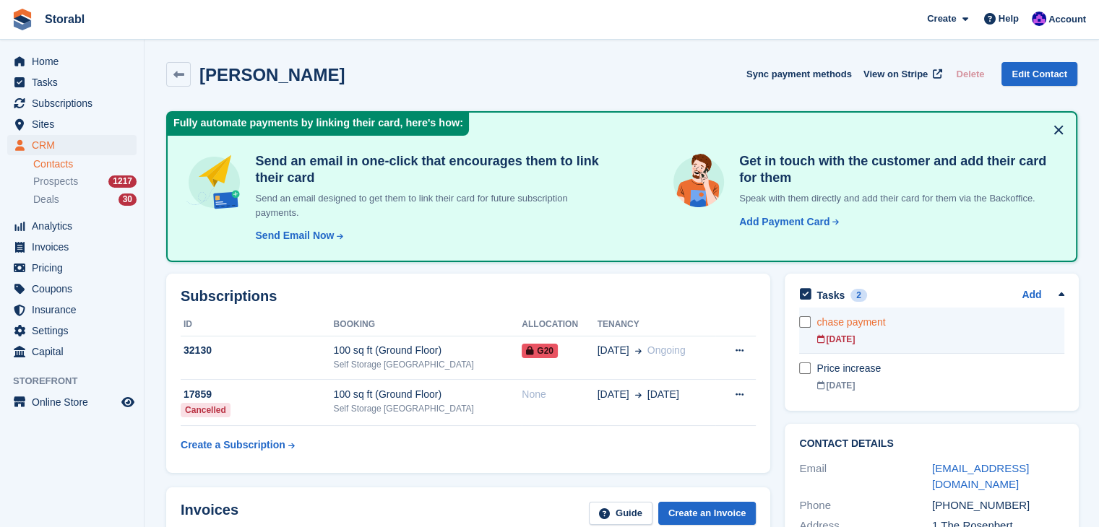
click at [878, 336] on div "[DATE]" at bounding box center [940, 339] width 248 height 13
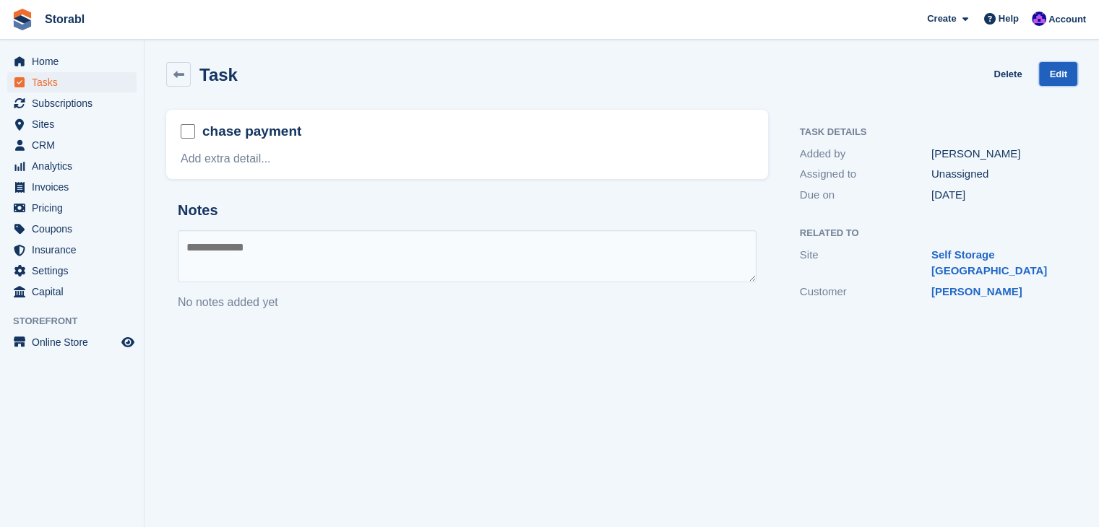
click at [1056, 78] on link "Edit" at bounding box center [1058, 74] width 38 height 24
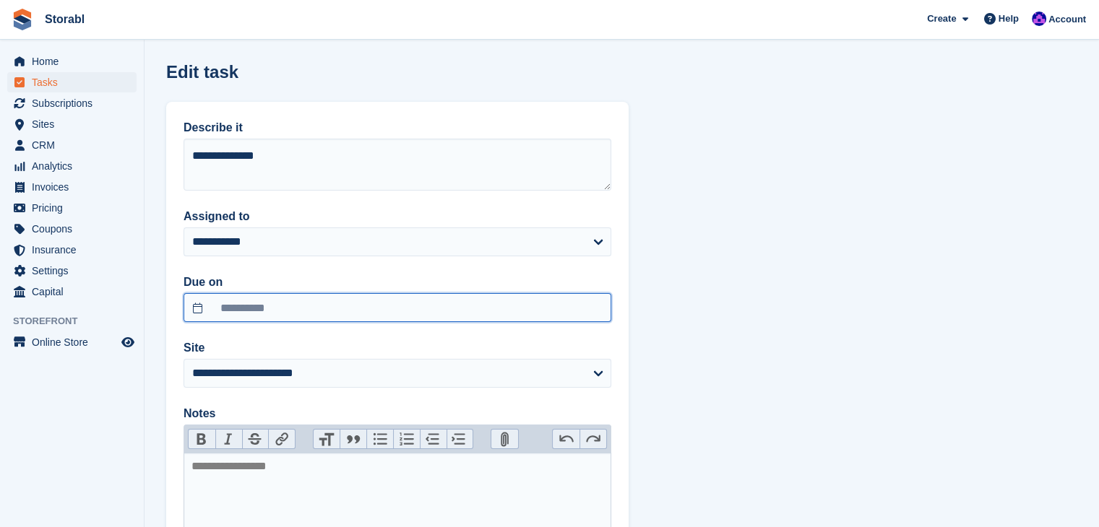
click at [313, 303] on input "**********" at bounding box center [397, 307] width 428 height 29
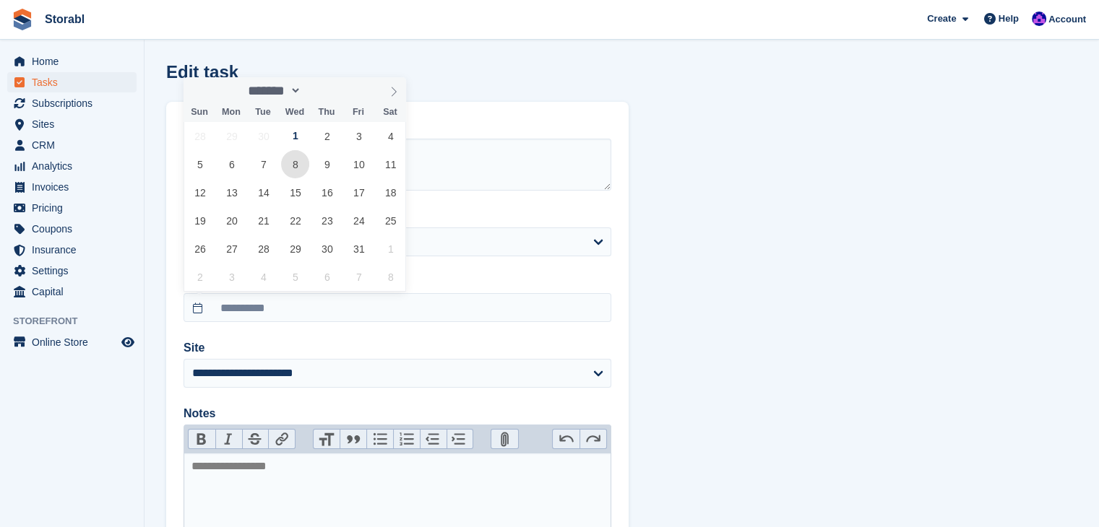
click at [296, 168] on span "8" at bounding box center [295, 164] width 28 height 28
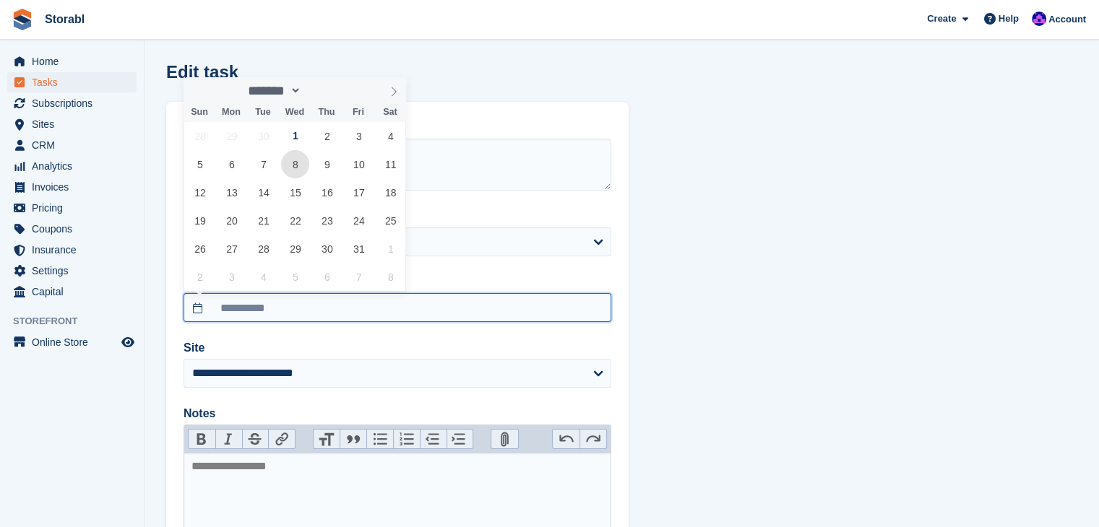
type input "**********"
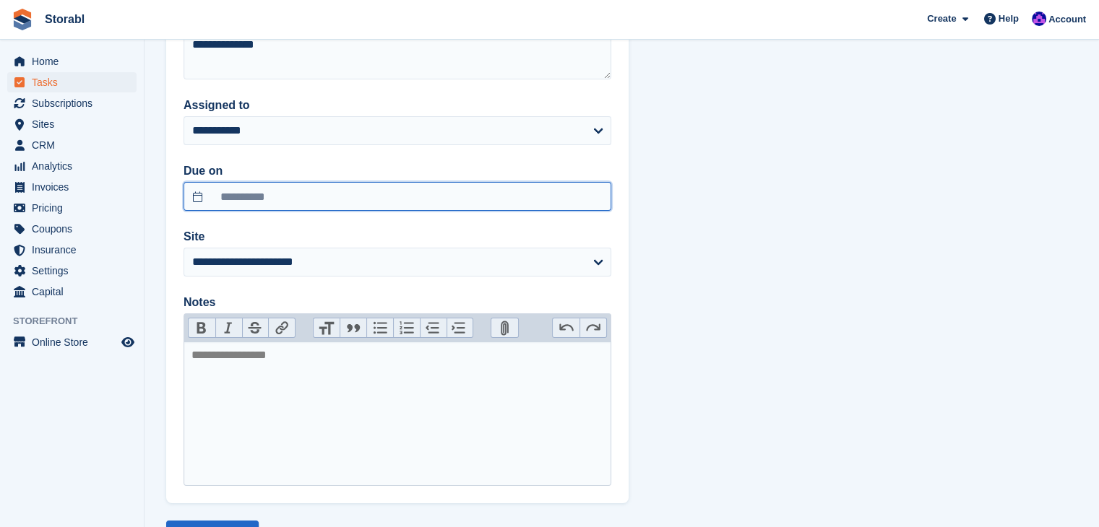
scroll to position [173, 0]
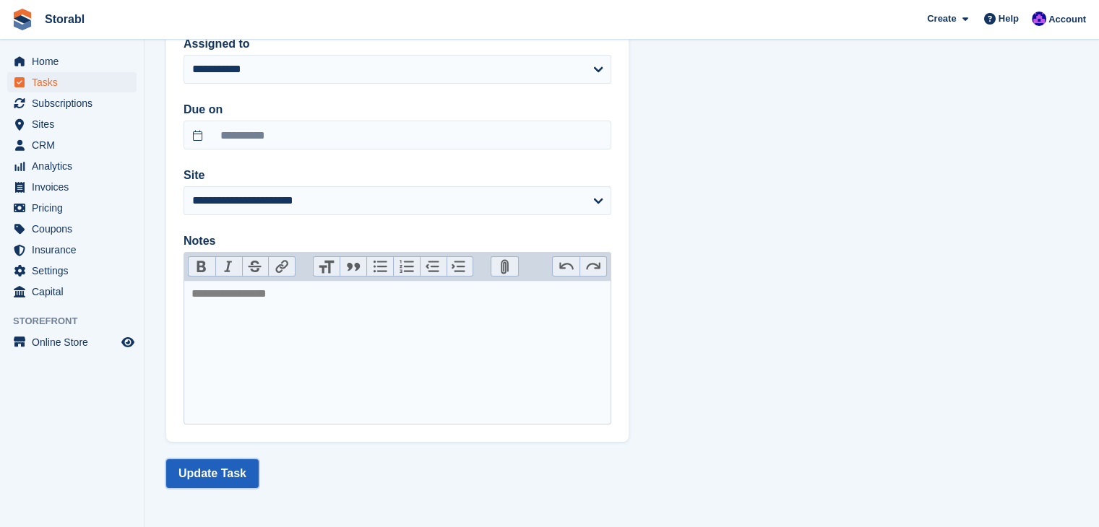
click at [215, 475] on button "Update Task" at bounding box center [212, 473] width 92 height 29
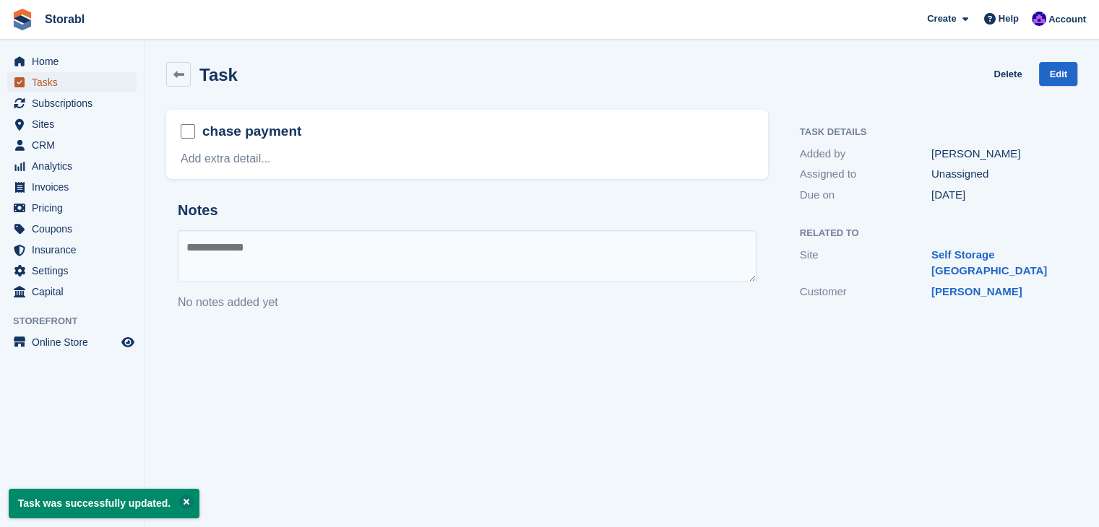
click at [55, 81] on span "Tasks" at bounding box center [75, 82] width 87 height 20
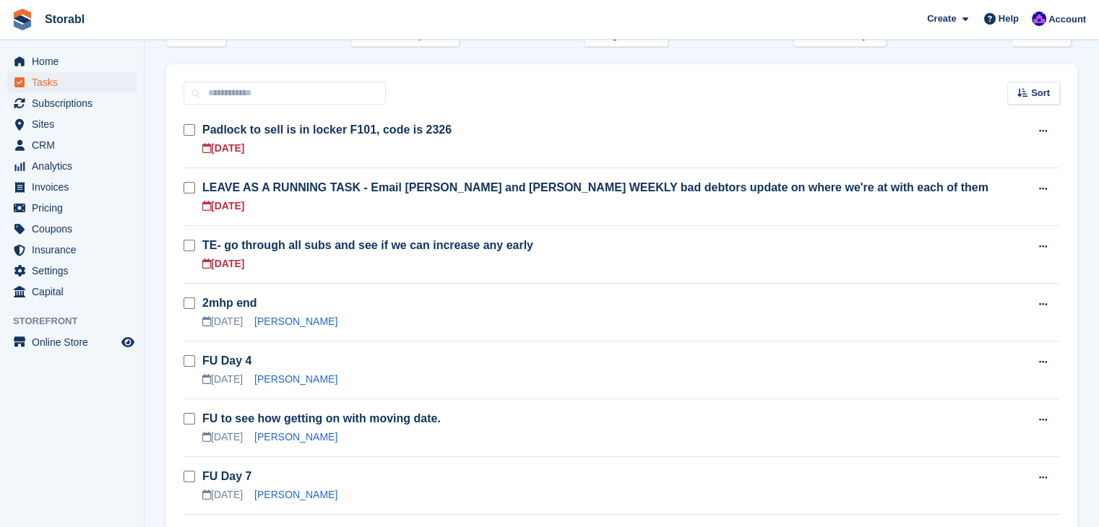
scroll to position [217, 0]
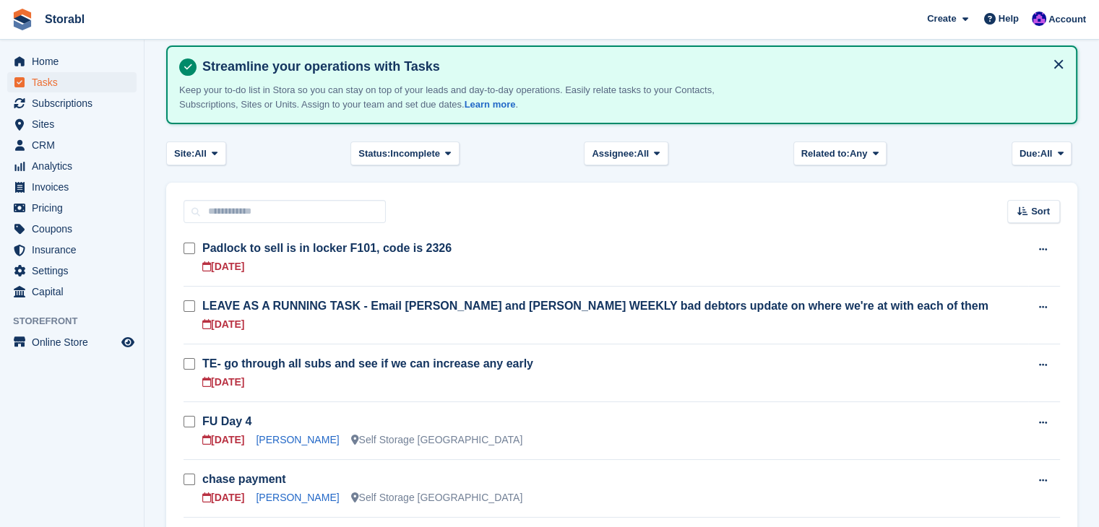
scroll to position [72, 0]
